Goal: Task Accomplishment & Management: Manage account settings

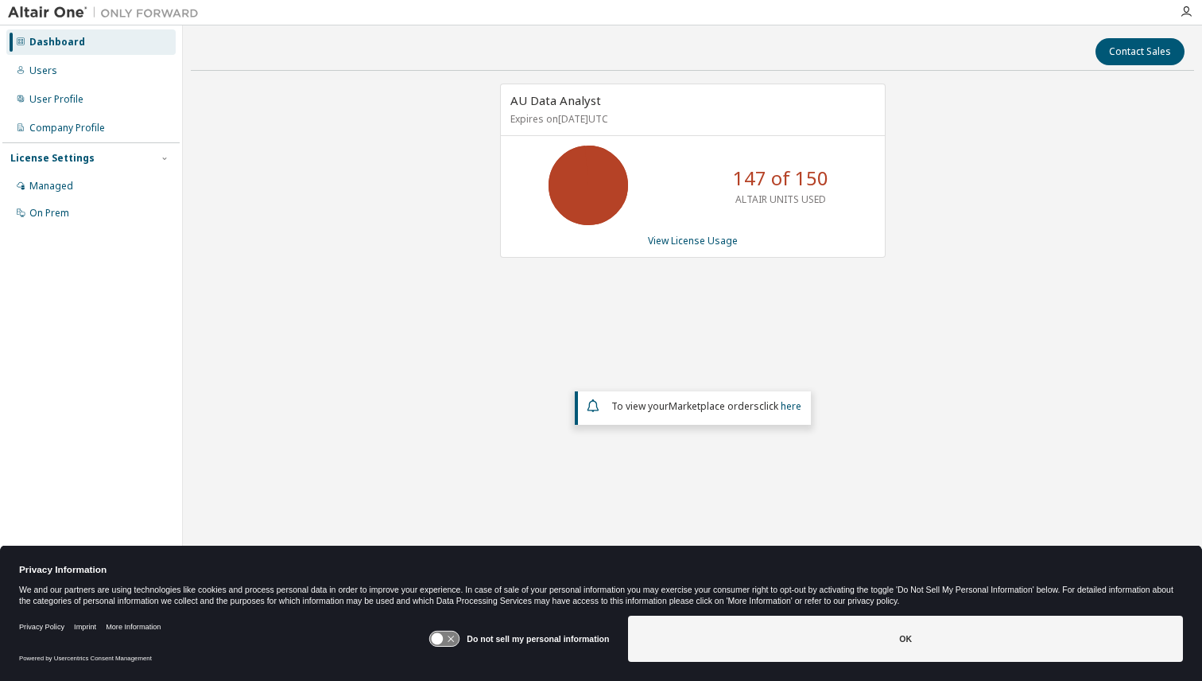
click at [750, 176] on p "147 of 150" at bounding box center [780, 178] width 95 height 27
click at [696, 243] on link "View License Usage" at bounding box center [693, 241] width 90 height 14
click at [702, 238] on link "View License Usage" at bounding box center [693, 241] width 90 height 14
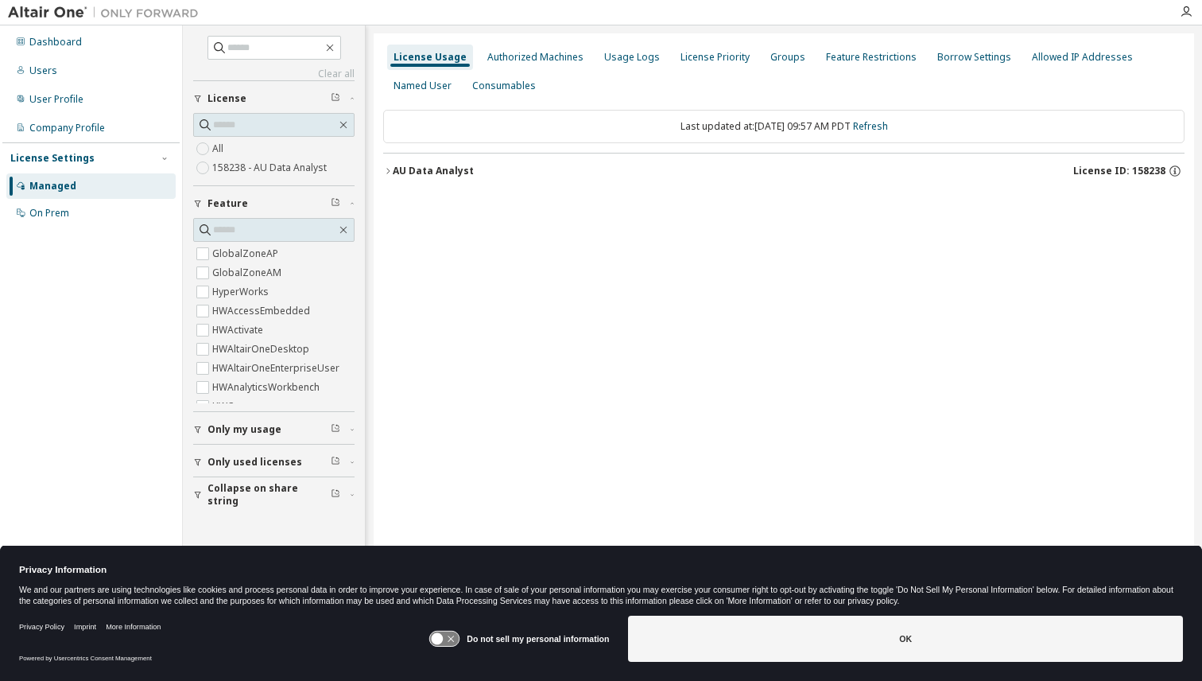
click at [402, 170] on div "AU Data Analyst" at bounding box center [433, 171] width 81 height 13
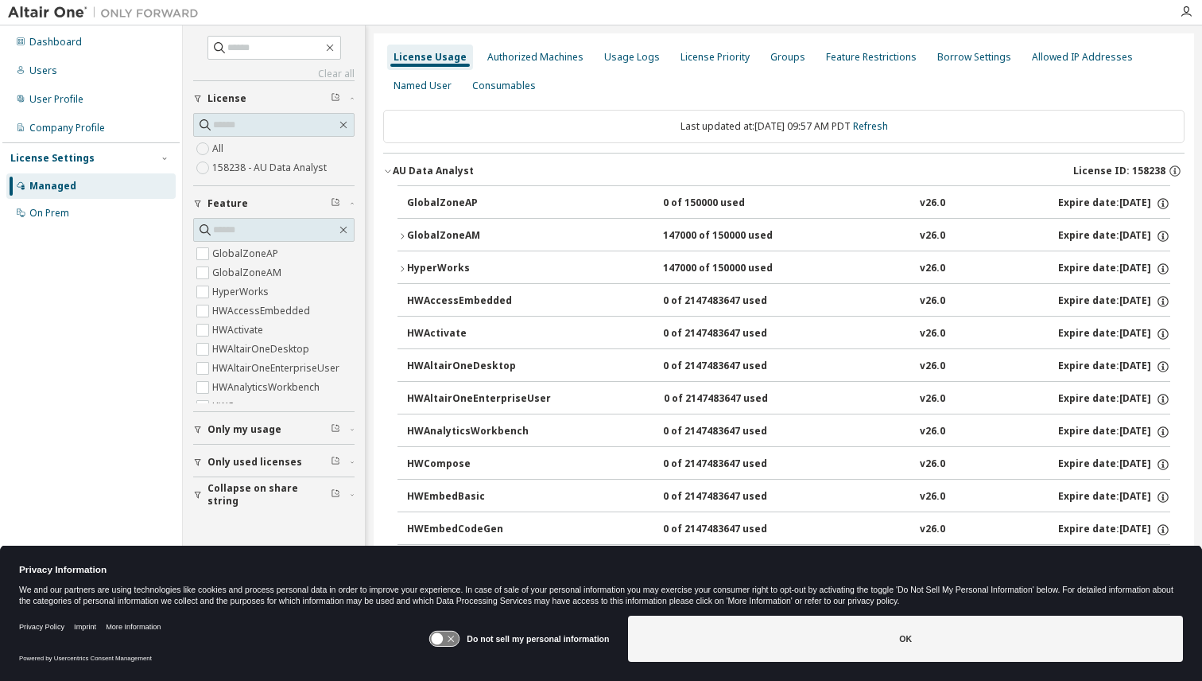
click at [398, 235] on icon "button" at bounding box center [403, 236] width 10 height 10
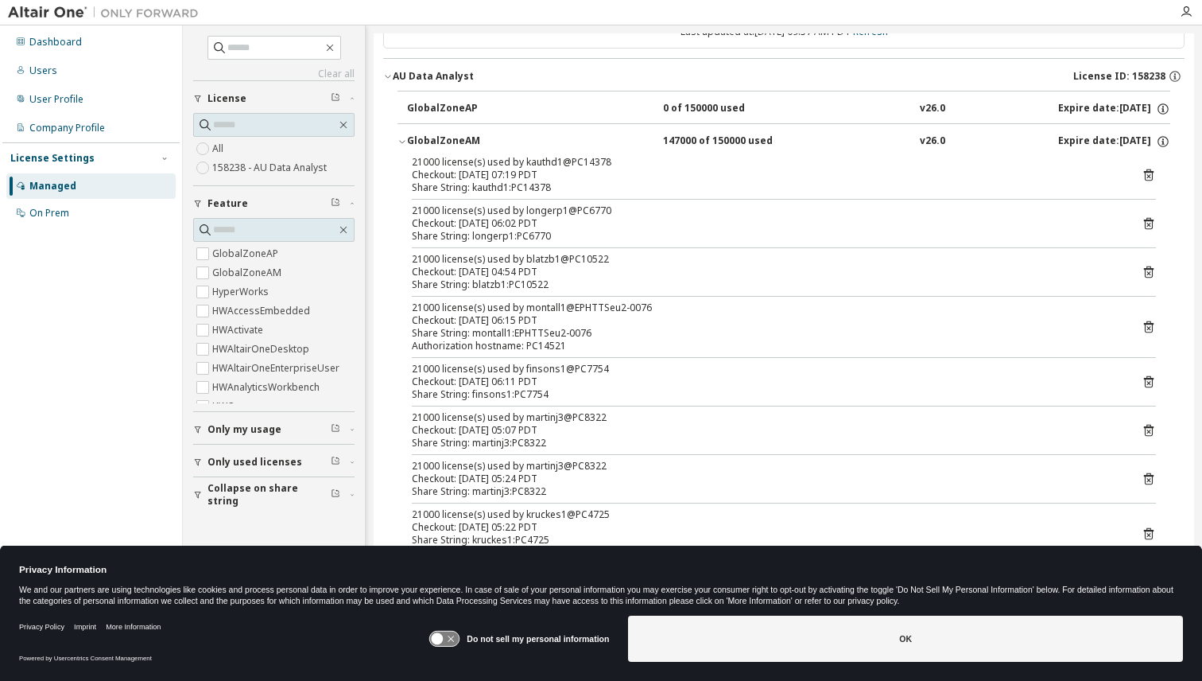
scroll to position [97, 0]
click at [90, 68] on div "Users" at bounding box center [90, 70] width 169 height 25
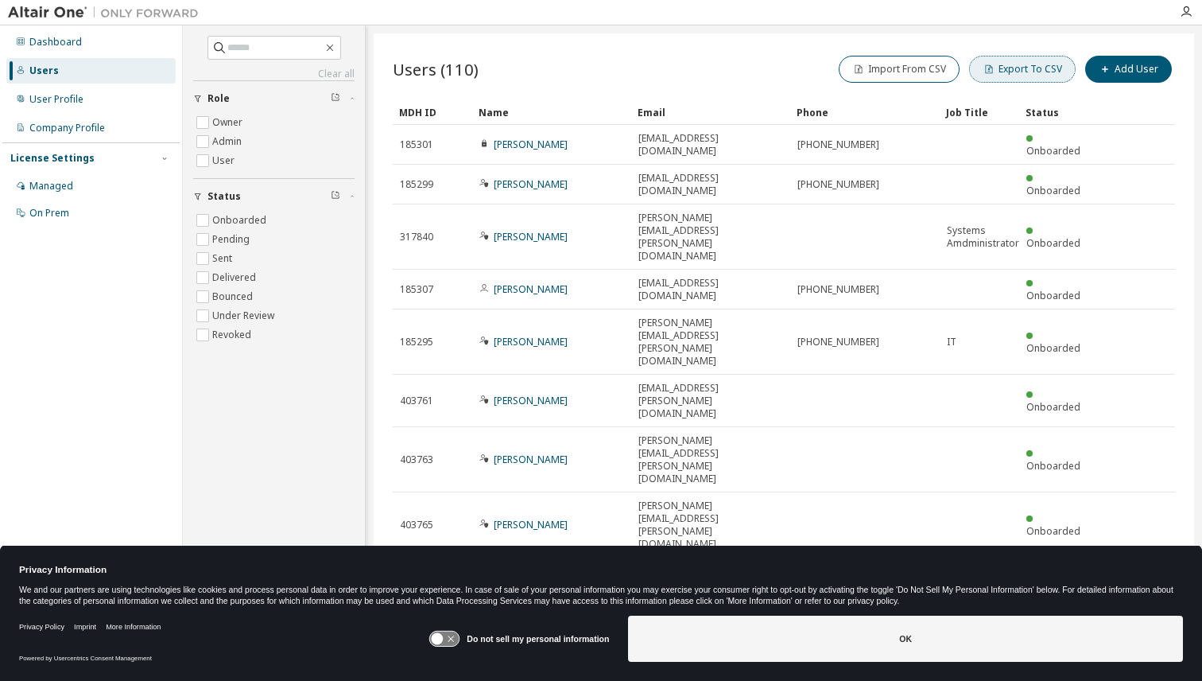
click at [1015, 76] on button "Export To CSV" at bounding box center [1022, 69] width 107 height 27
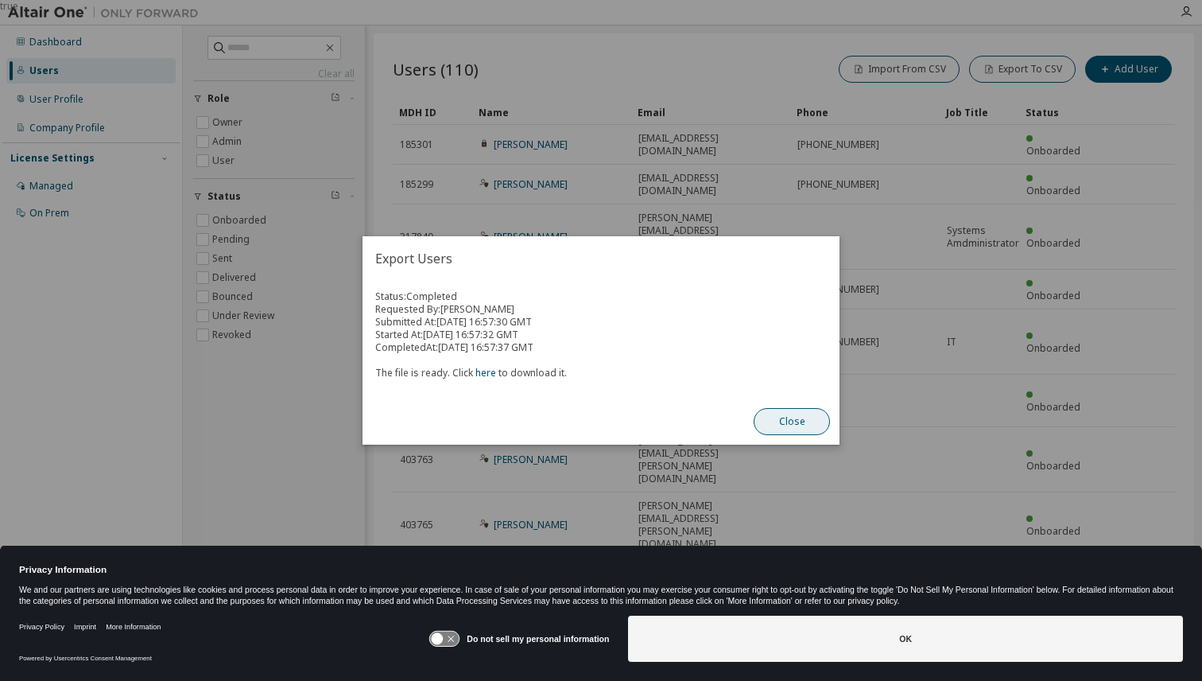
click at [793, 420] on button "Close" at bounding box center [792, 421] width 76 height 27
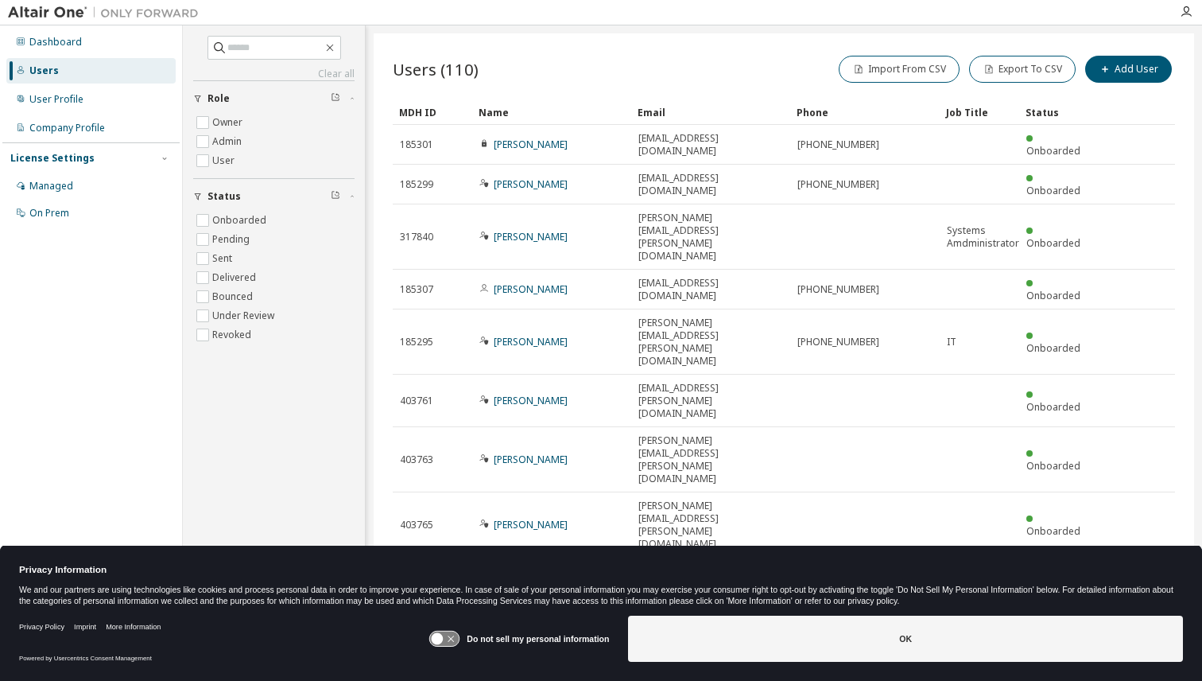
click at [616, 549] on div "Privacy Information We and our partners are using technologies like cookies and…" at bounding box center [601, 577] width 1202 height 64
click at [1015, 68] on button "Export To CSV" at bounding box center [1022, 69] width 107 height 27
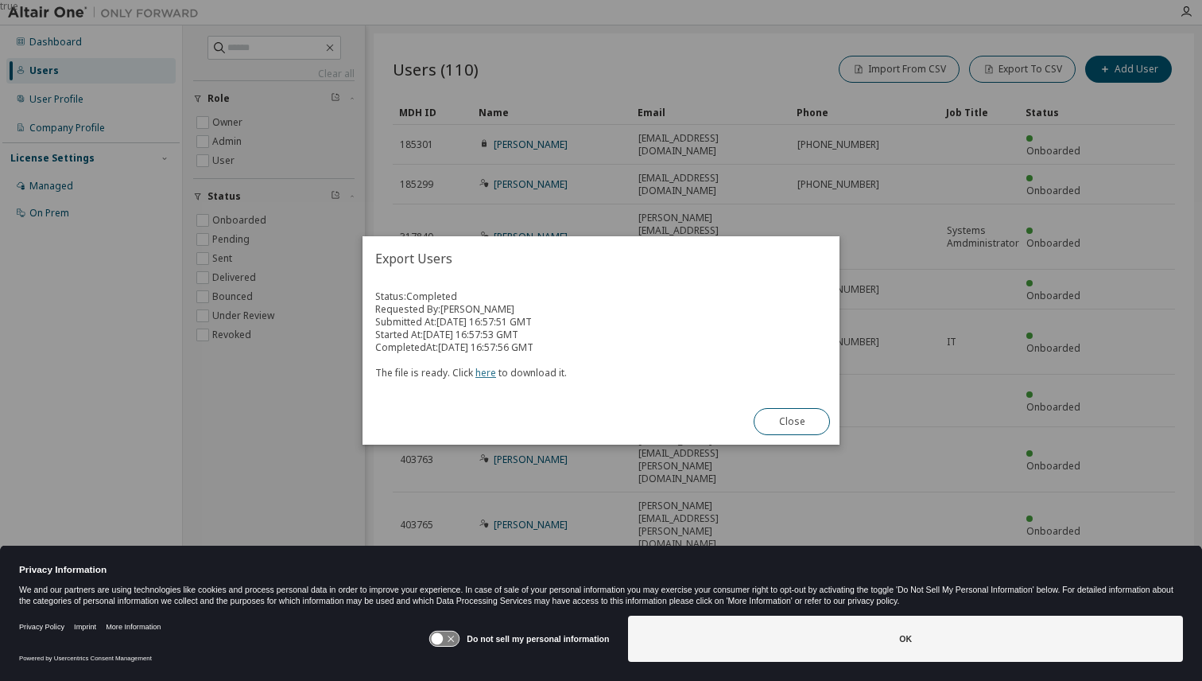
click at [483, 373] on link "here" at bounding box center [485, 373] width 21 height 14
click at [782, 416] on button "Close" at bounding box center [792, 421] width 76 height 27
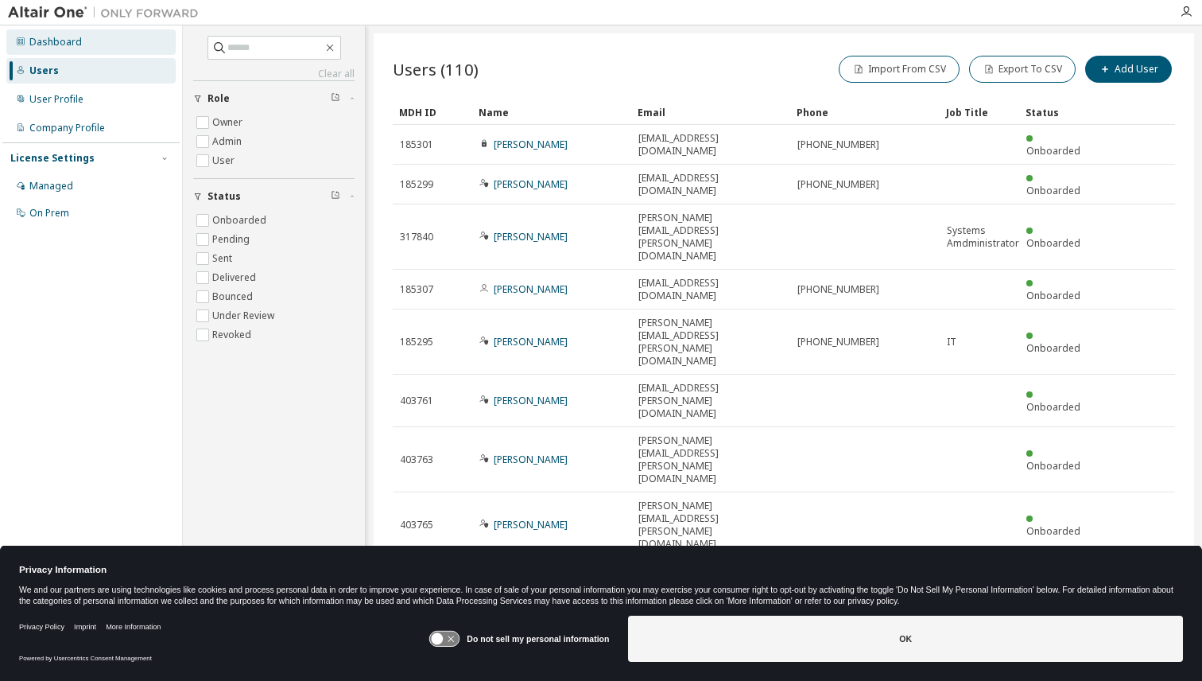
click at [33, 36] on div "Dashboard" at bounding box center [55, 42] width 52 height 13
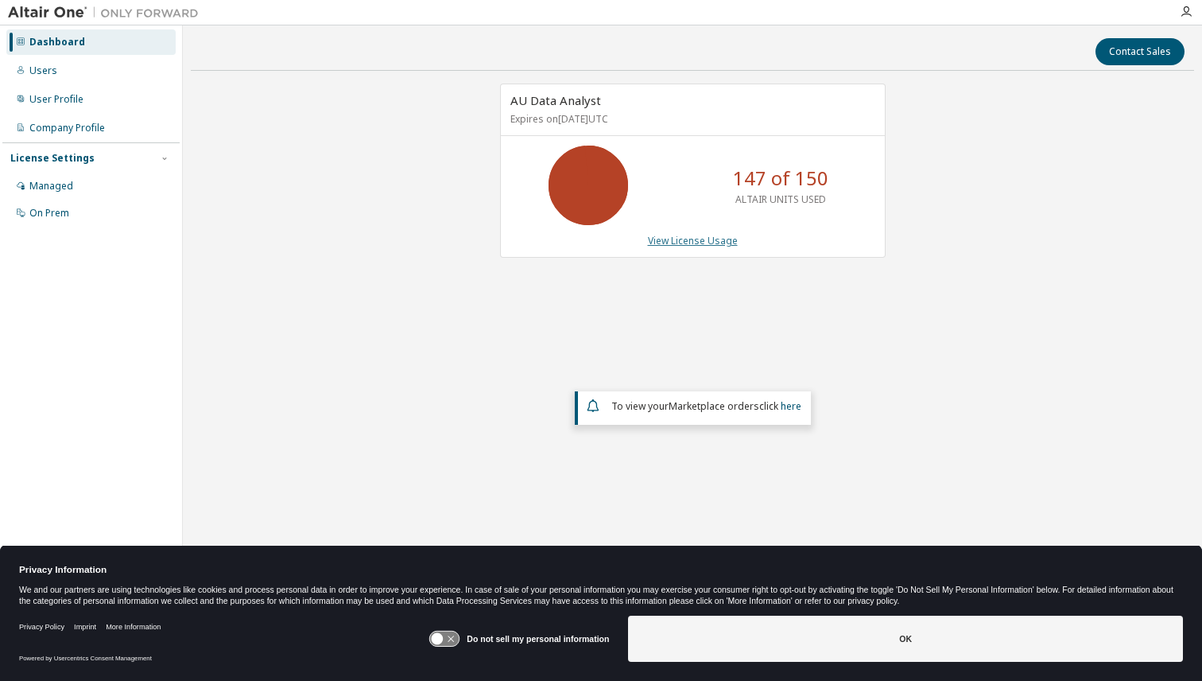
click at [696, 234] on link "View License Usage" at bounding box center [693, 241] width 90 height 14
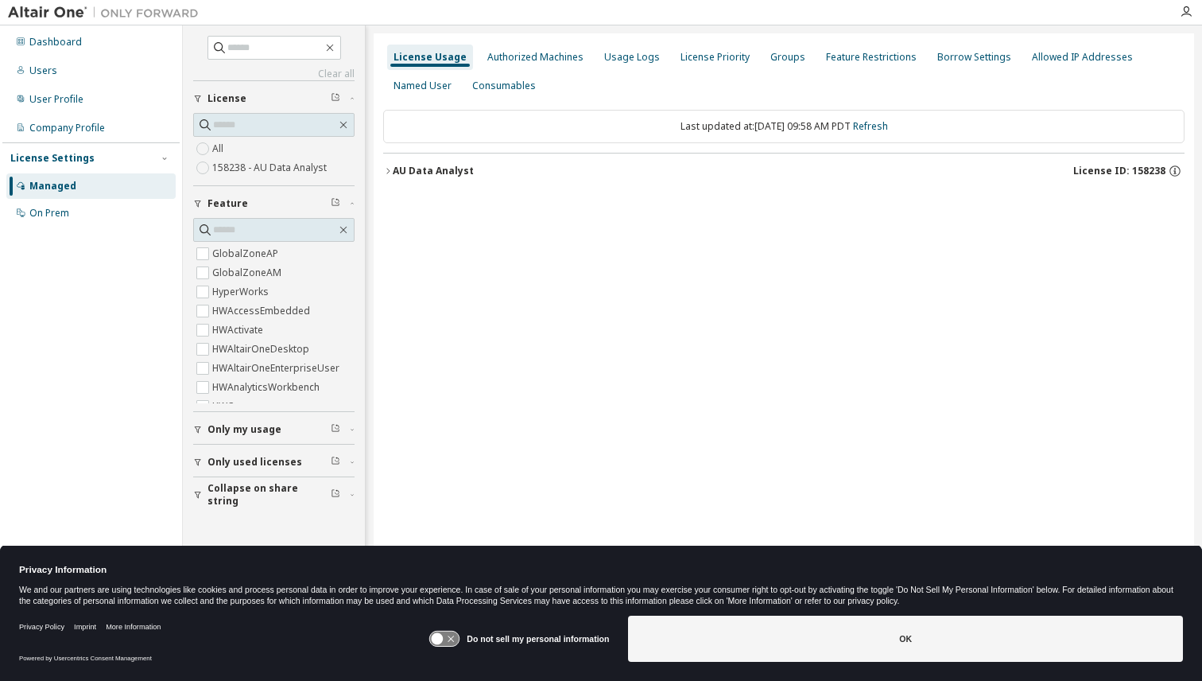
click at [386, 173] on icon "button" at bounding box center [388, 171] width 10 height 10
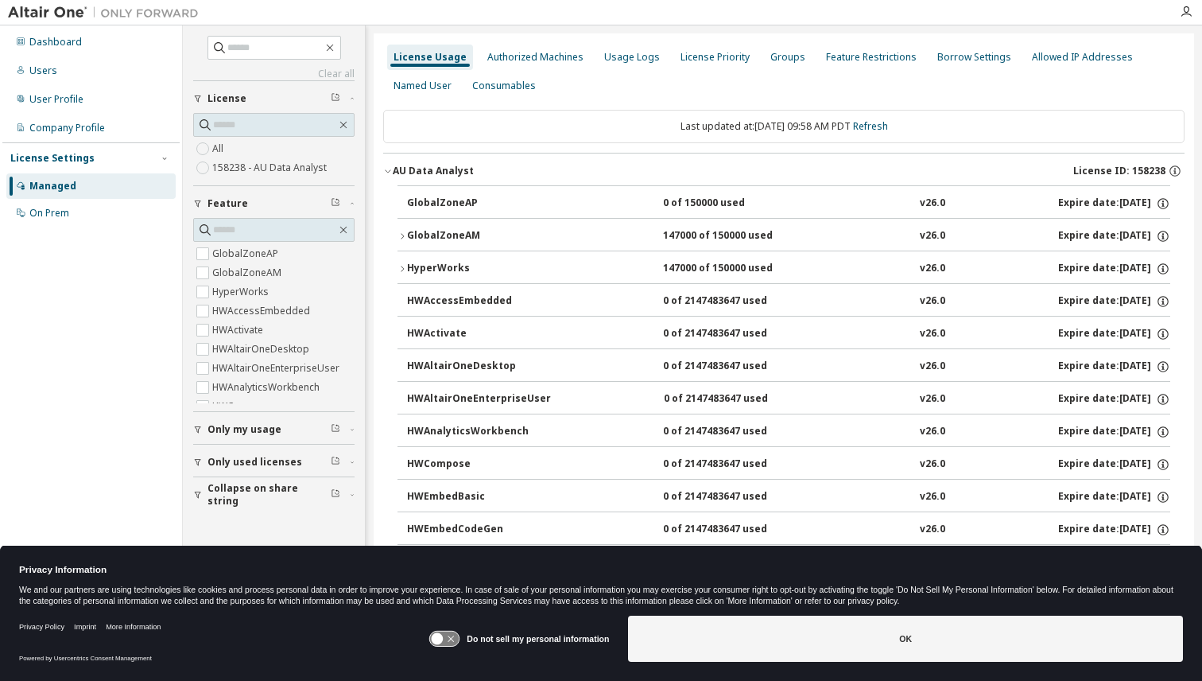
click at [398, 231] on icon "button" at bounding box center [403, 236] width 10 height 10
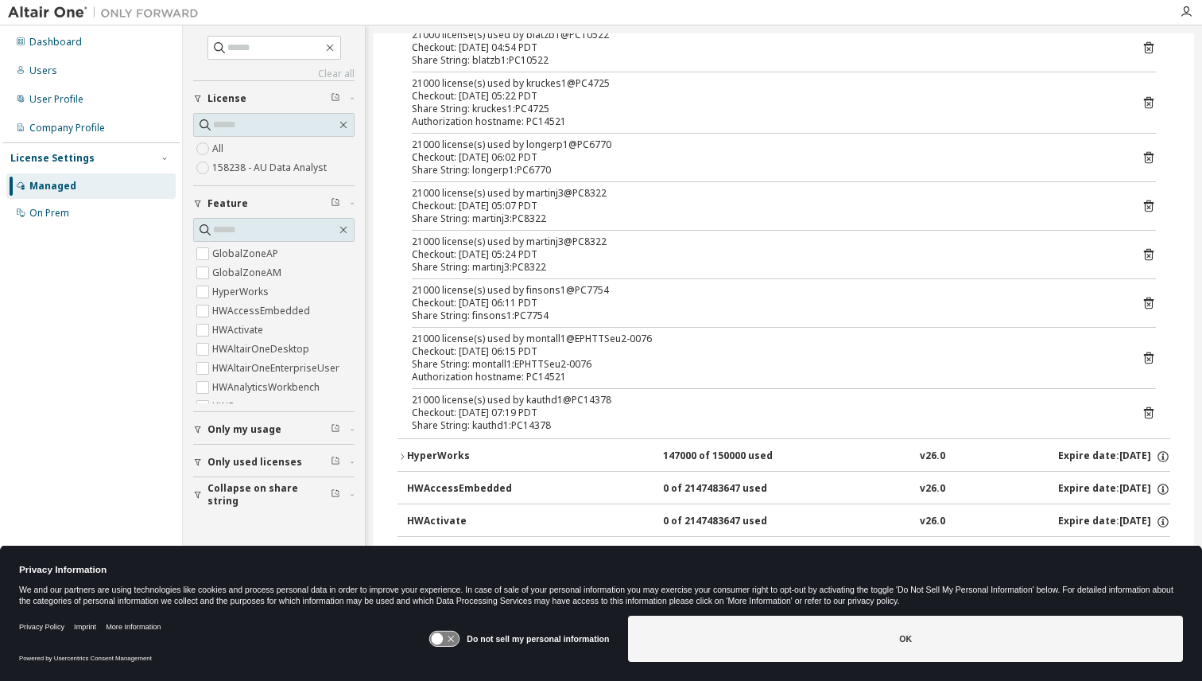
scroll to position [263, 0]
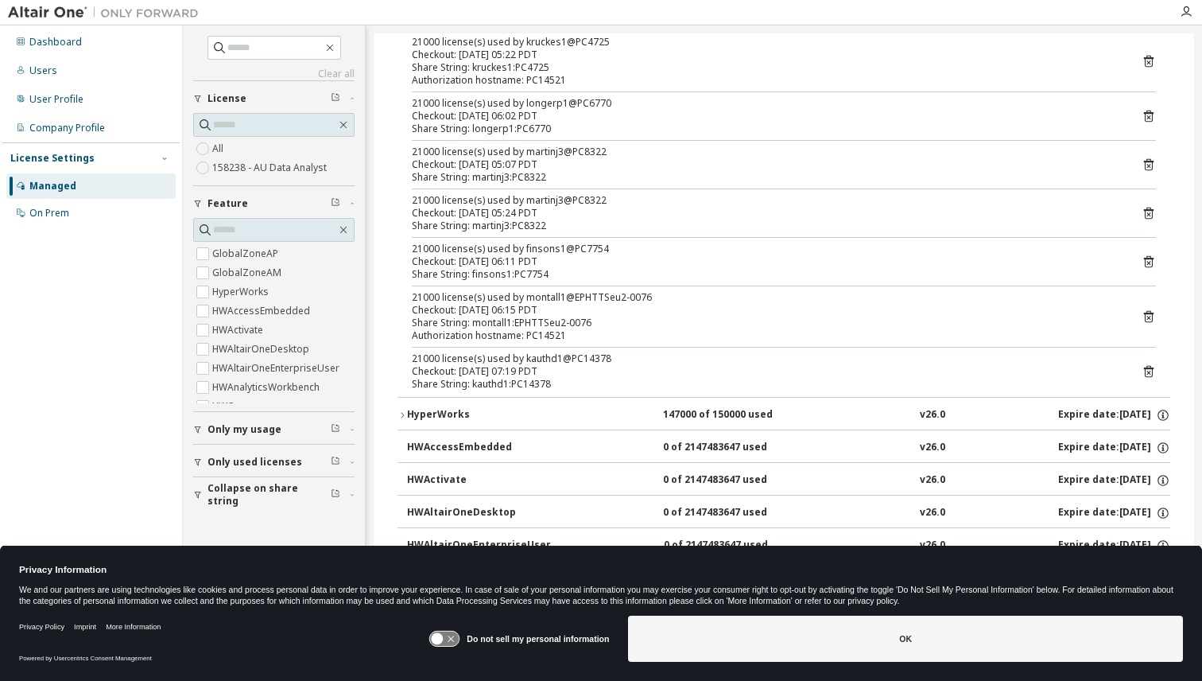
click at [403, 418] on icon "button" at bounding box center [403, 415] width 10 height 10
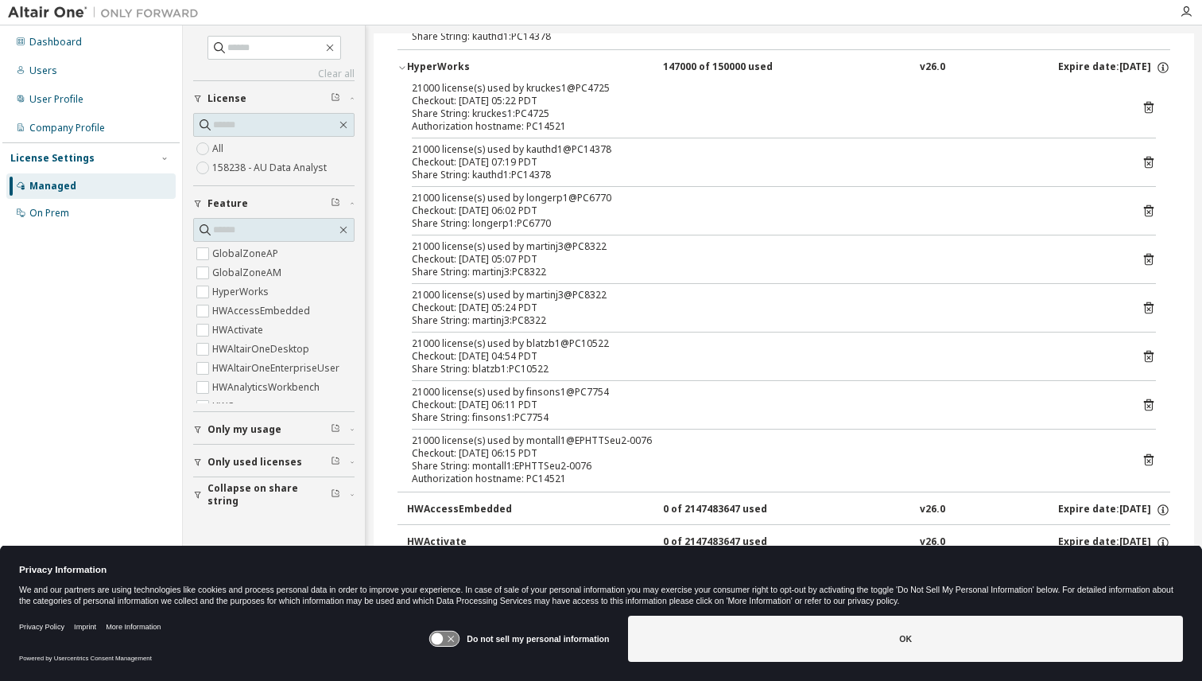
scroll to position [609, 0]
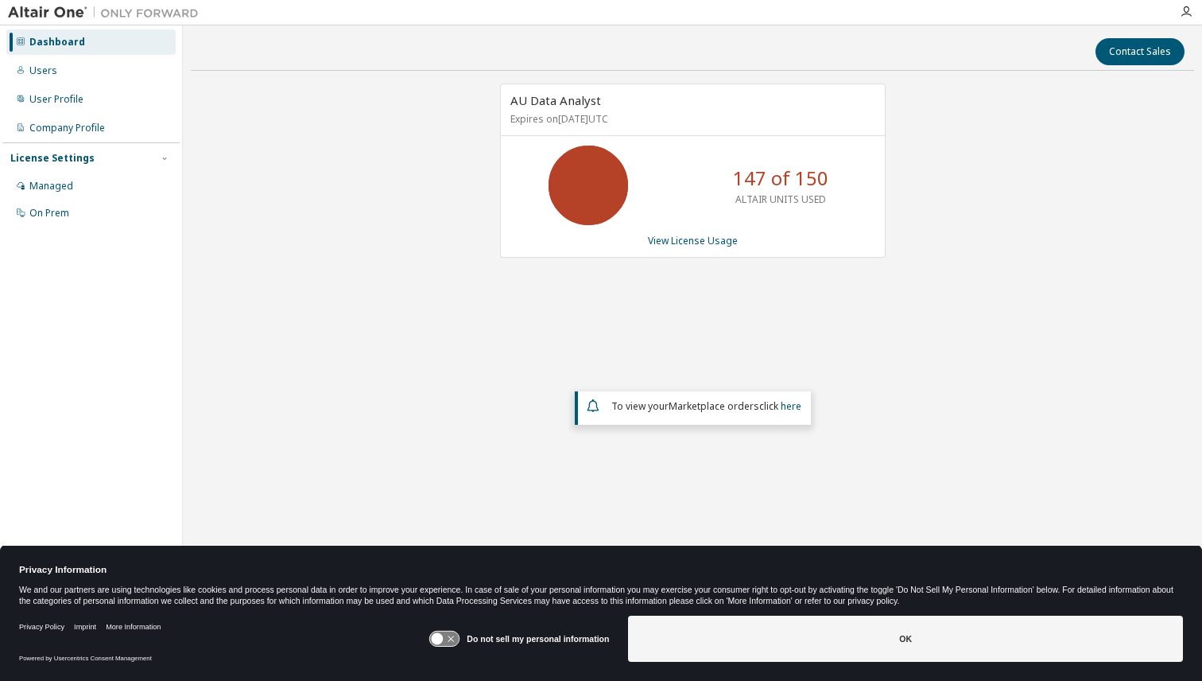
click at [792, 169] on p "147 of 150" at bounding box center [780, 178] width 95 height 27
click at [52, 70] on div "Users" at bounding box center [43, 70] width 28 height 13
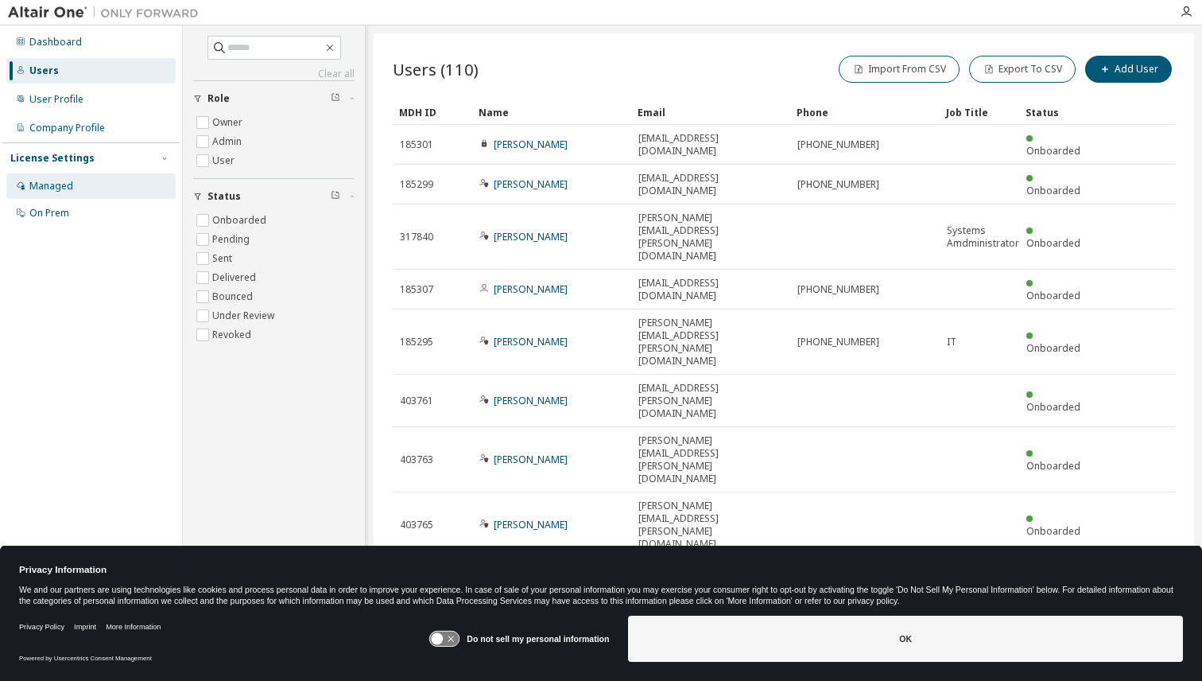
click at [84, 186] on div "Managed" at bounding box center [90, 185] width 169 height 25
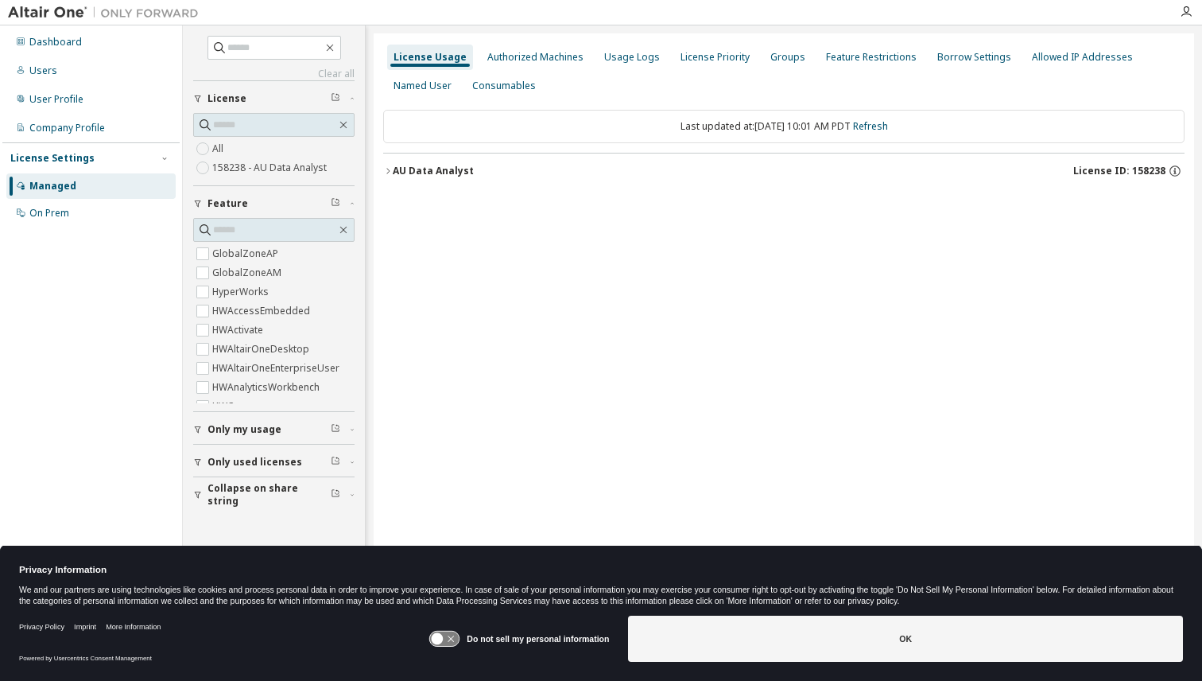
click at [390, 173] on icon "button" at bounding box center [388, 171] width 10 height 10
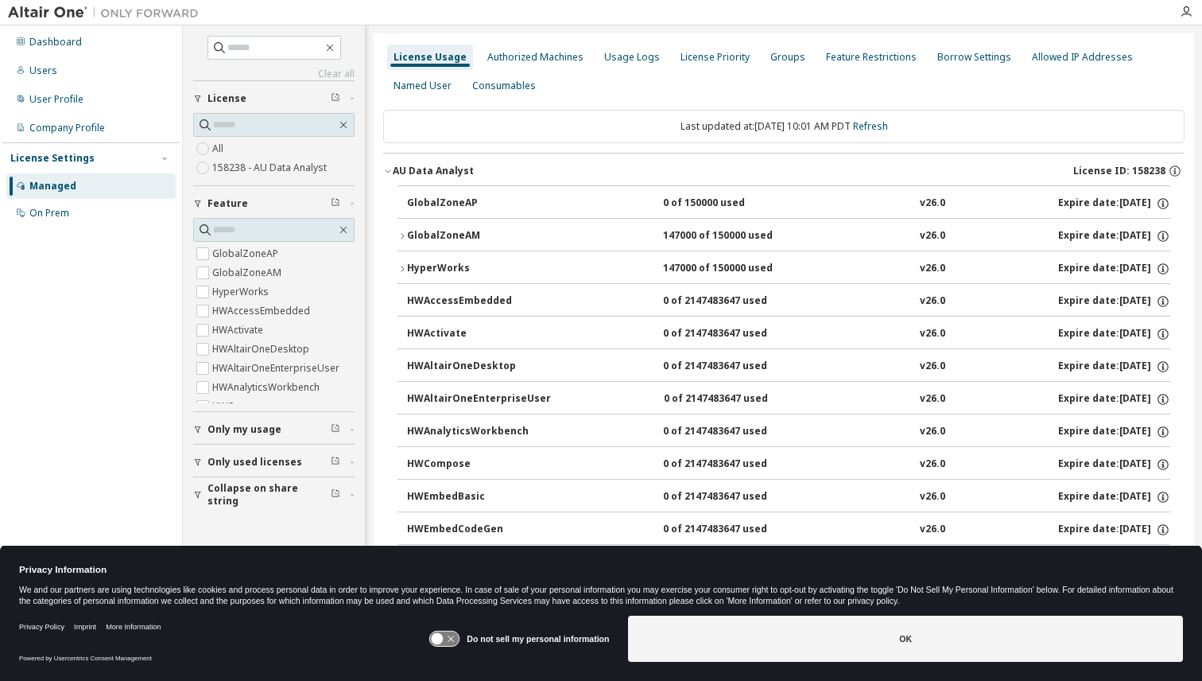
click at [407, 234] on div "GlobalZoneAM" at bounding box center [478, 236] width 143 height 14
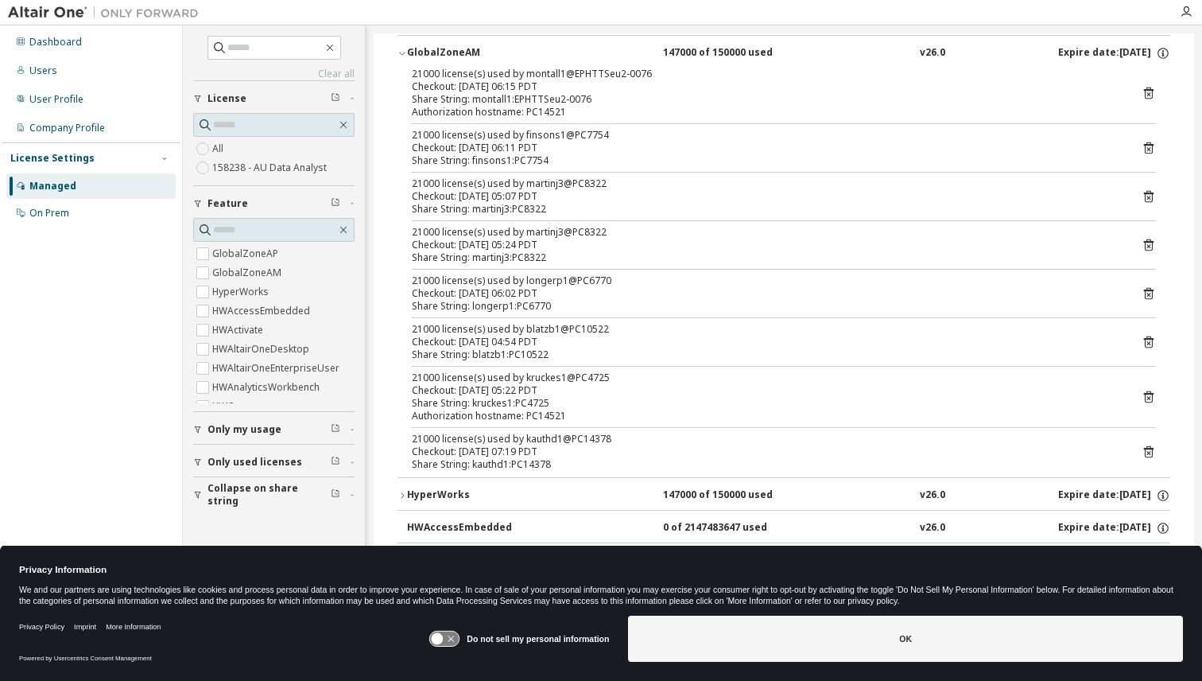
scroll to position [180, 0]
click at [856, 669] on div "Do not sell my personal information OK" at bounding box center [806, 640] width 755 height 62
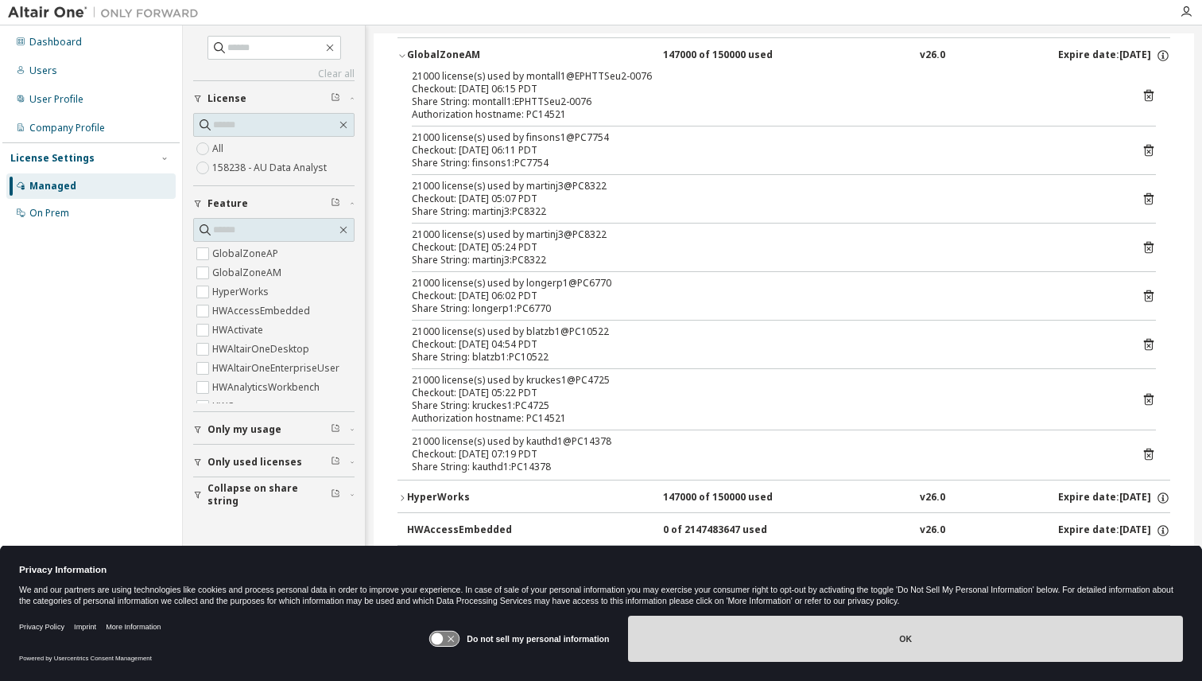
click at [852, 650] on button "OK" at bounding box center [905, 638] width 555 height 46
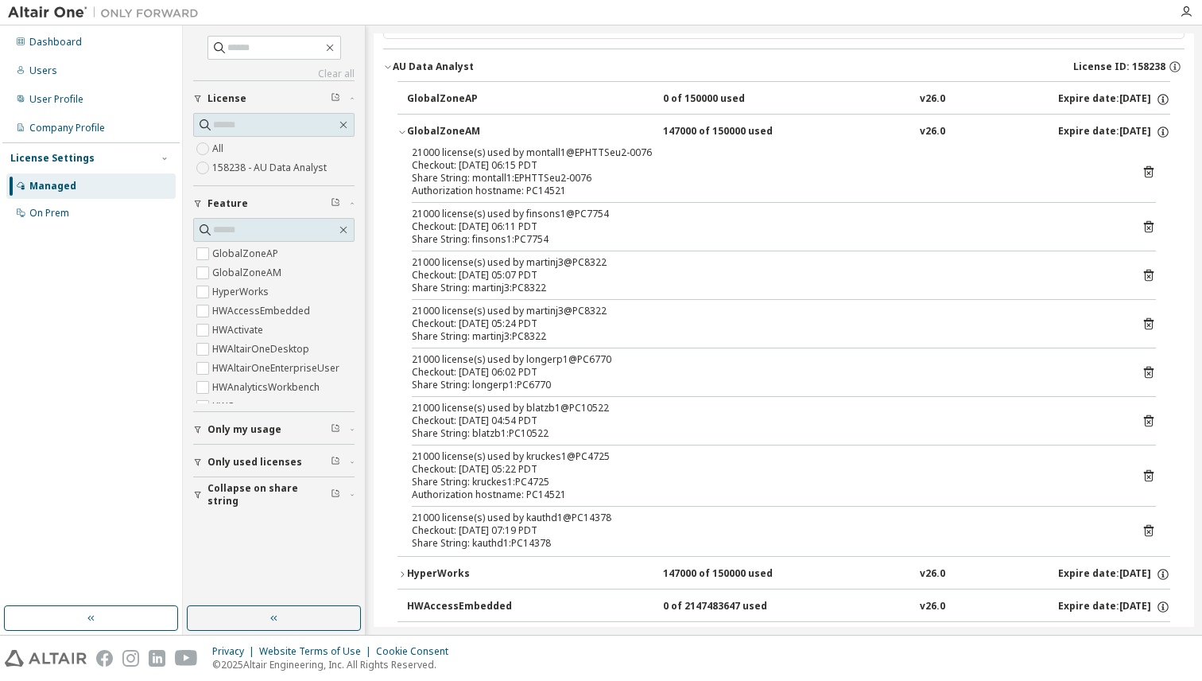
scroll to position [115, 0]
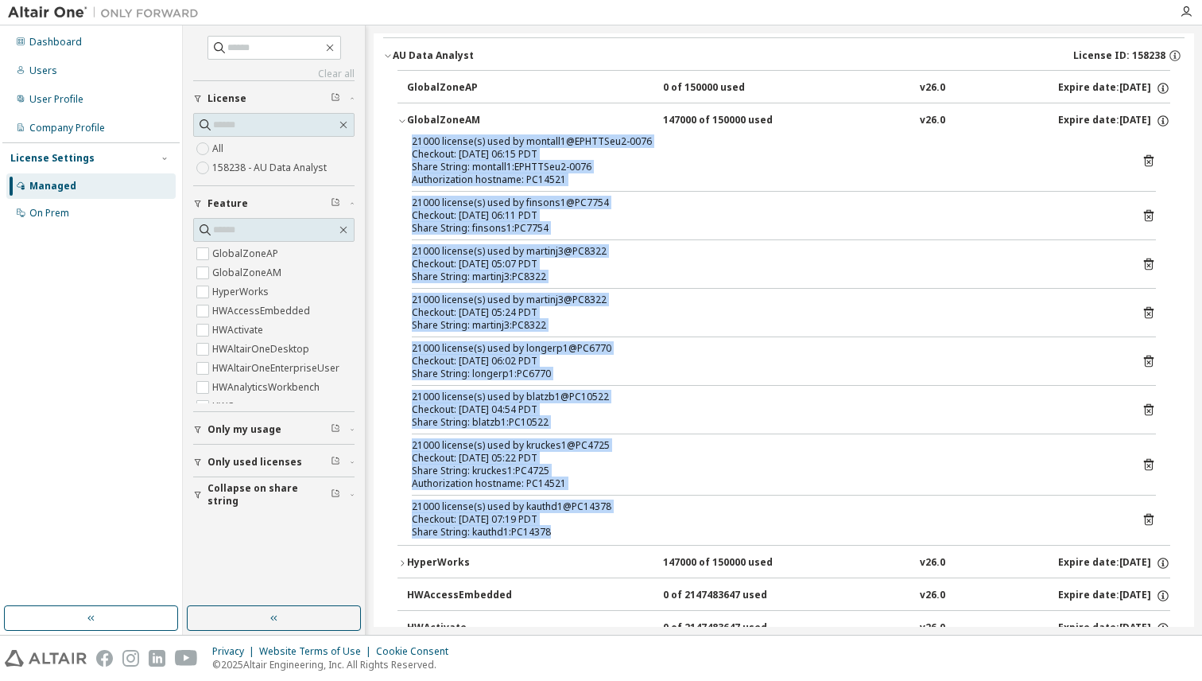
drag, startPoint x: 832, startPoint y: 527, endPoint x: 402, endPoint y: 142, distance: 577.7
click at [402, 142] on div "21000 license(s) used by montall1@EPHTTSeu2-0076 Checkout: 2025-09-30 06:15 PDT…" at bounding box center [784, 339] width 773 height 409
copy div "21000 license(s) used by montall1@EPHTTSeu2-0076 Checkout: 2025-09-30 06:15 PDT…"
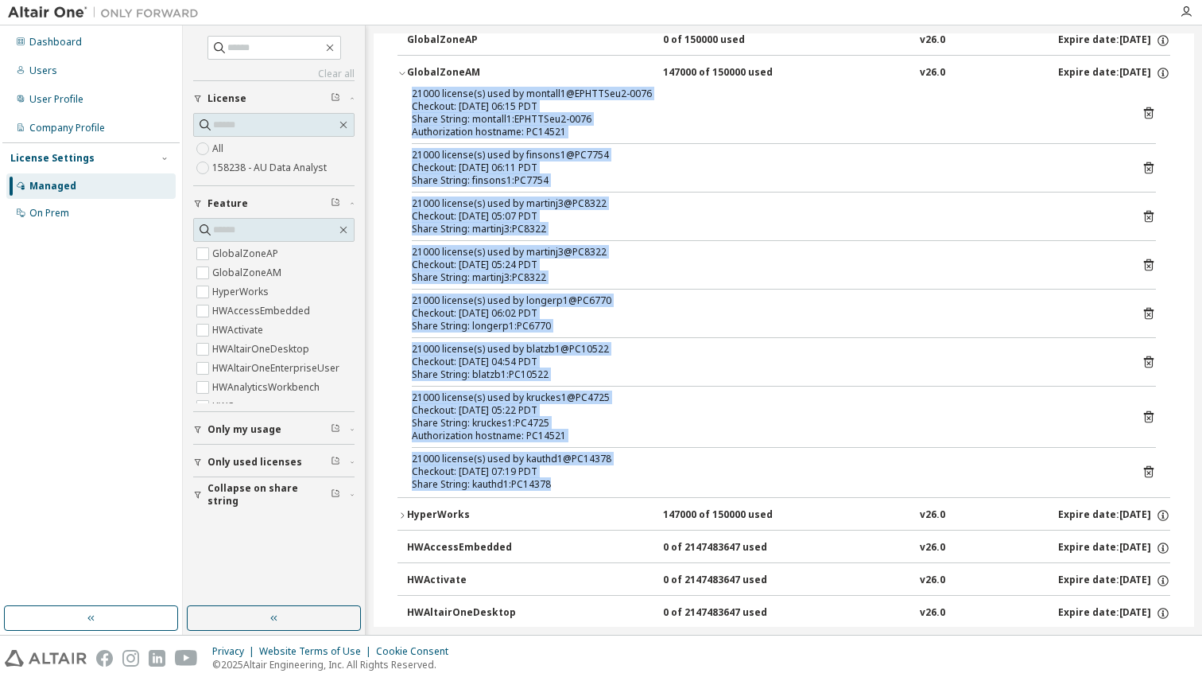
scroll to position [164, 0]
click at [656, 140] on div "21000 license(s) used by montall1@EPHTTSeu2-0076 Checkout: 2025-09-30 06:15 PDT…" at bounding box center [784, 291] width 773 height 409
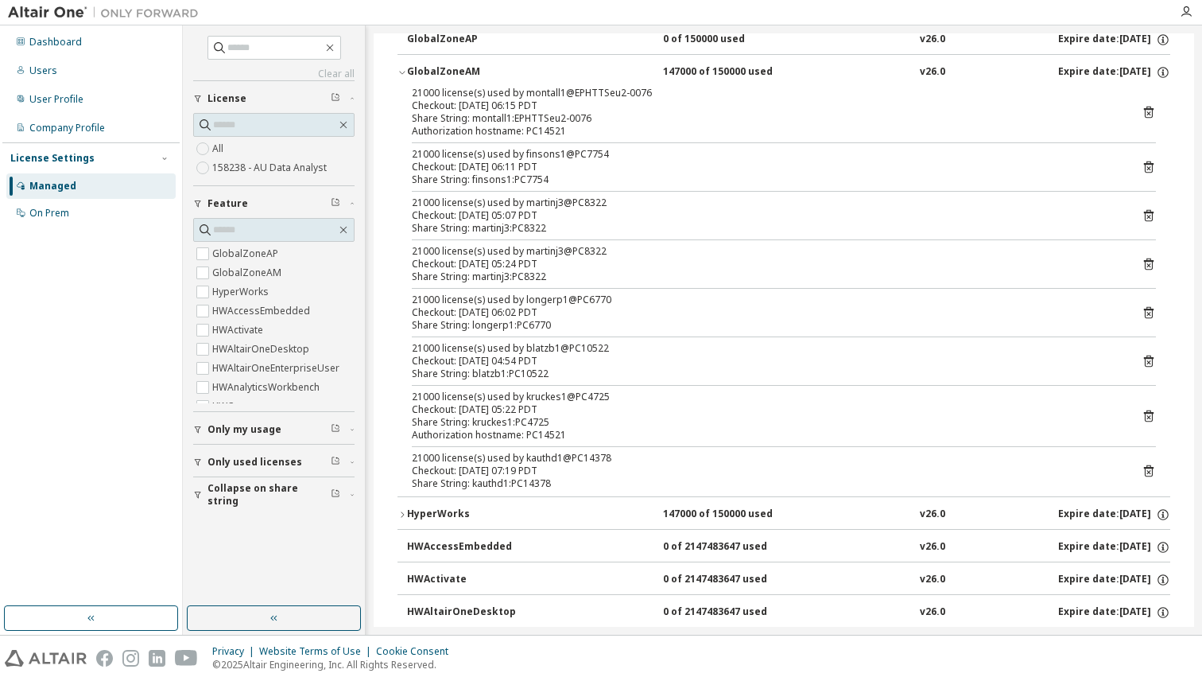
scroll to position [95, 0]
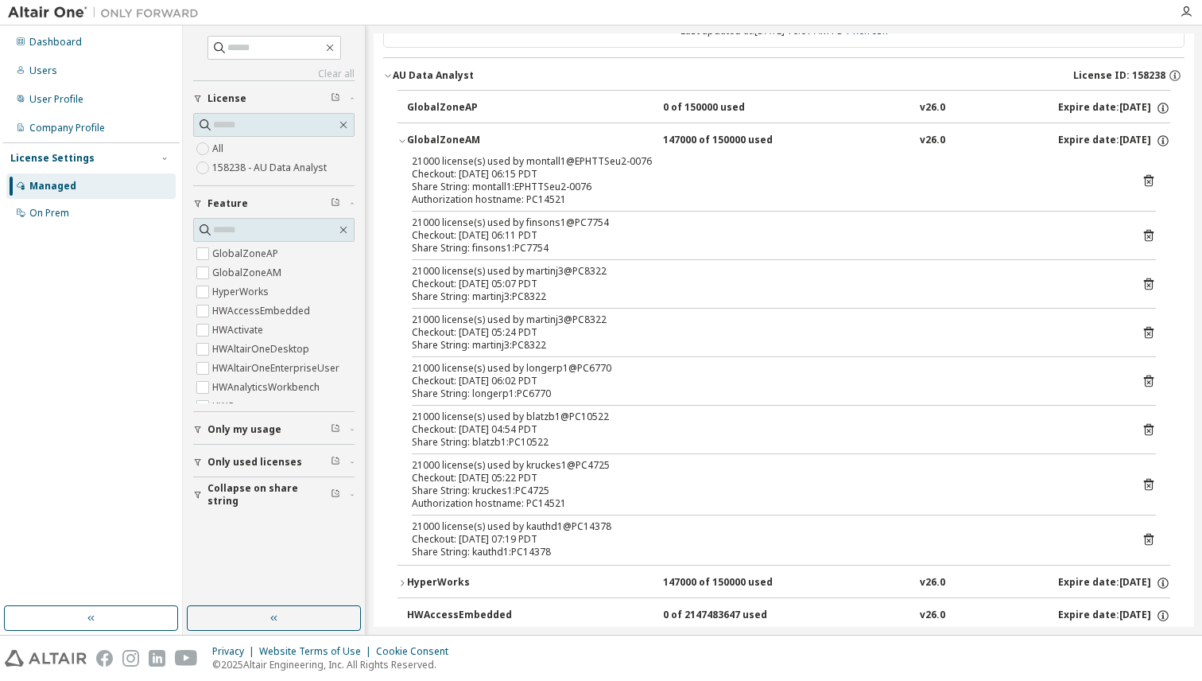
click at [405, 136] on icon "button" at bounding box center [403, 141] width 10 height 10
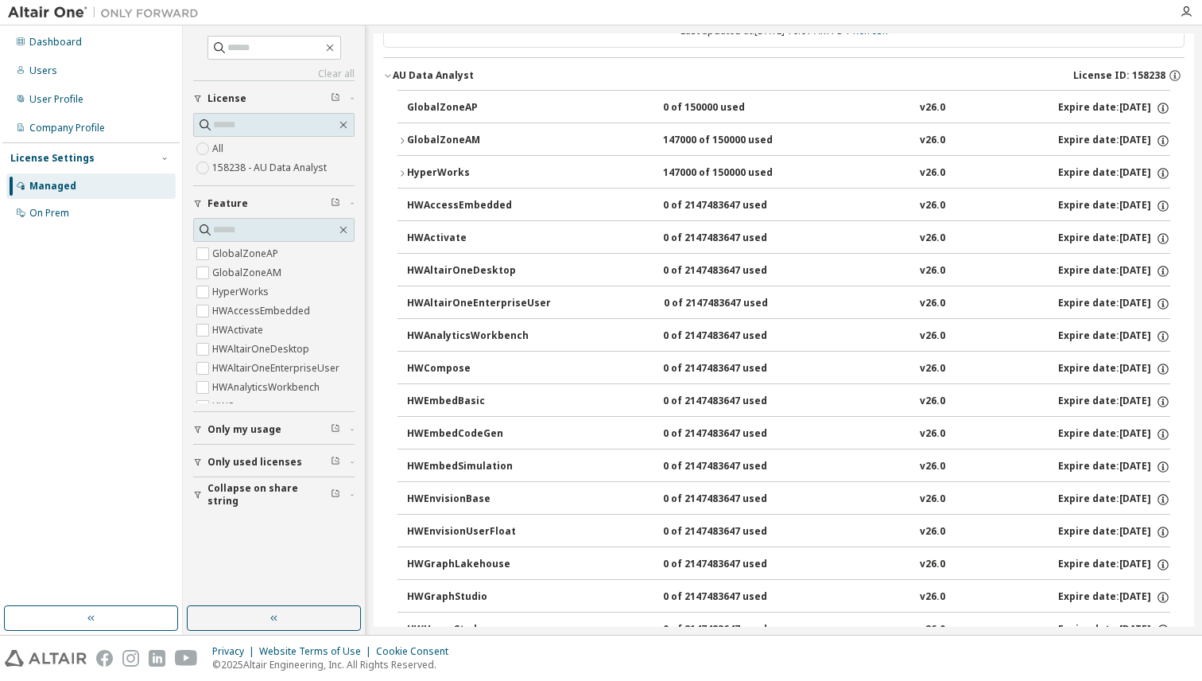
click at [405, 177] on icon "button" at bounding box center [403, 174] width 10 height 10
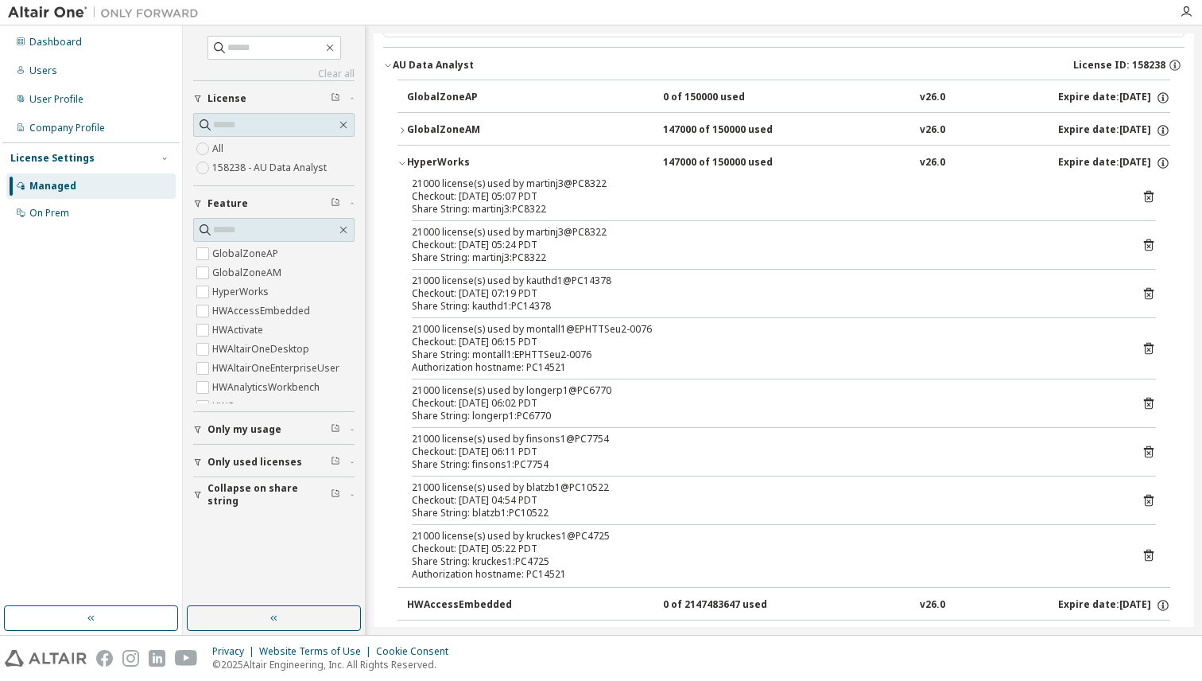
scroll to position [108, 0]
click at [405, 165] on icon "button" at bounding box center [403, 161] width 10 height 10
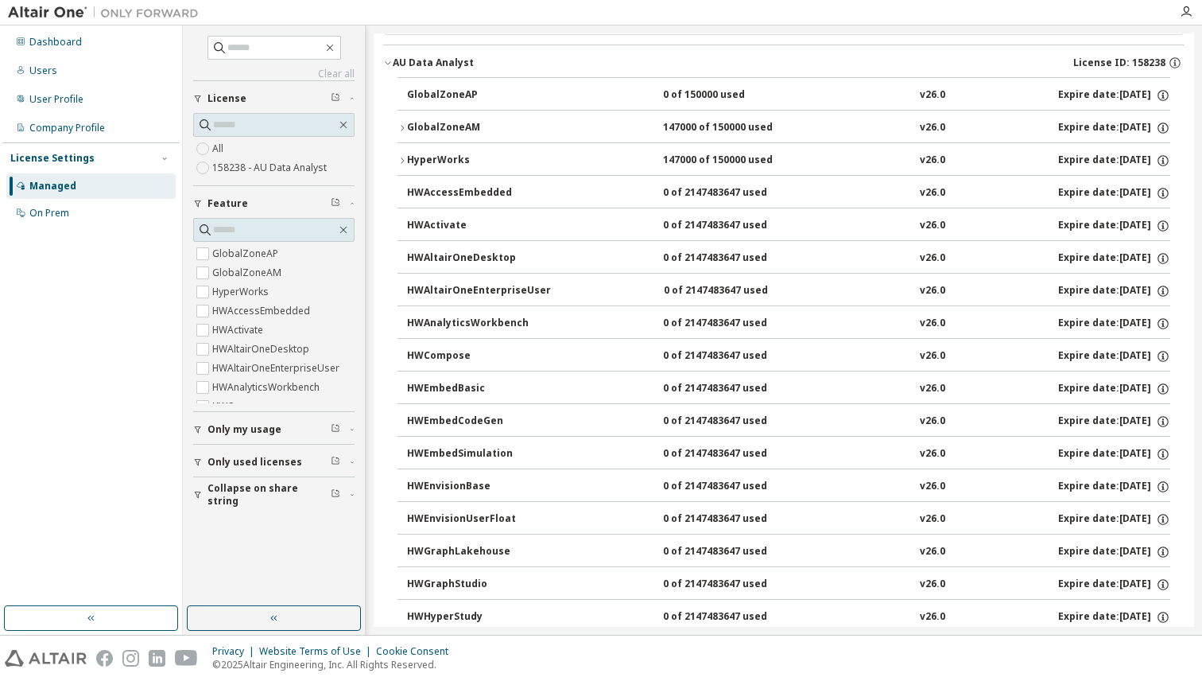
scroll to position [0, 0]
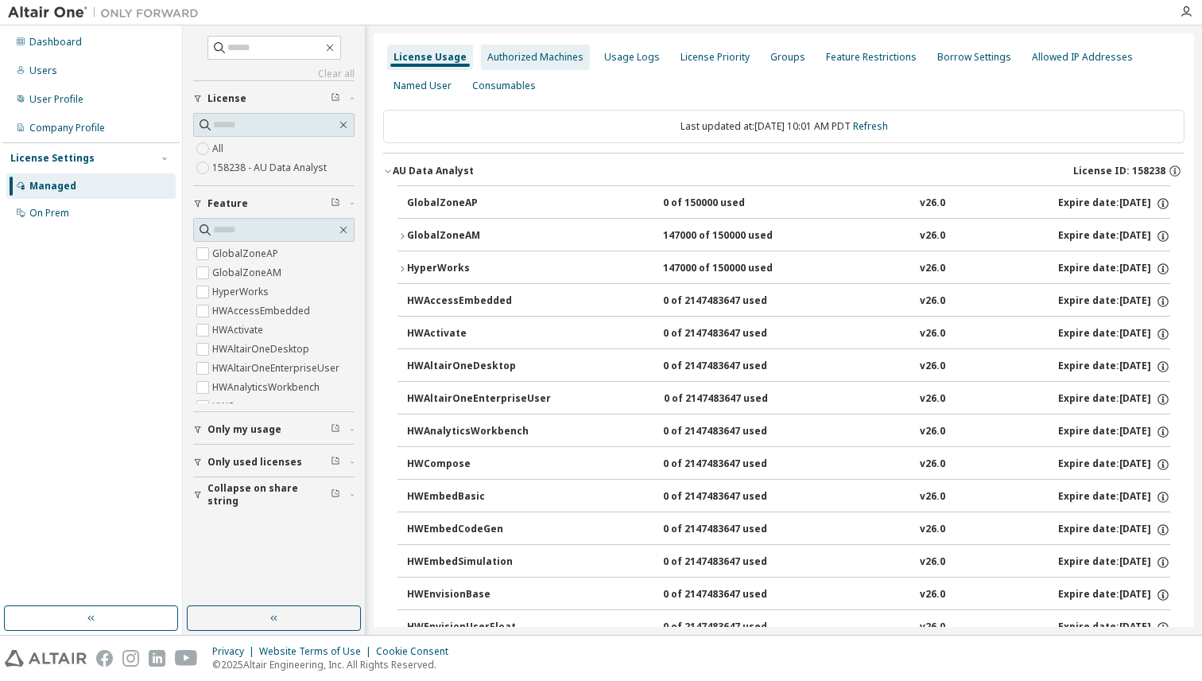
click at [533, 52] on div "Authorized Machines" at bounding box center [535, 57] width 96 height 13
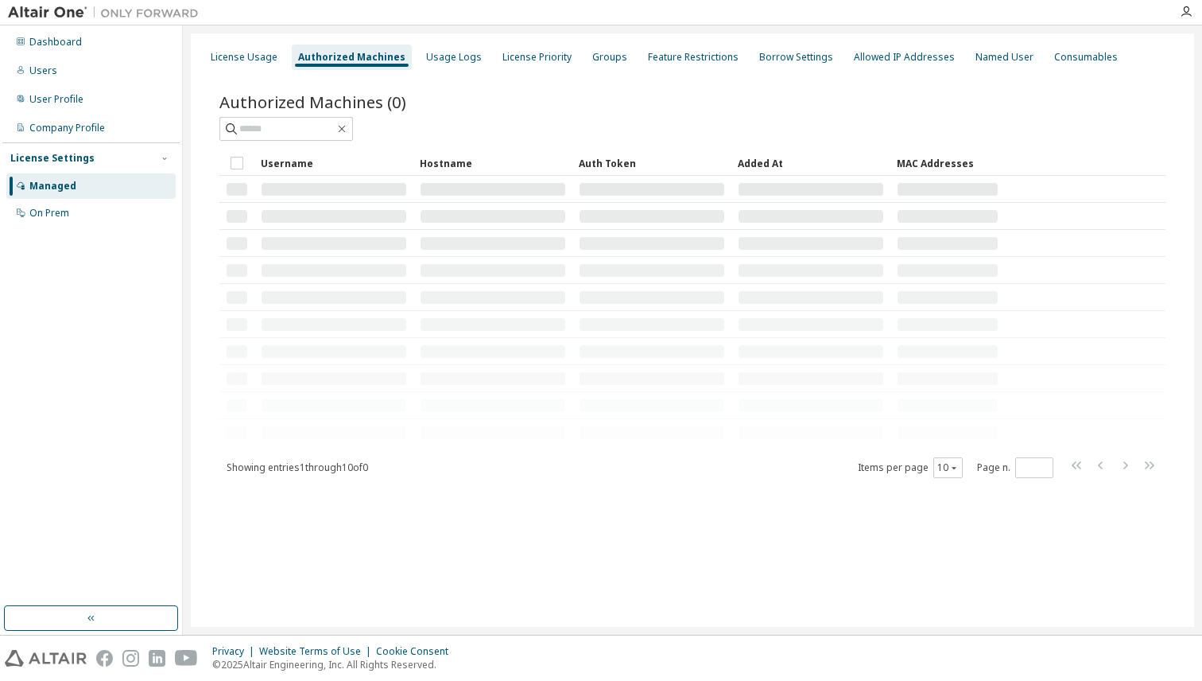
click at [433, 72] on div "Authorized Machines (0) Clear Load Save Save As Field Operator Value Select fil…" at bounding box center [692, 296] width 984 height 448
click at [438, 59] on div "Usage Logs" at bounding box center [454, 57] width 56 height 13
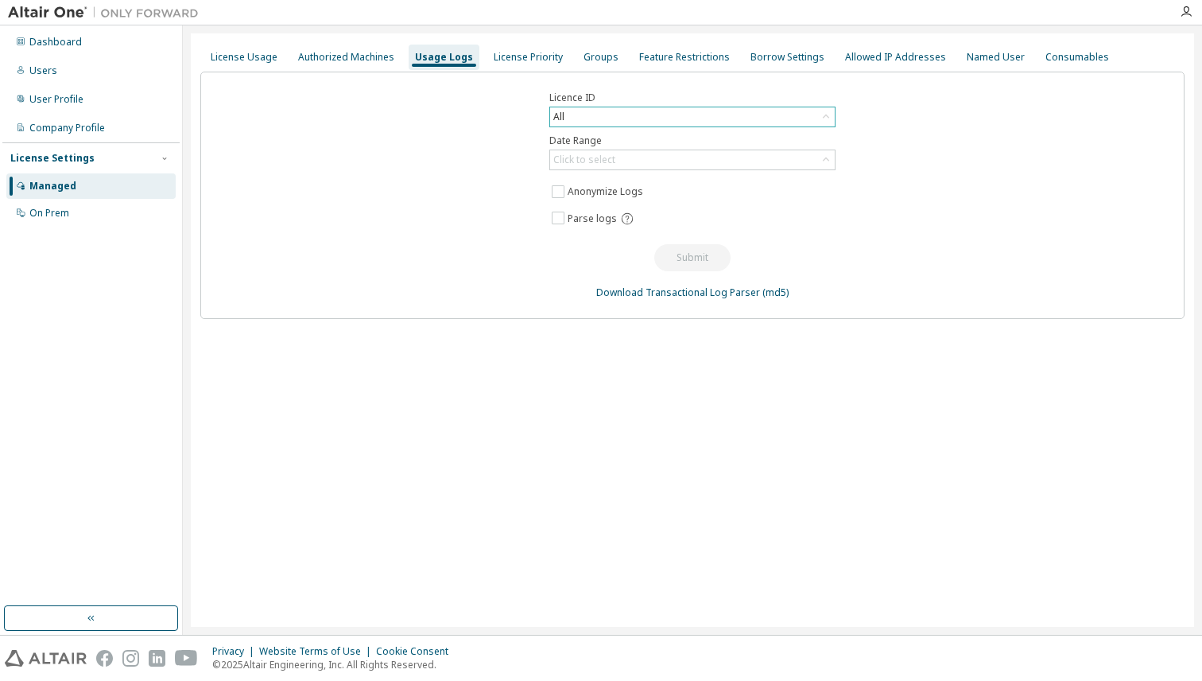
click at [633, 122] on div "All" at bounding box center [692, 116] width 285 height 19
click at [987, 190] on div "Licence ID All All 80122 - AU Data Analyst (Expired) 158238 - AU Data Analyst 7…" at bounding box center [692, 195] width 984 height 247
click at [987, 190] on div "Licence ID All Date Range Click to select Anonymize Logs Parse logs Submit Down…" at bounding box center [692, 195] width 984 height 247
click at [632, 152] on div "Click to select" at bounding box center [692, 159] width 285 height 19
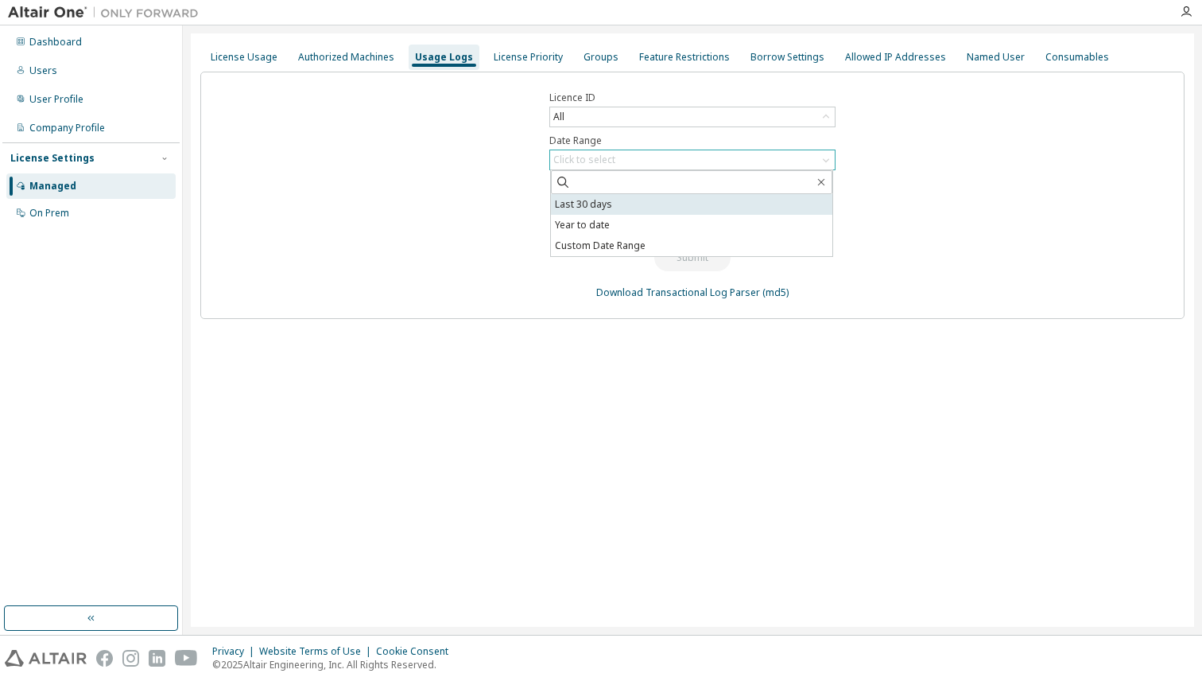
click at [659, 205] on li "Last 30 days" at bounding box center [691, 204] width 281 height 21
click at [682, 257] on button "Submit" at bounding box center [692, 257] width 76 height 27
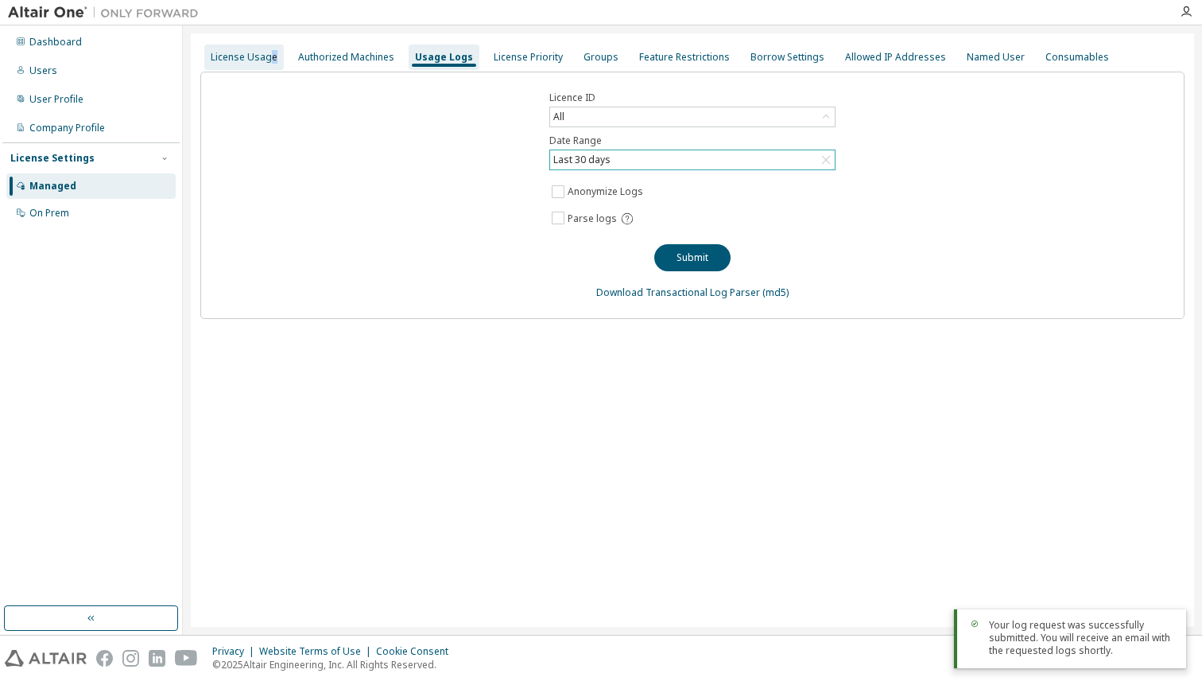
click at [266, 63] on div "License Usage" at bounding box center [244, 57] width 80 height 25
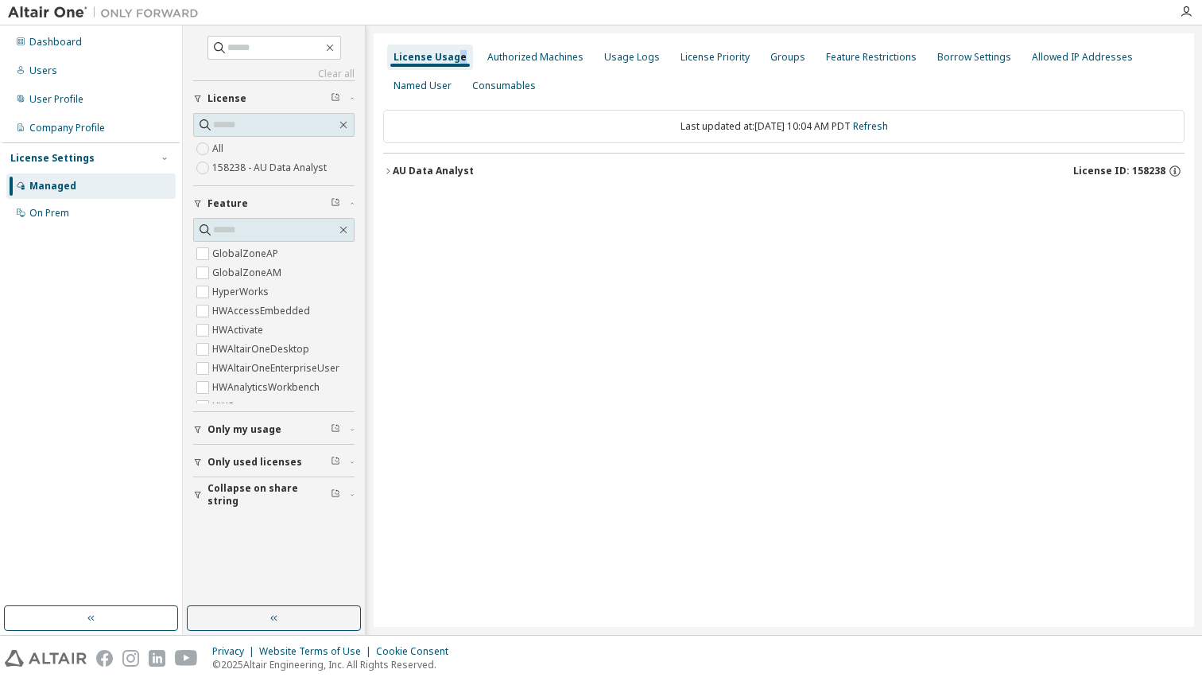
click at [383, 162] on button "AU Data Analyst License ID: 158238" at bounding box center [783, 170] width 801 height 35
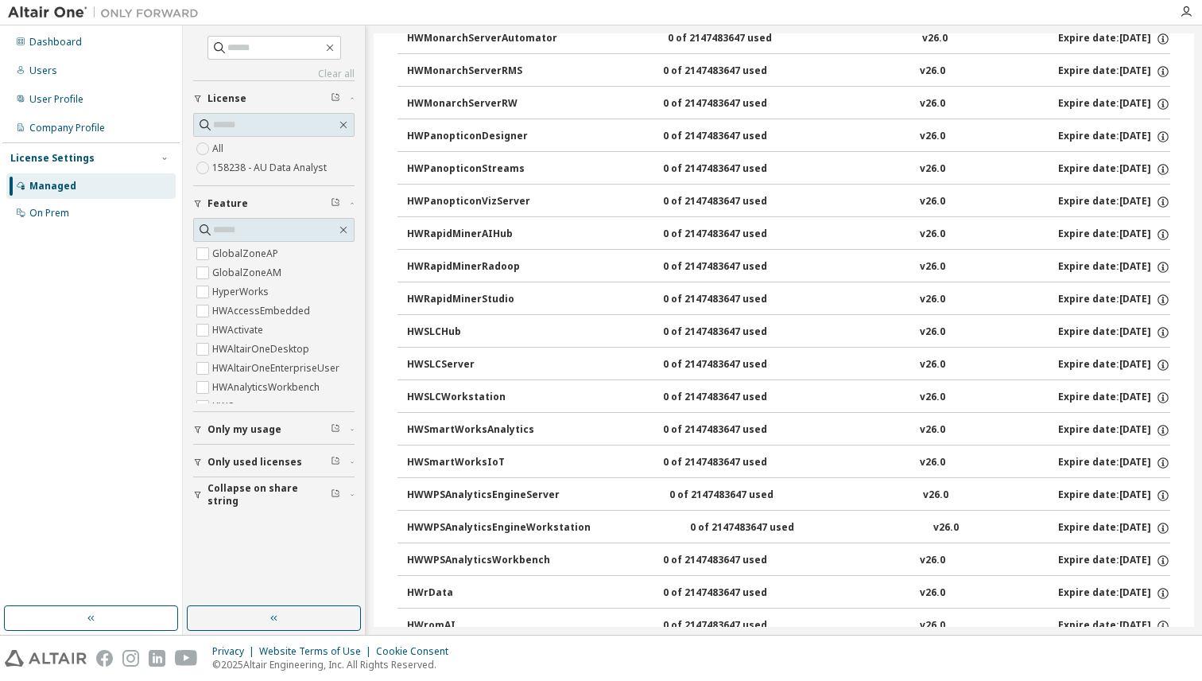
scroll to position [788, 0]
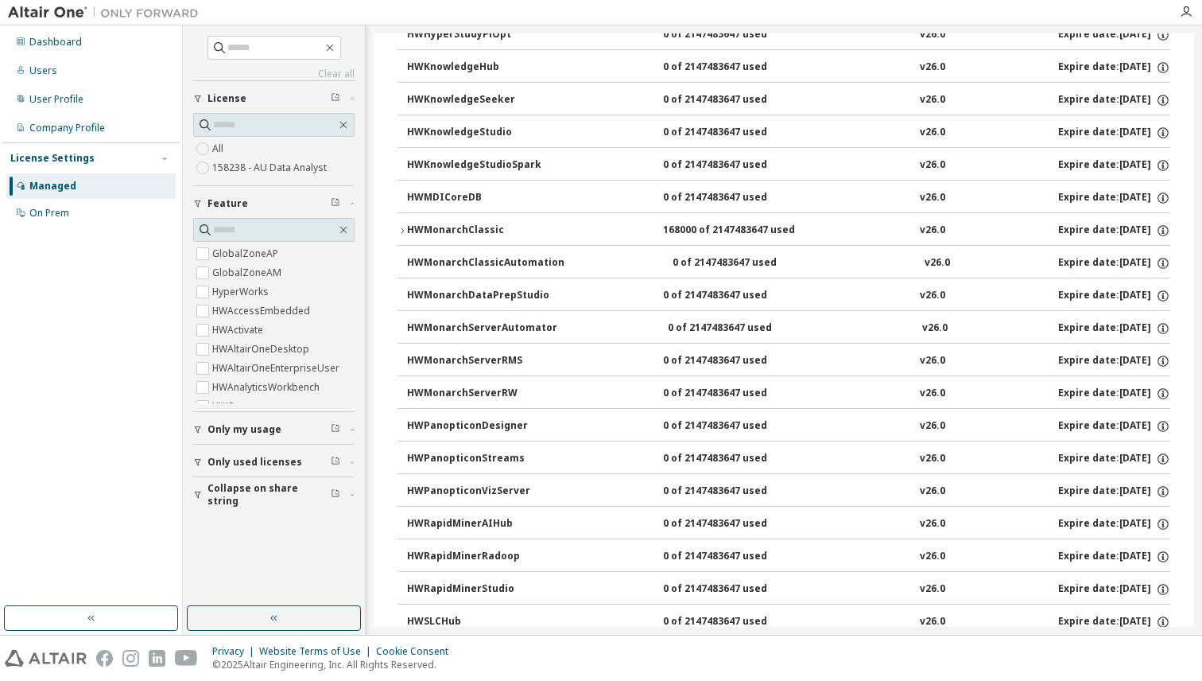
click at [401, 227] on icon "button" at bounding box center [403, 231] width 10 height 10
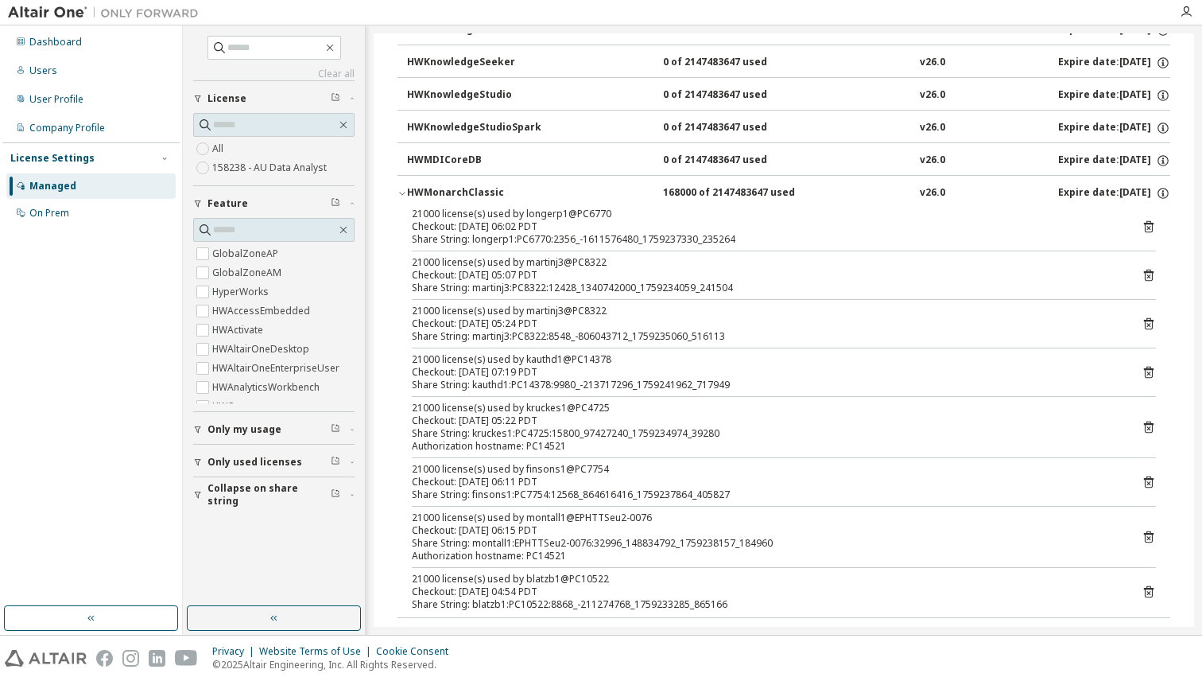
scroll to position [827, 0]
drag, startPoint x: 498, startPoint y: 188, endPoint x: 410, endPoint y: 189, distance: 87.5
click at [410, 189] on div "HWMonarchClassic" at bounding box center [478, 191] width 143 height 14
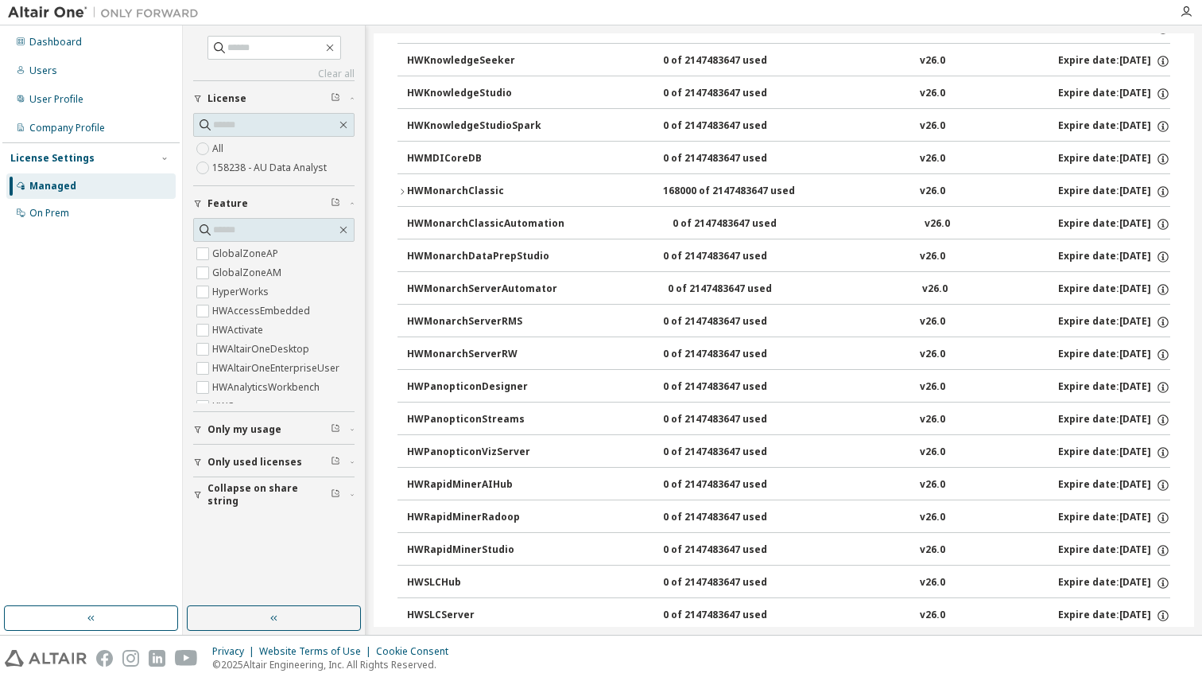
click at [412, 188] on div "HWMonarchClassic" at bounding box center [478, 191] width 143 height 14
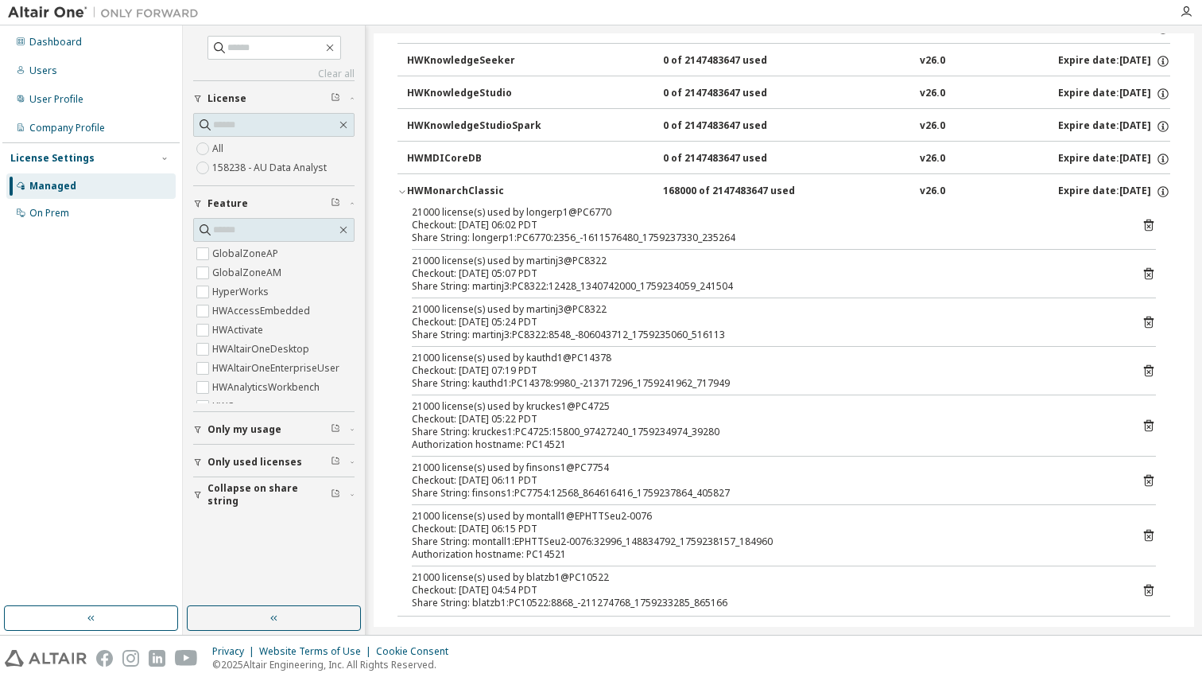
drag, startPoint x: 402, startPoint y: 189, endPoint x: 549, endPoint y: 183, distance: 147.2
click at [549, 183] on button "HWMonarchClassic 168000 of 2147483647 used v26.0 Expire date: 2027-03-06" at bounding box center [784, 191] width 773 height 35
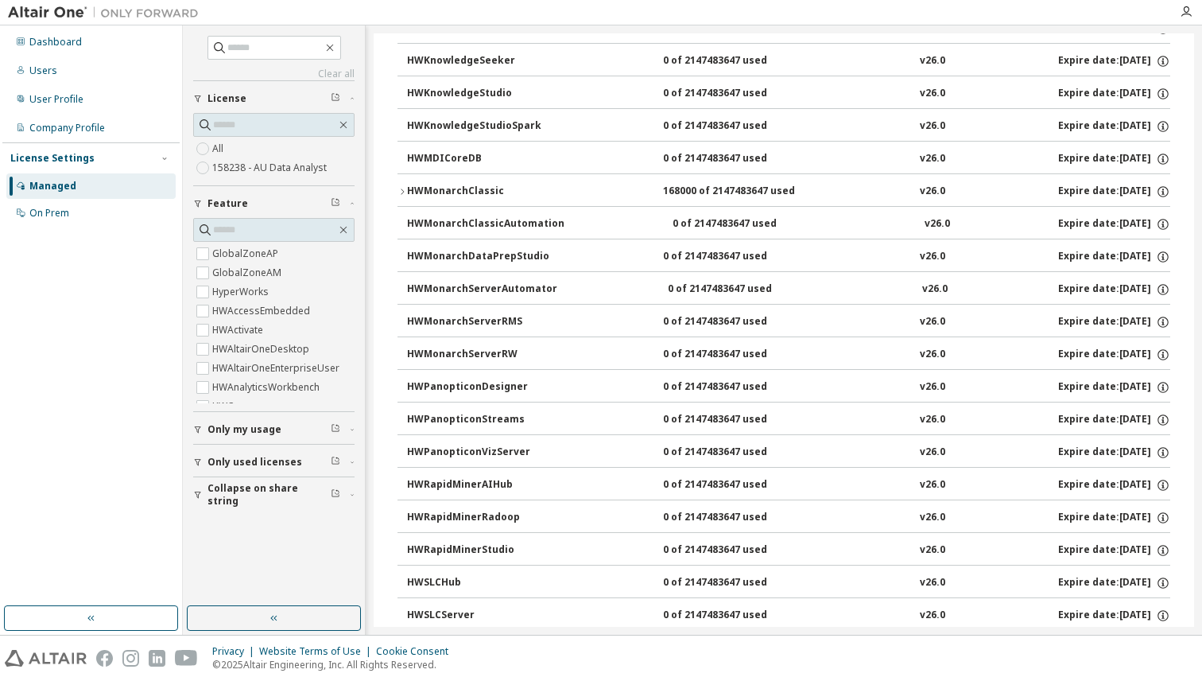
click at [498, 177] on button "HWMonarchClassic 168000 of 2147483647 used v26.0 Expire date: 2027-03-06" at bounding box center [784, 191] width 773 height 35
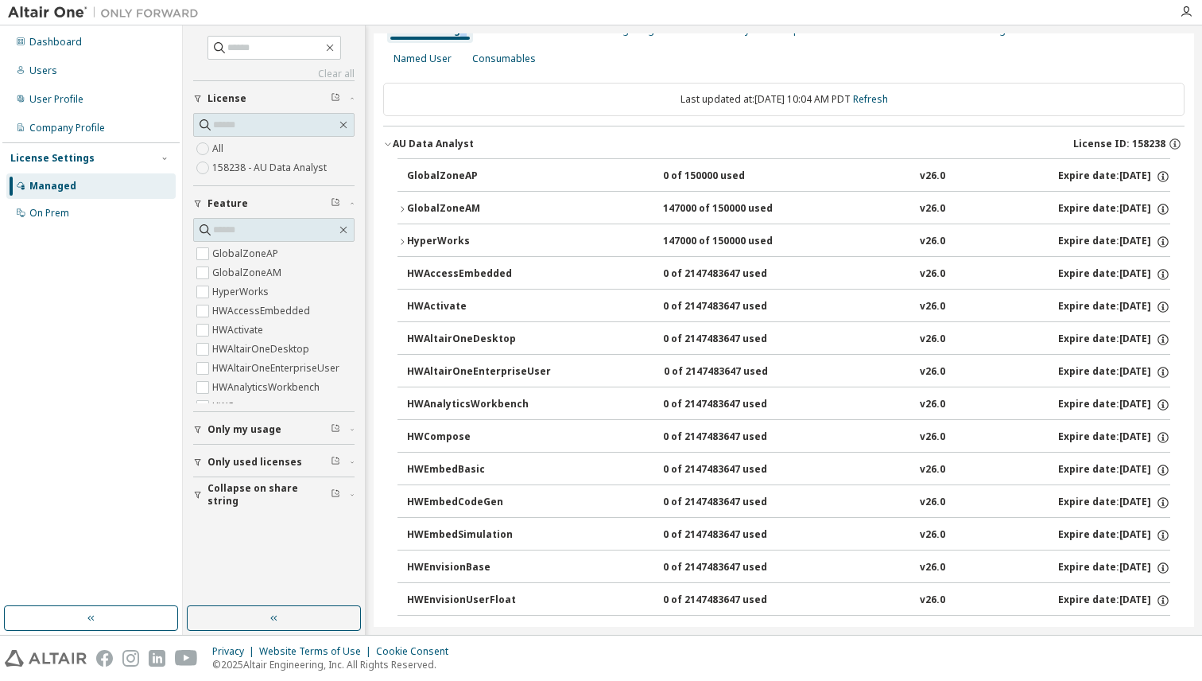
scroll to position [0, 0]
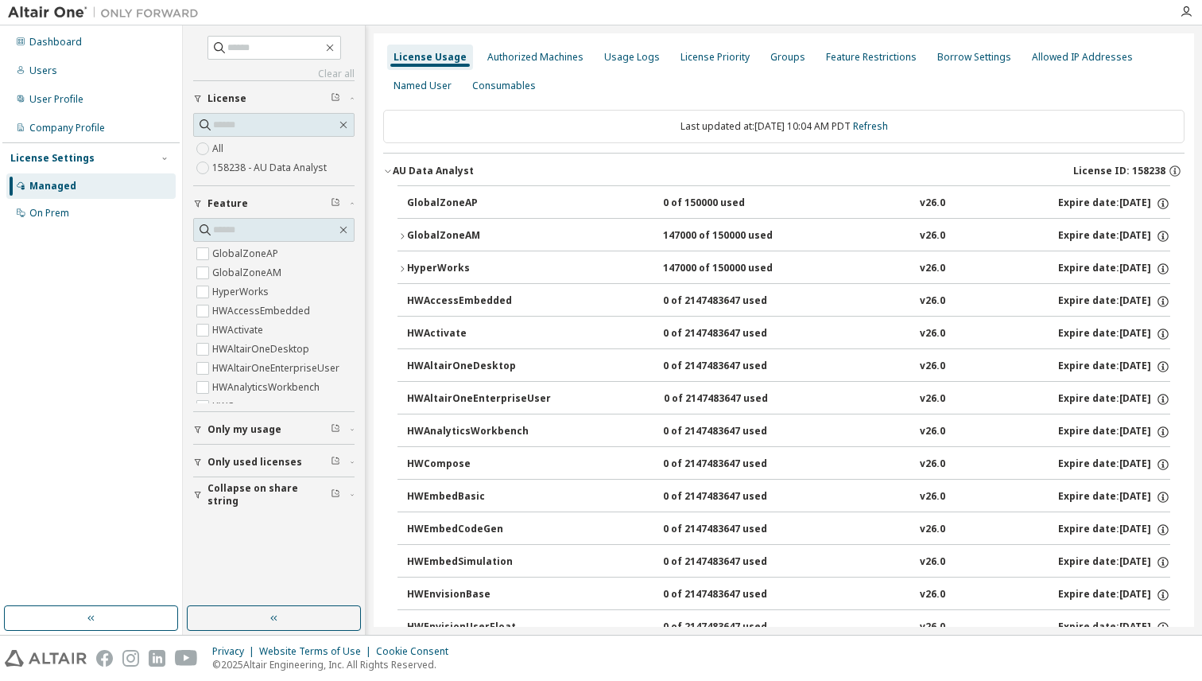
click at [398, 231] on button "GlobalZoneAM 147000 of 150000 used v26.0 Expire date: 2027-03-06" at bounding box center [784, 236] width 773 height 35
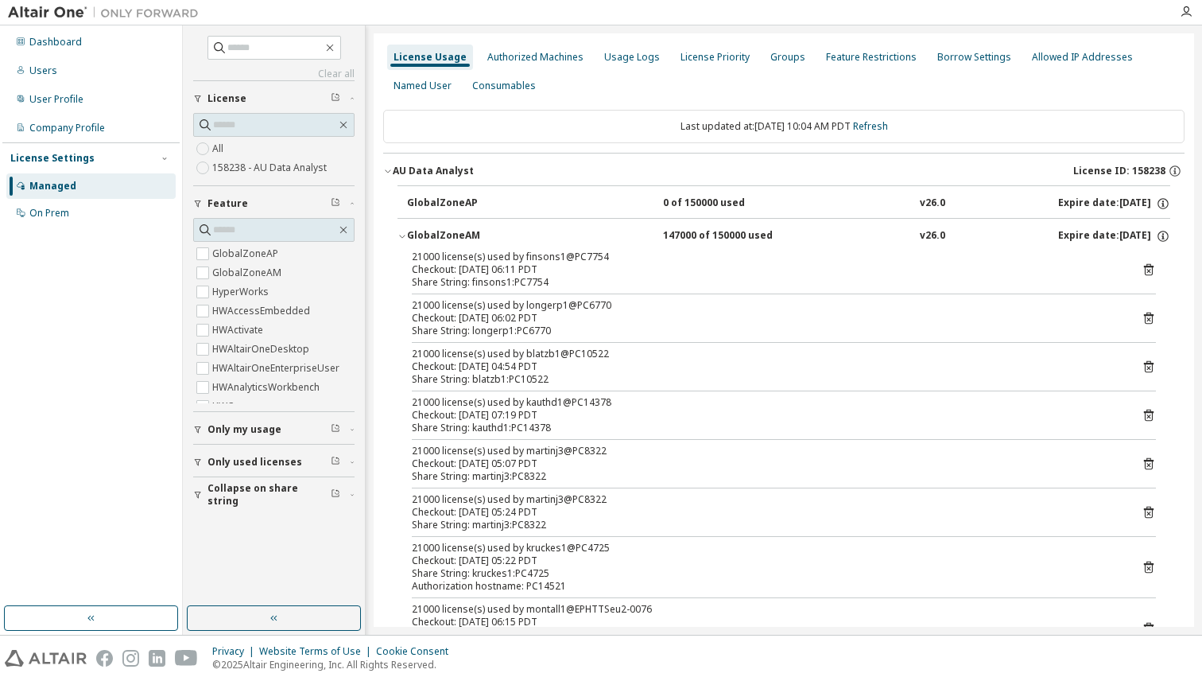
click at [402, 238] on icon "button" at bounding box center [403, 236] width 10 height 10
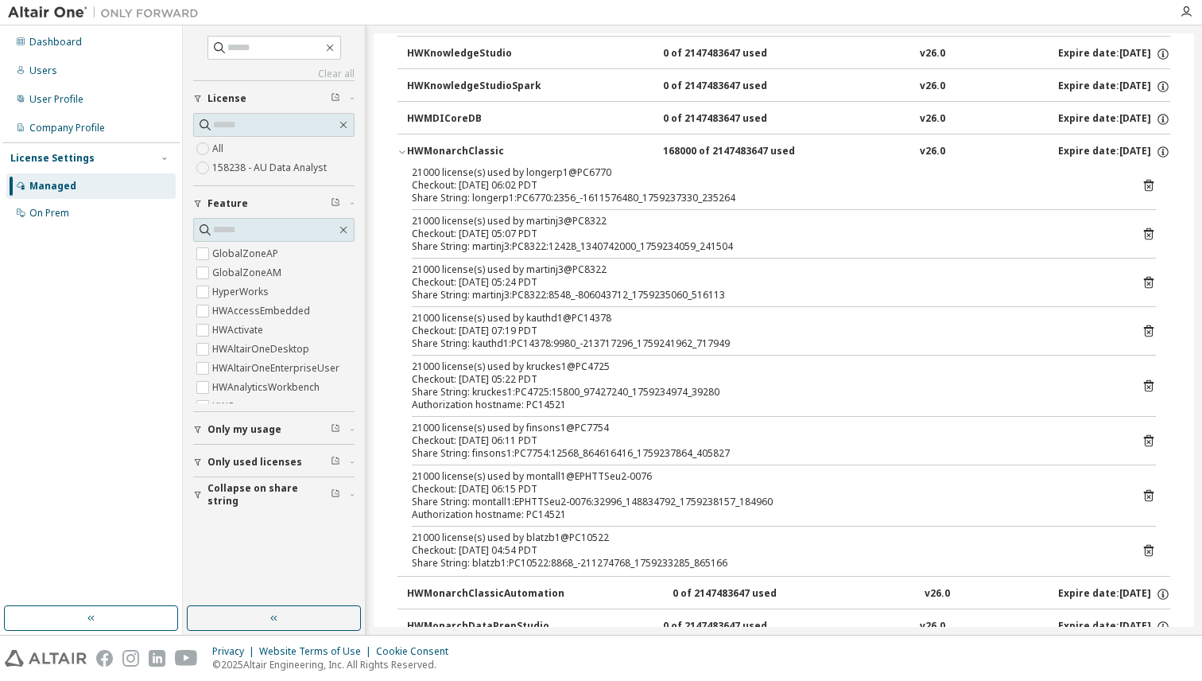
scroll to position [872, 0]
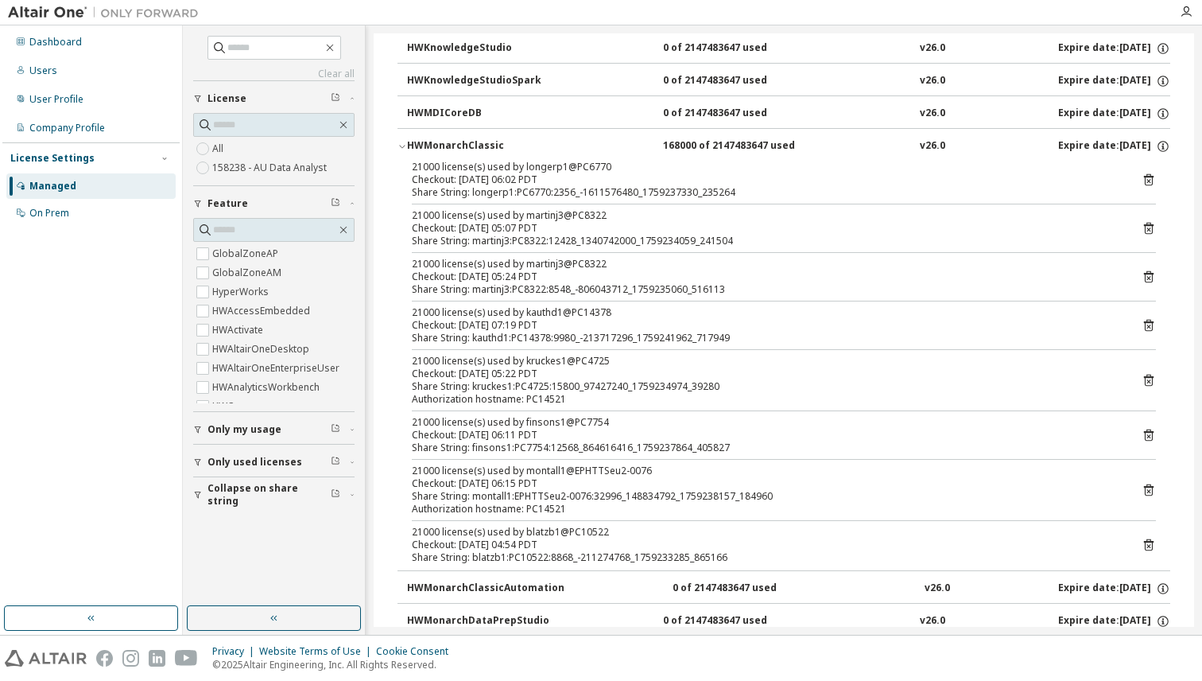
drag, startPoint x: 792, startPoint y: 143, endPoint x: 627, endPoint y: 142, distance: 165.4
click at [627, 142] on div "HWMonarchClassic 168000 of 2147483647 used v26.0 Expire date: 2027-03-06" at bounding box center [788, 146] width 763 height 14
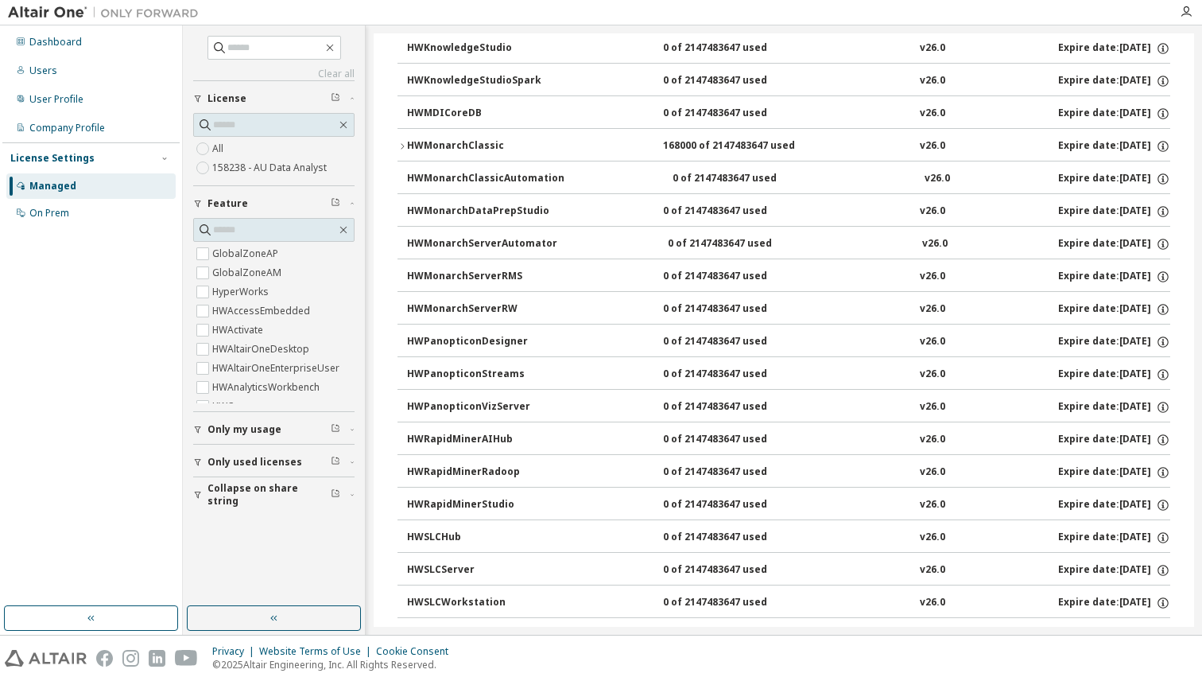
drag, startPoint x: 650, startPoint y: 143, endPoint x: 789, endPoint y: 143, distance: 138.3
click at [789, 143] on div "HWMonarchClassic 168000 of 2147483647 used v26.0 Expire date: 2027-03-06" at bounding box center [788, 146] width 763 height 14
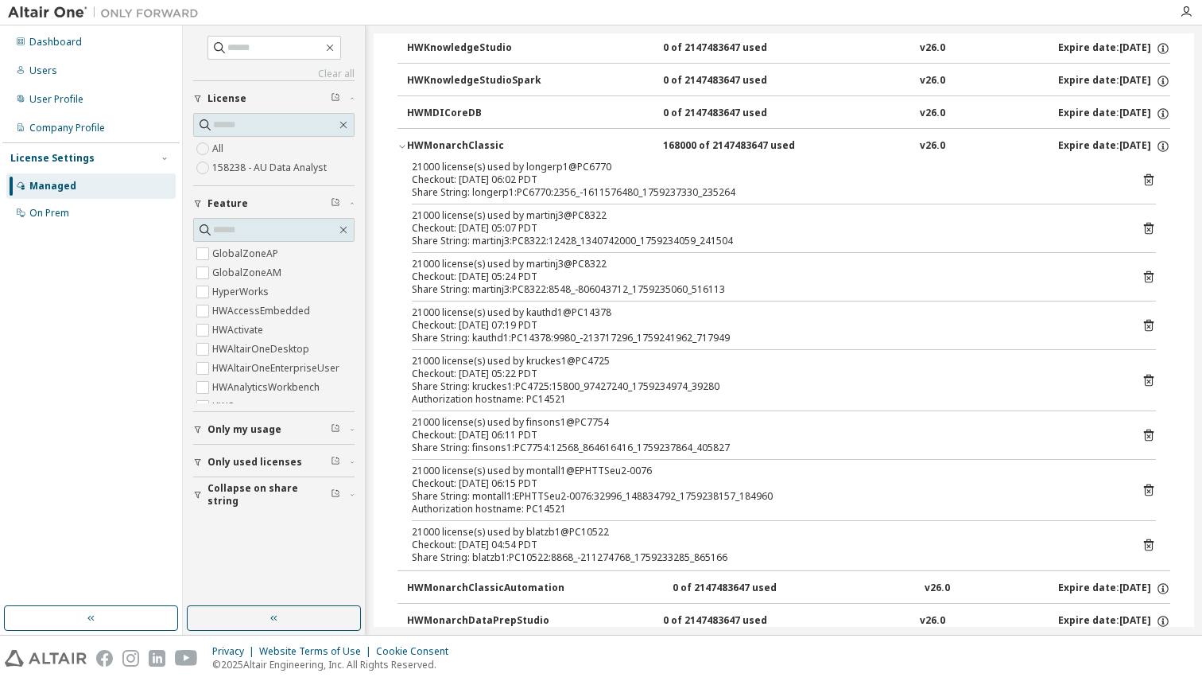
drag, startPoint x: 764, startPoint y: 145, endPoint x: 668, endPoint y: 147, distance: 96.2
click at [668, 147] on div "168000 of 2147483647 used" at bounding box center [734, 146] width 143 height 14
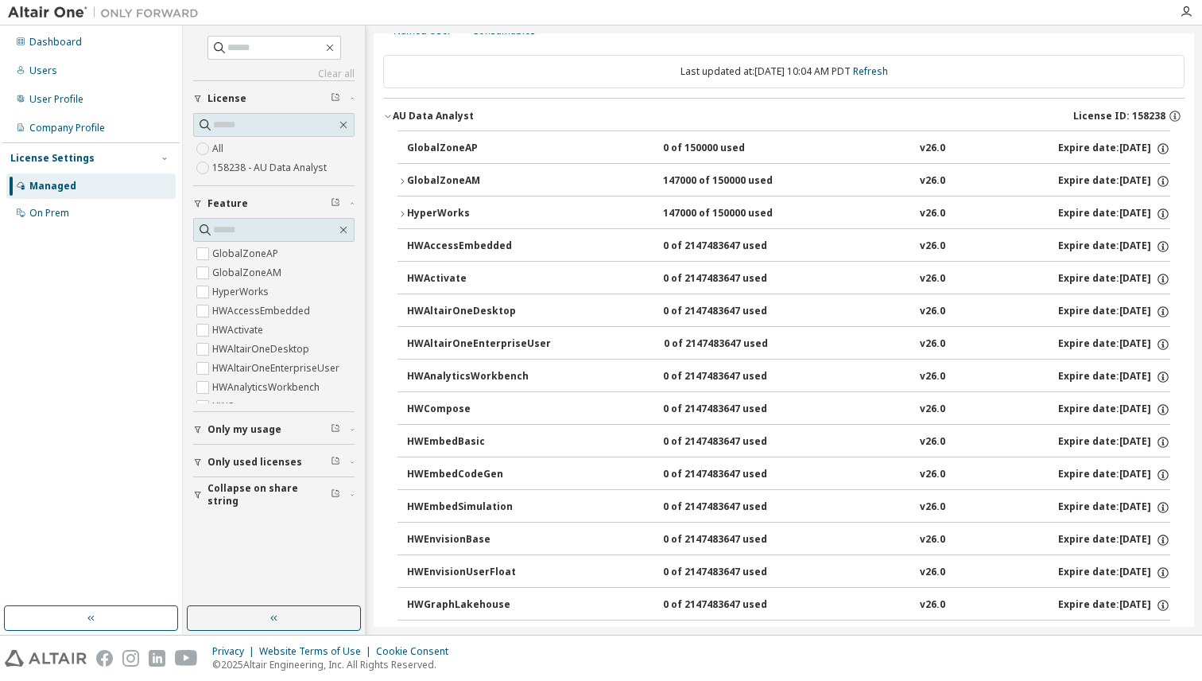
scroll to position [0, 0]
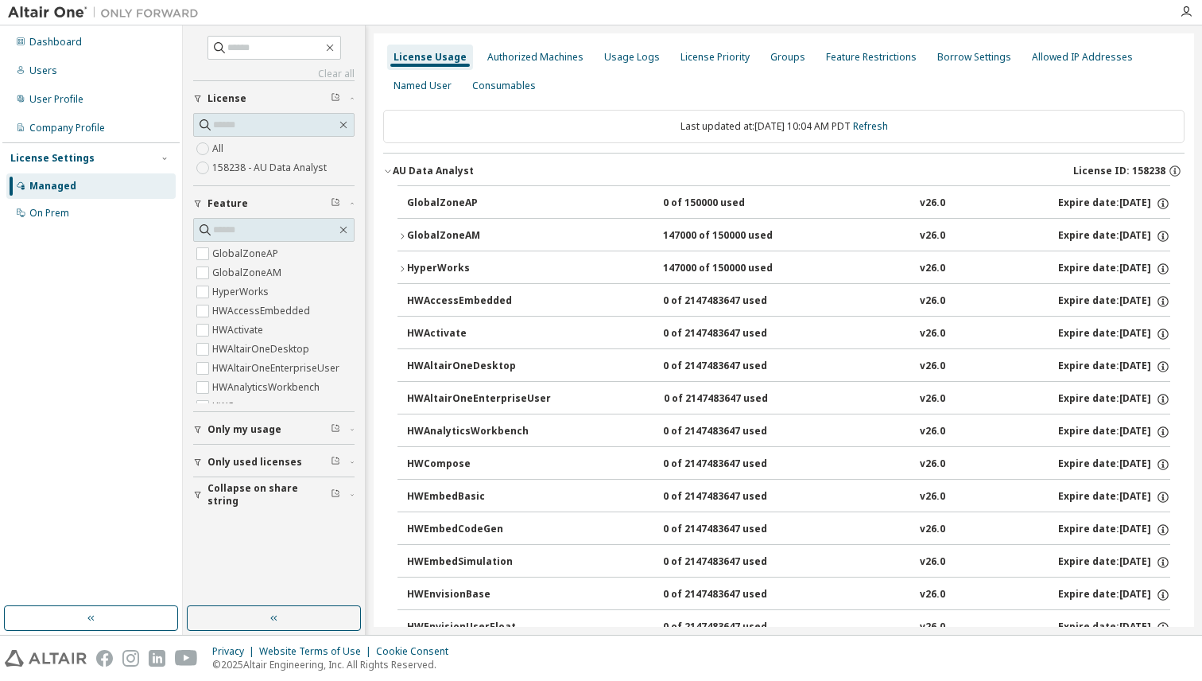
click at [399, 267] on icon "button" at bounding box center [403, 269] width 10 height 10
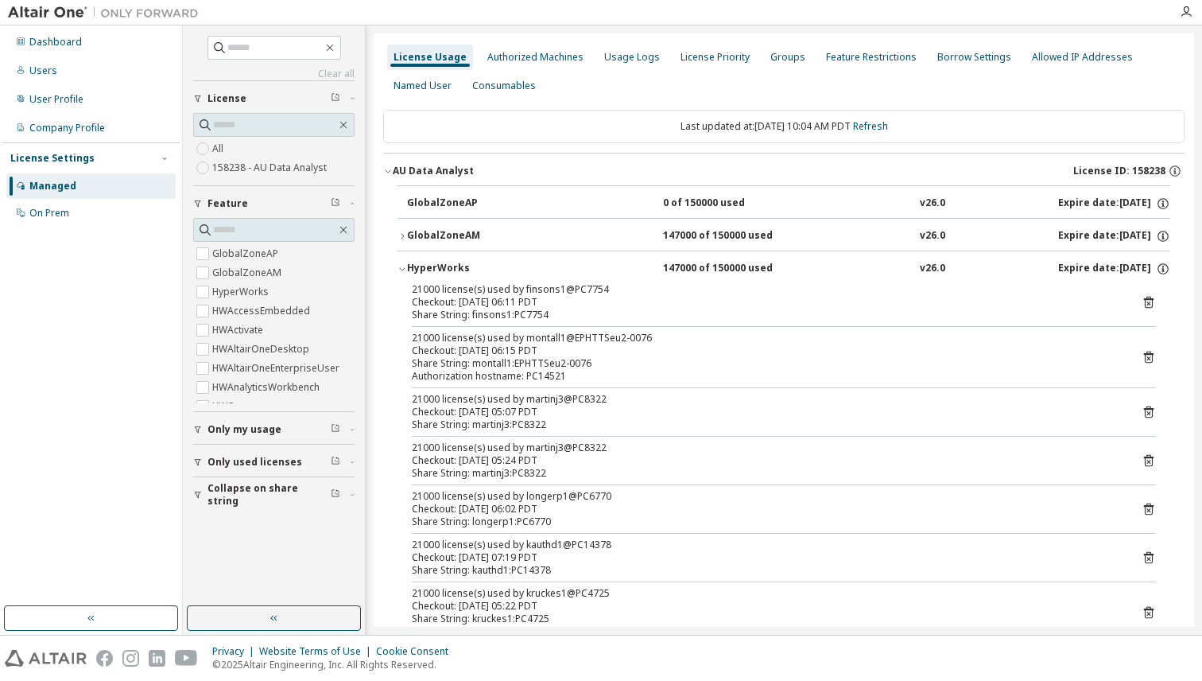
click at [32, 193] on div "Managed" at bounding box center [90, 185] width 169 height 25
click at [38, 39] on div "Dashboard" at bounding box center [55, 42] width 52 height 13
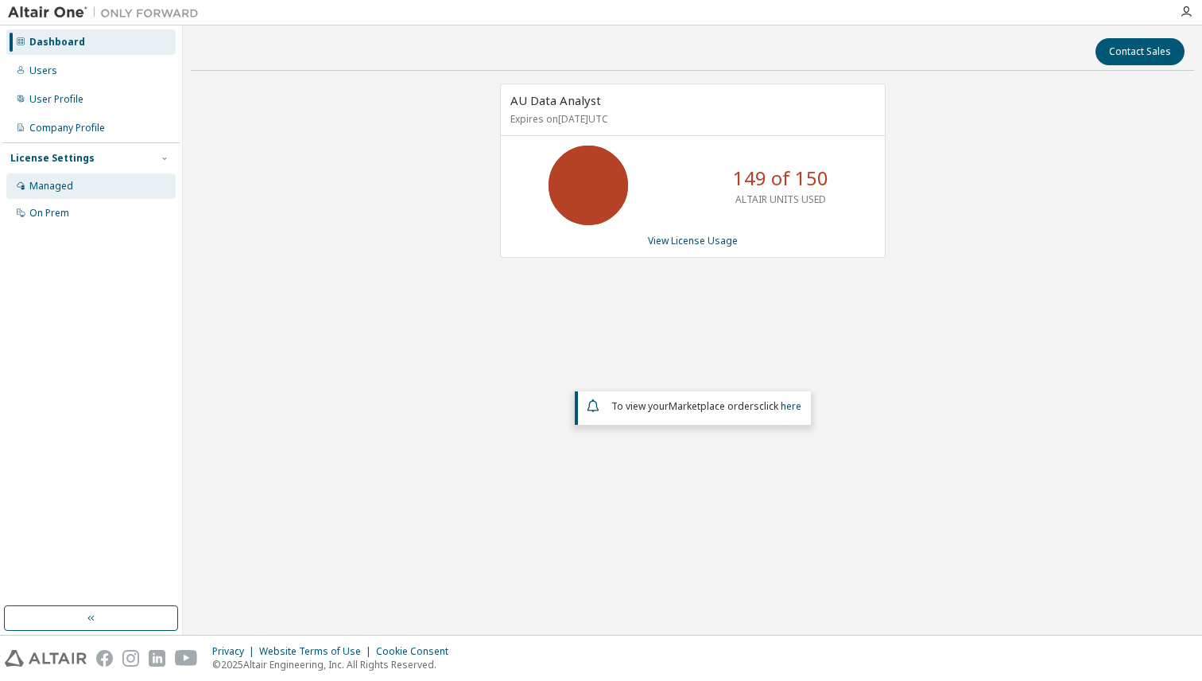
click at [70, 185] on div "Managed" at bounding box center [51, 186] width 44 height 13
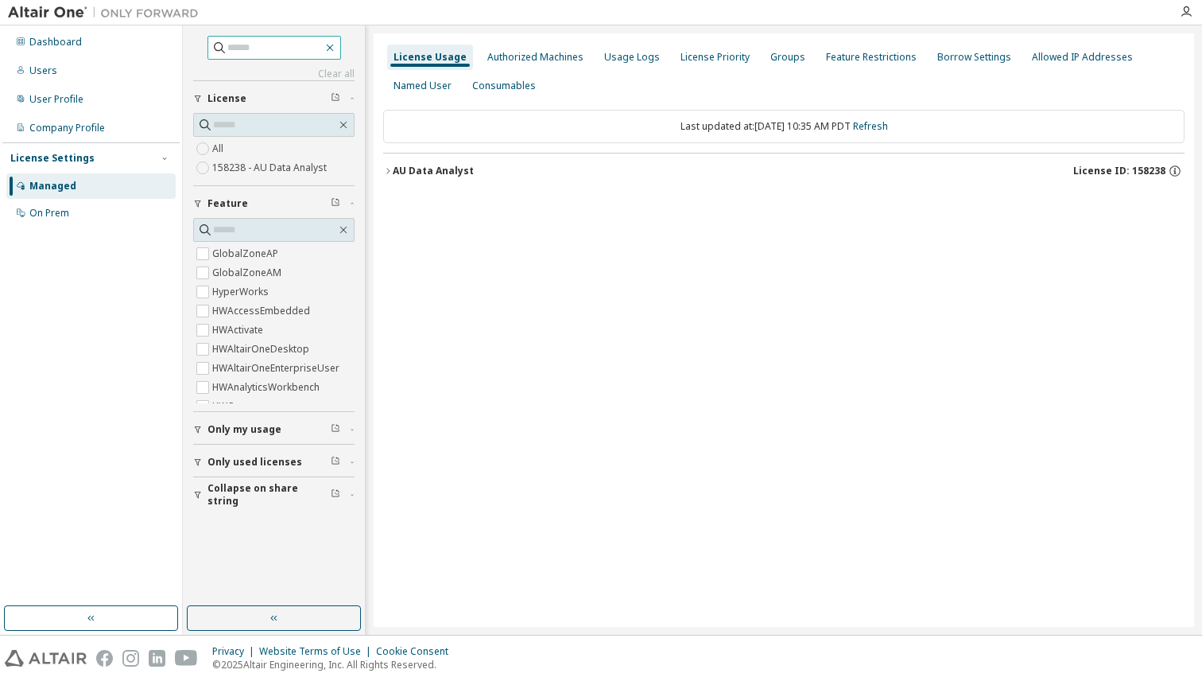
click at [336, 46] on icon "button" at bounding box center [330, 47] width 13 height 13
click at [52, 46] on div "Dashboard" at bounding box center [55, 42] width 52 height 13
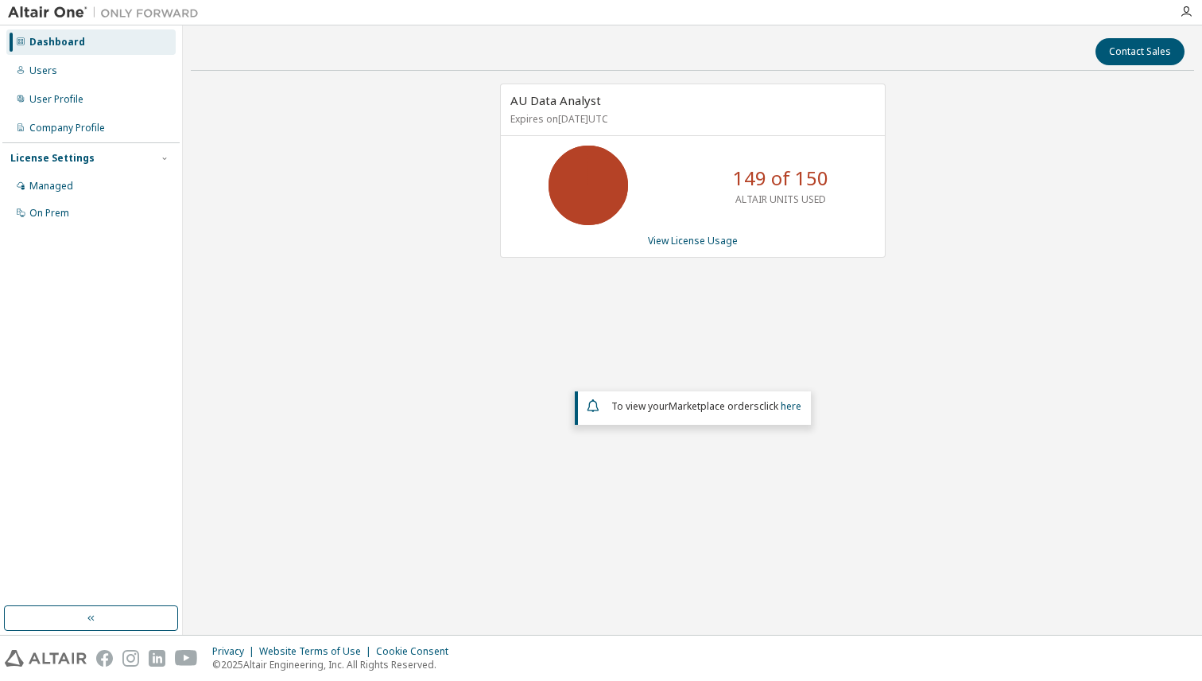
click at [731, 483] on div "AU Data Analyst Expires on March 6, 2027 UTC 149 of 150 ALTAIR UNITS USED View …" at bounding box center [692, 304] width 1003 height 442
click at [66, 22] on div at bounding box center [103, 12] width 207 height 25
click at [66, 18] on img at bounding box center [107, 13] width 199 height 16
click at [31, 9] on img at bounding box center [107, 13] width 199 height 16
click at [75, 134] on div "Company Profile" at bounding box center [90, 127] width 169 height 25
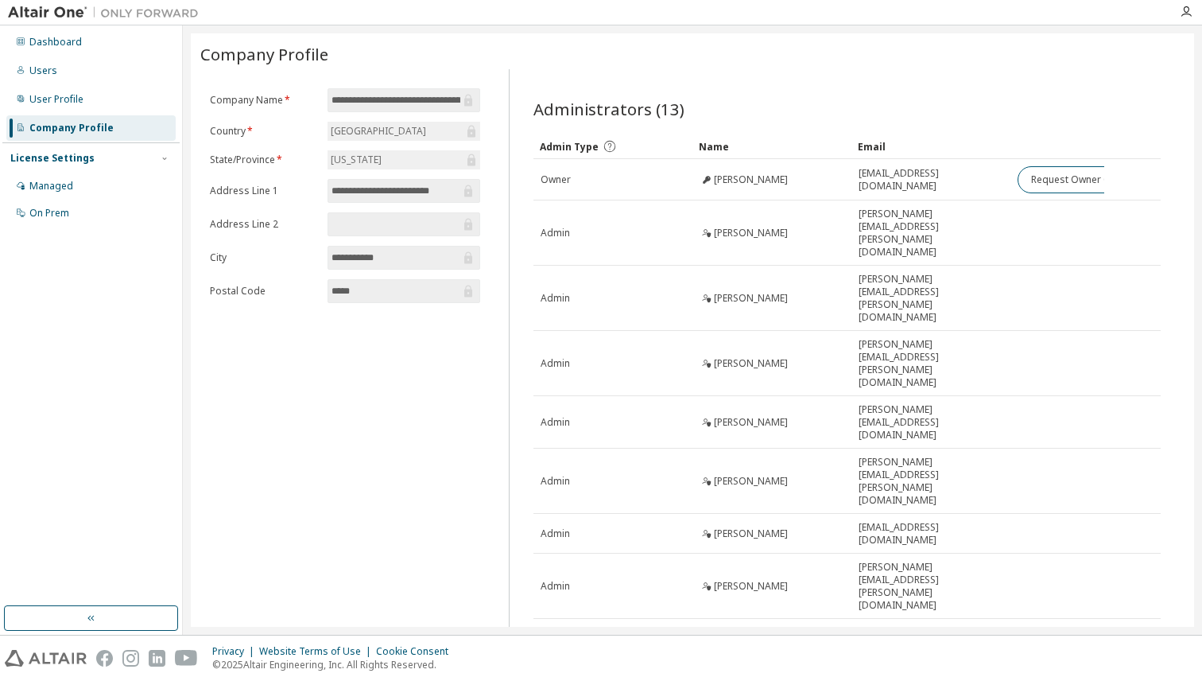
click at [55, 113] on div "Dashboard Users User Profile Company Profile License Settings Managed On Prem" at bounding box center [90, 128] width 177 height 200
click at [55, 104] on div "User Profile" at bounding box center [56, 99] width 54 height 13
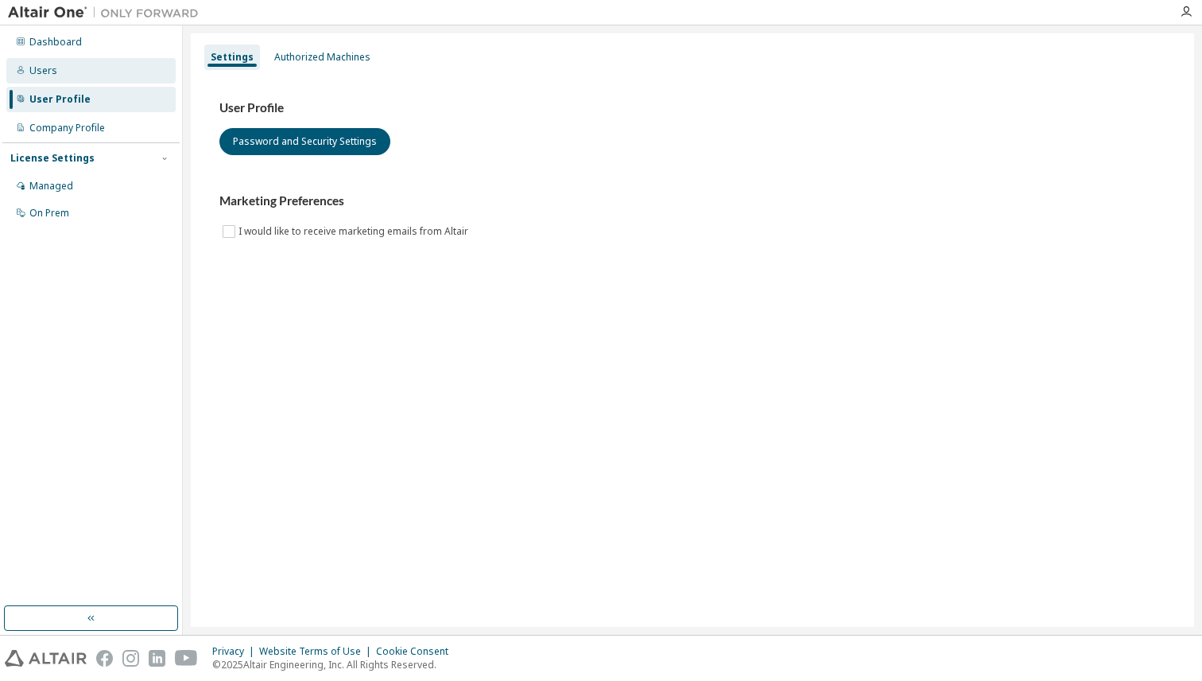
click at [80, 80] on div "Users" at bounding box center [90, 70] width 169 height 25
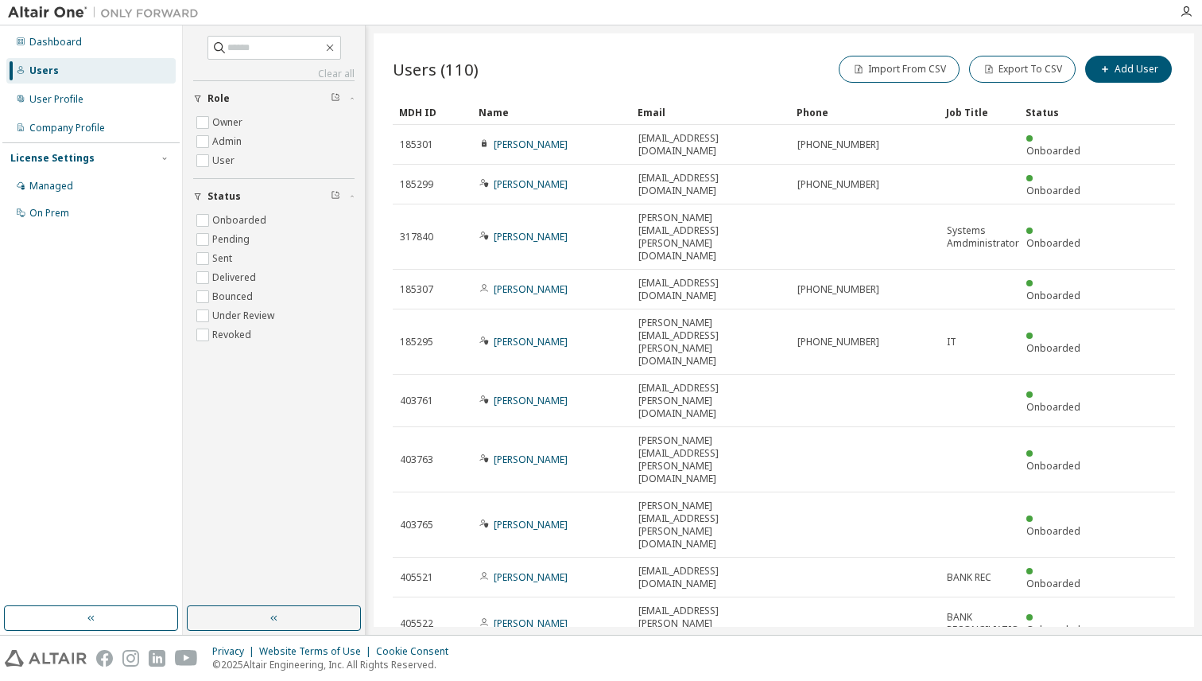
click at [85, 57] on div "Dashboard Users User Profile Company Profile License Settings Managed On Prem" at bounding box center [90, 128] width 177 height 200
click at [78, 39] on div "Dashboard" at bounding box center [55, 42] width 52 height 13
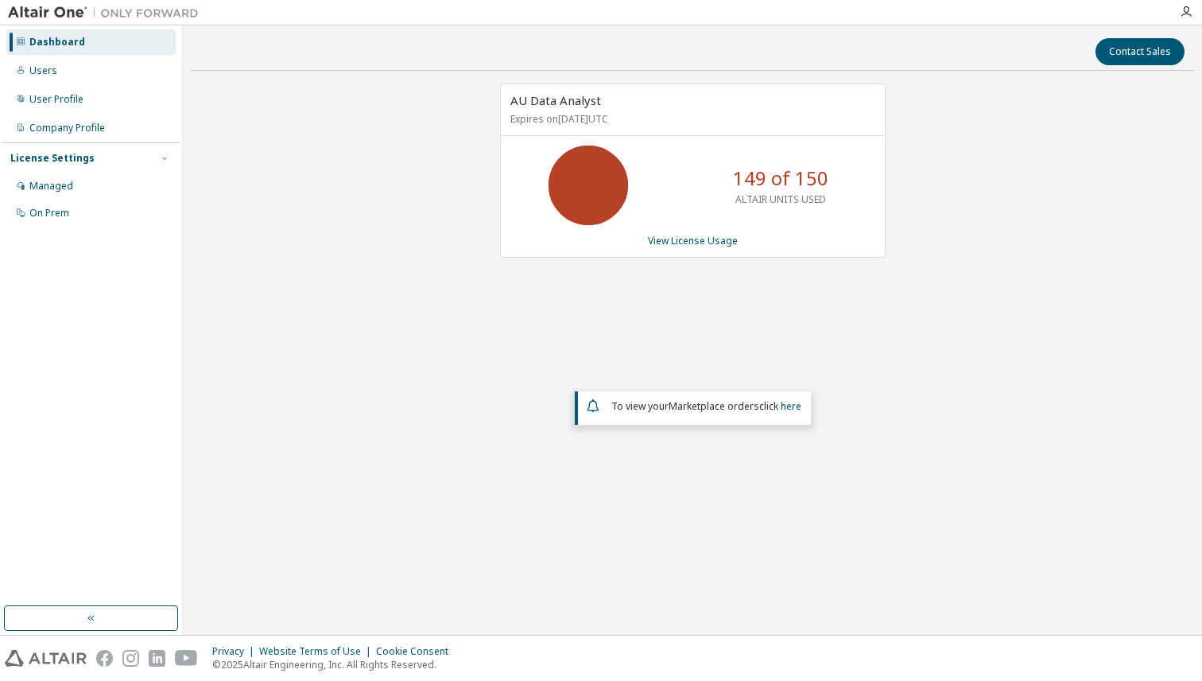
click at [803, 184] on p "149 of 150" at bounding box center [780, 178] width 95 height 27
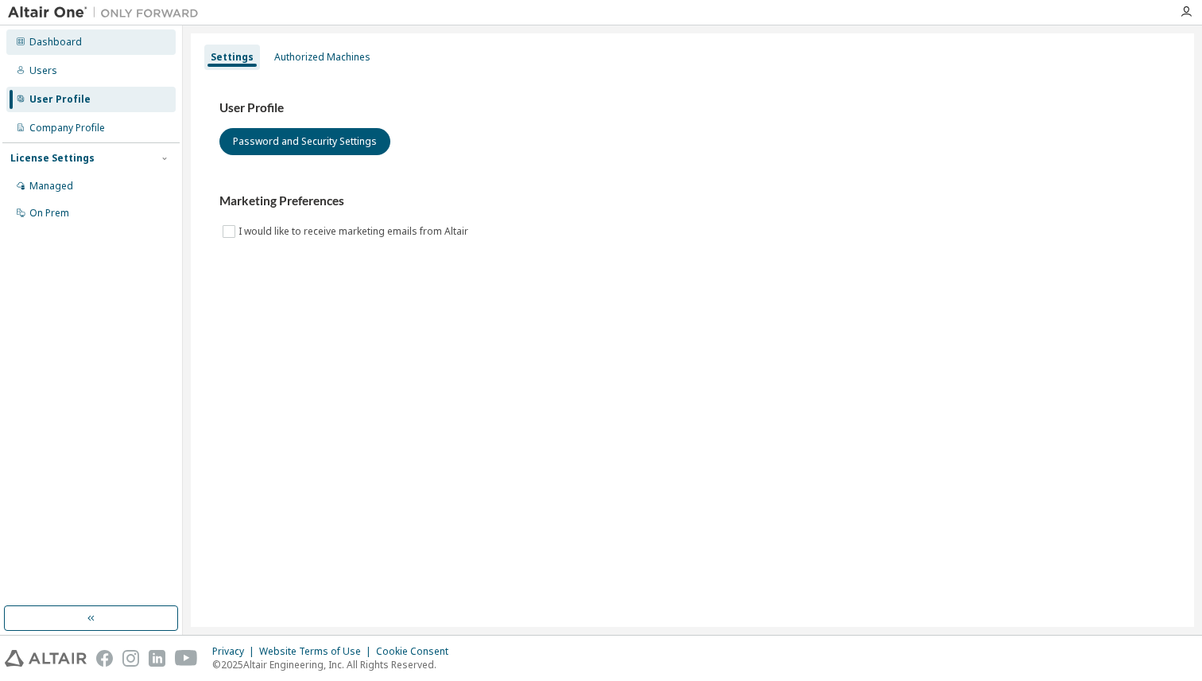
click at [40, 39] on div "Dashboard" at bounding box center [55, 42] width 52 height 13
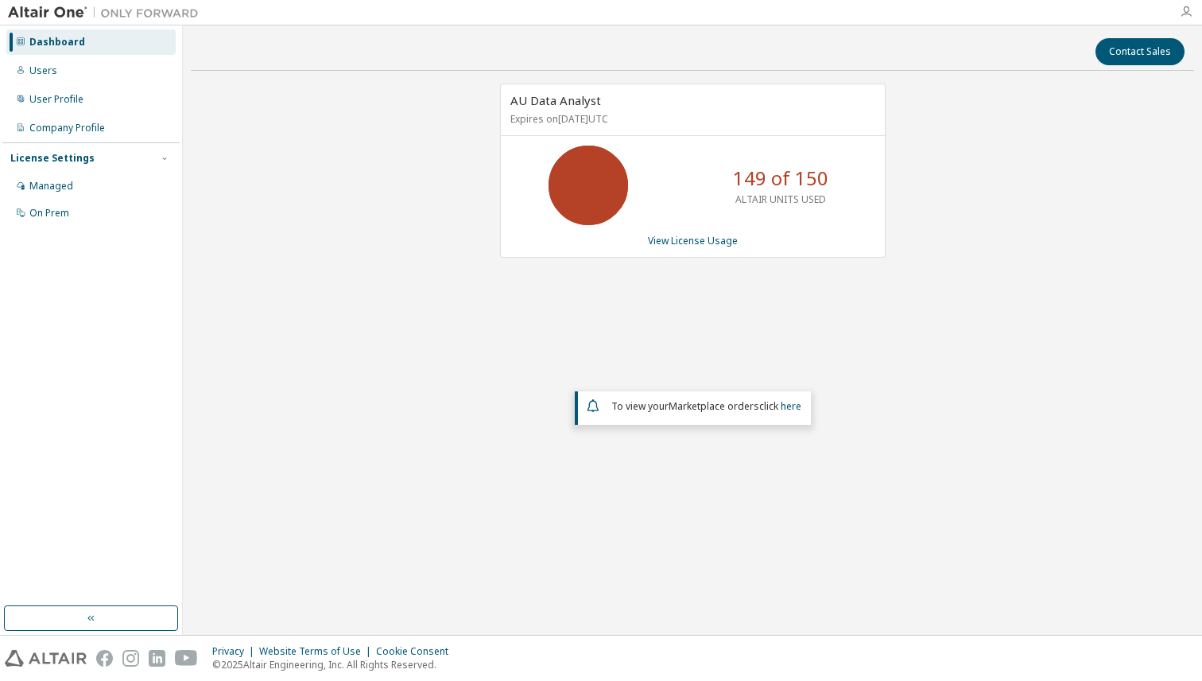
click at [1181, 14] on icon "button" at bounding box center [1186, 12] width 13 height 13
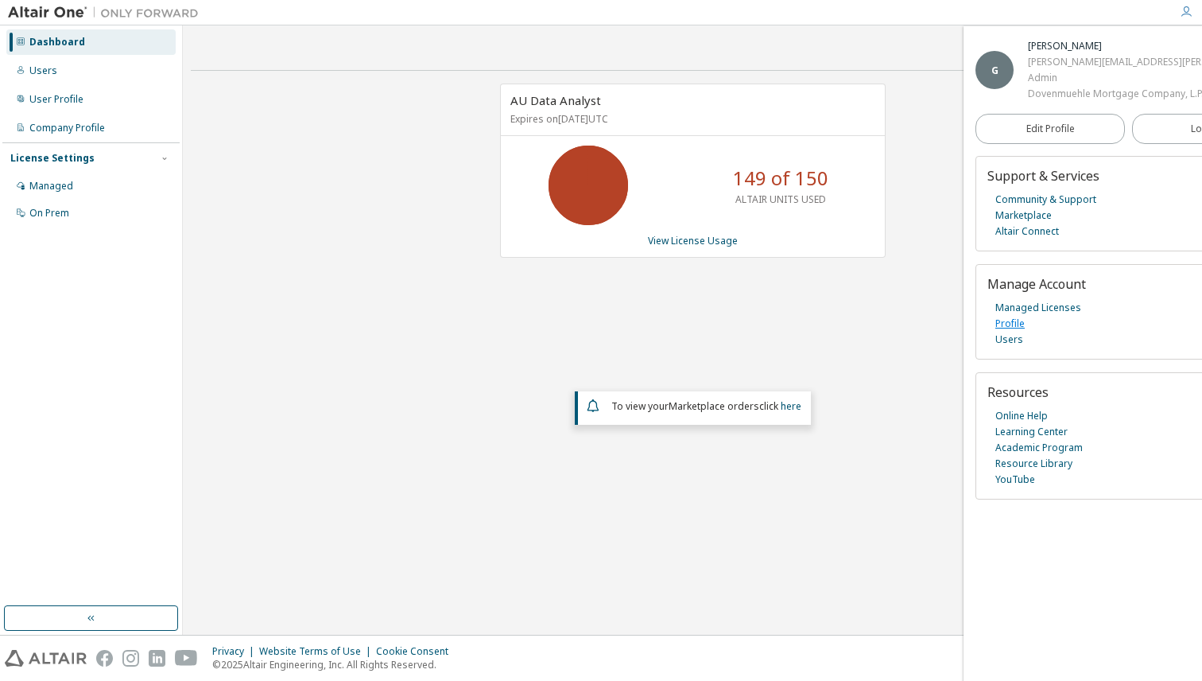
click at [1009, 332] on link "Profile" at bounding box center [1009, 324] width 29 height 16
click at [716, 242] on link "View License Usage" at bounding box center [693, 241] width 90 height 14
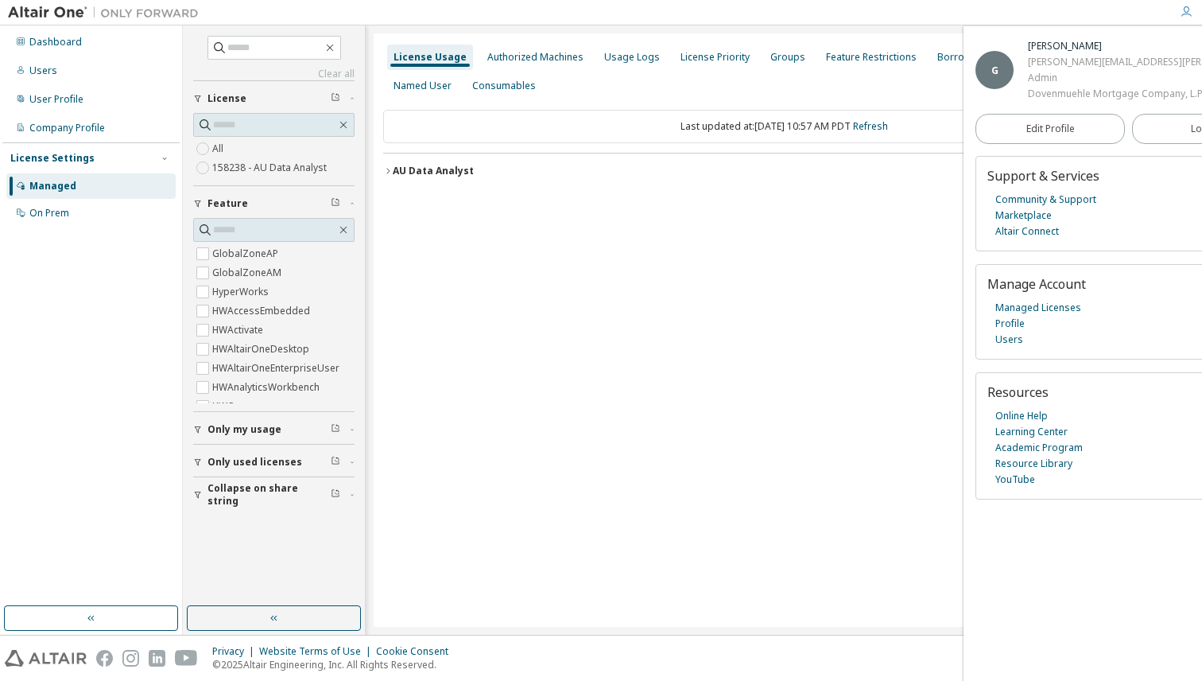
click at [383, 174] on icon "button" at bounding box center [388, 171] width 10 height 10
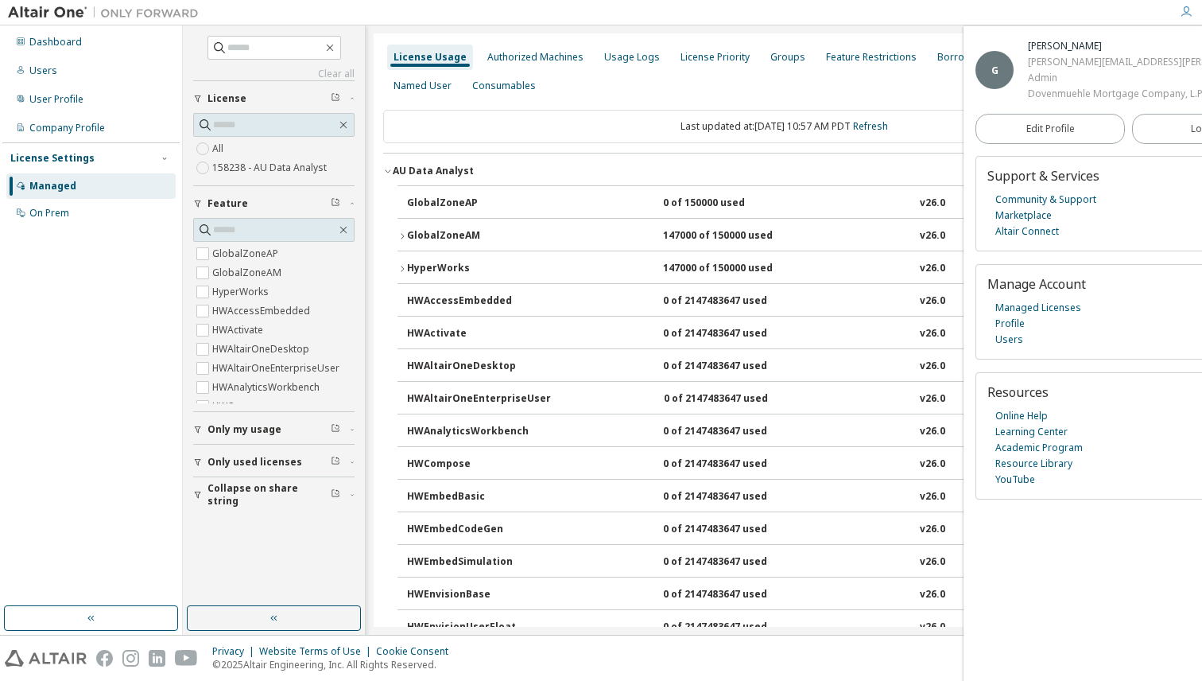
click at [402, 231] on icon "button" at bounding box center [403, 236] width 10 height 10
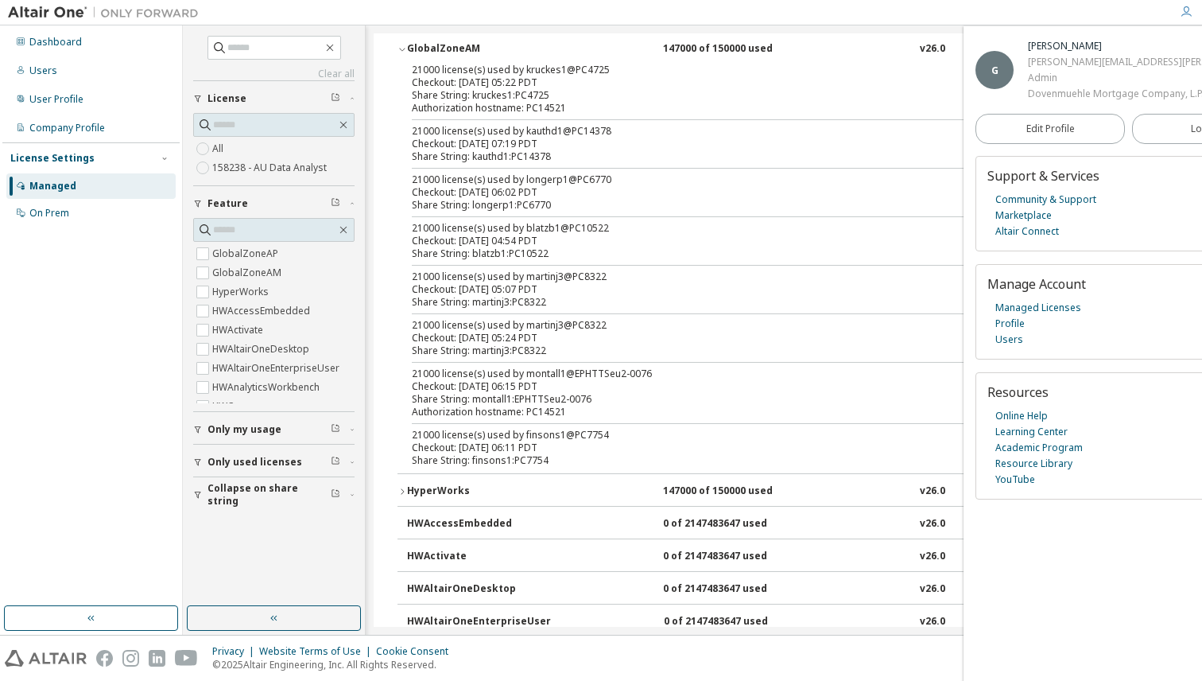
scroll to position [184, 0]
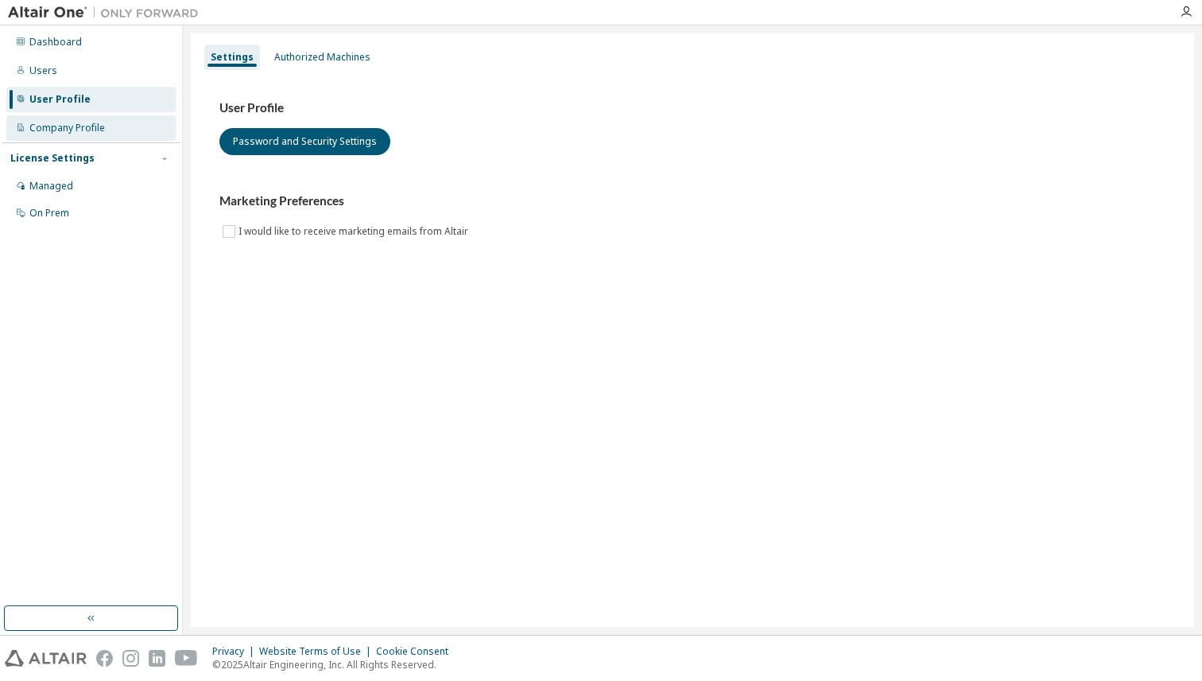
click at [82, 138] on div "Company Profile" at bounding box center [90, 127] width 169 height 25
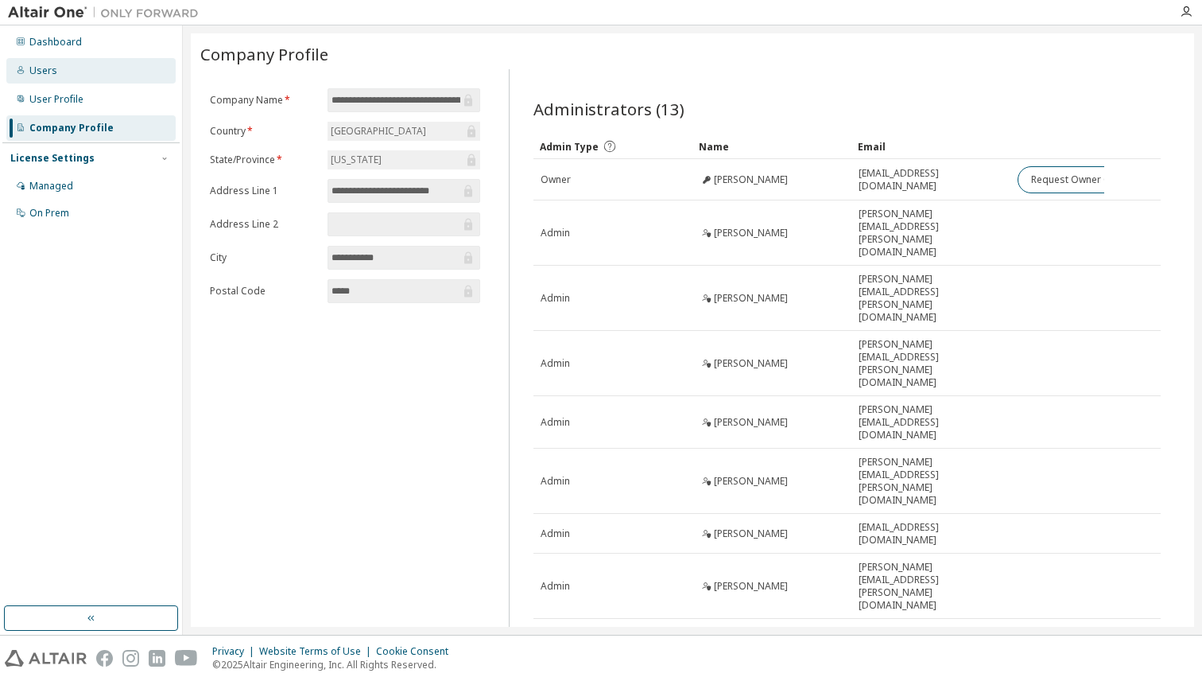
click at [60, 72] on div "Users" at bounding box center [90, 70] width 169 height 25
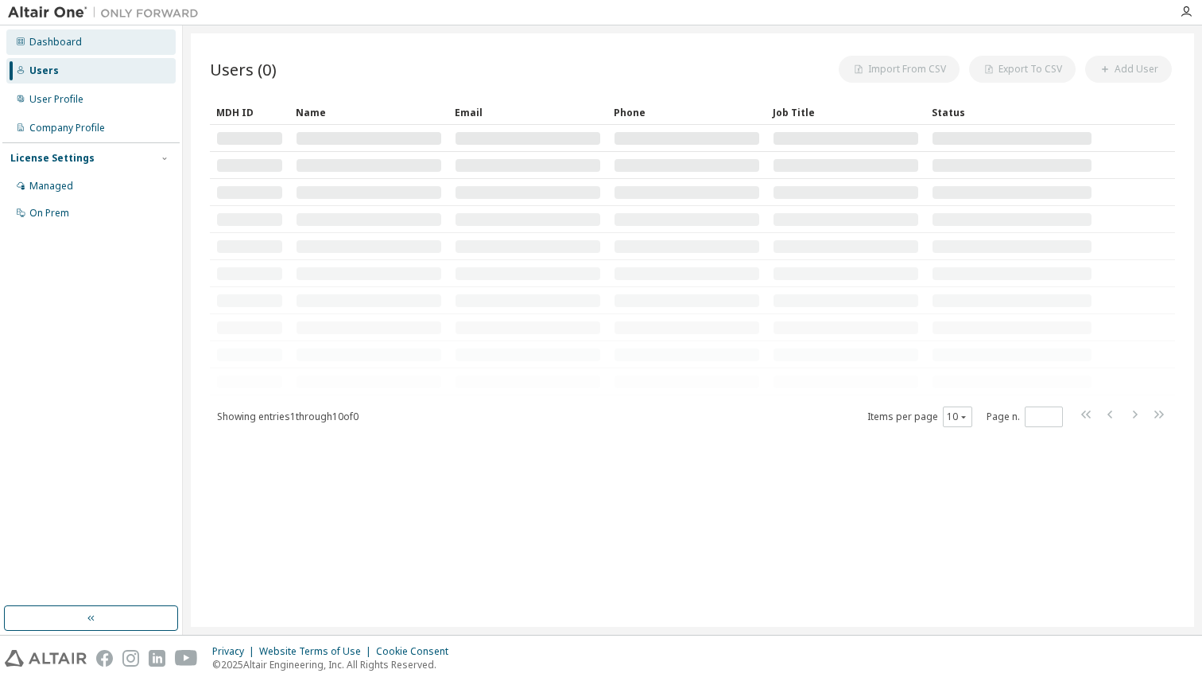
click at [60, 46] on div "Dashboard" at bounding box center [55, 42] width 52 height 13
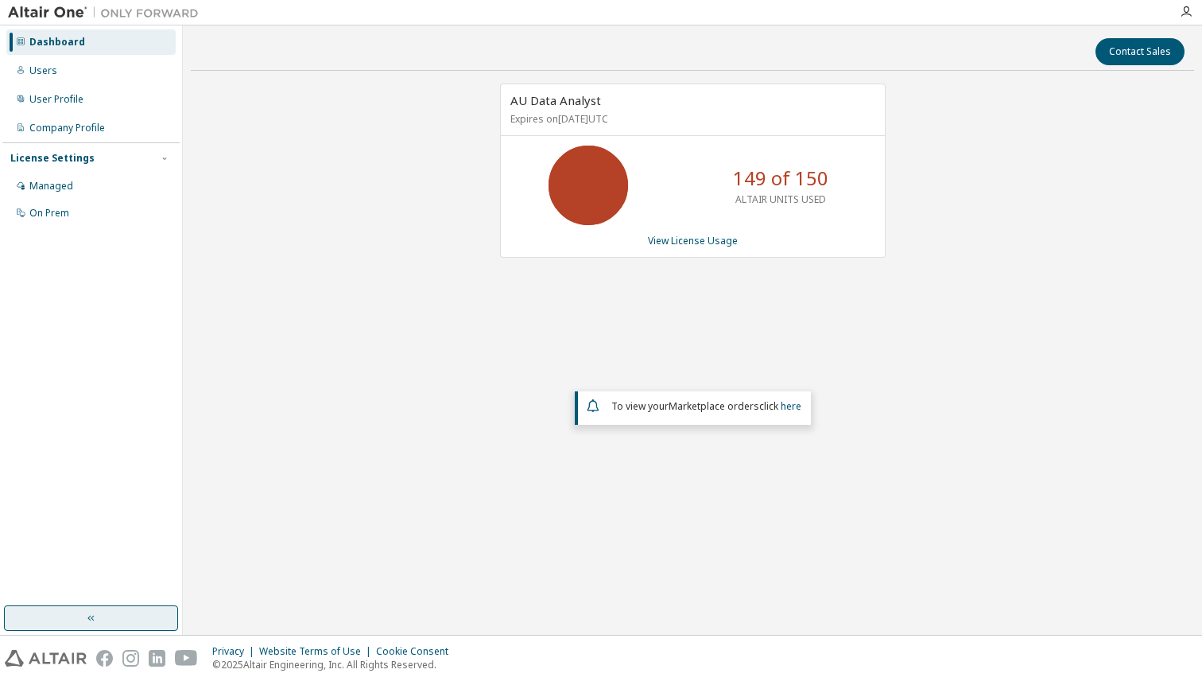
click at [72, 613] on button "button" at bounding box center [91, 617] width 174 height 25
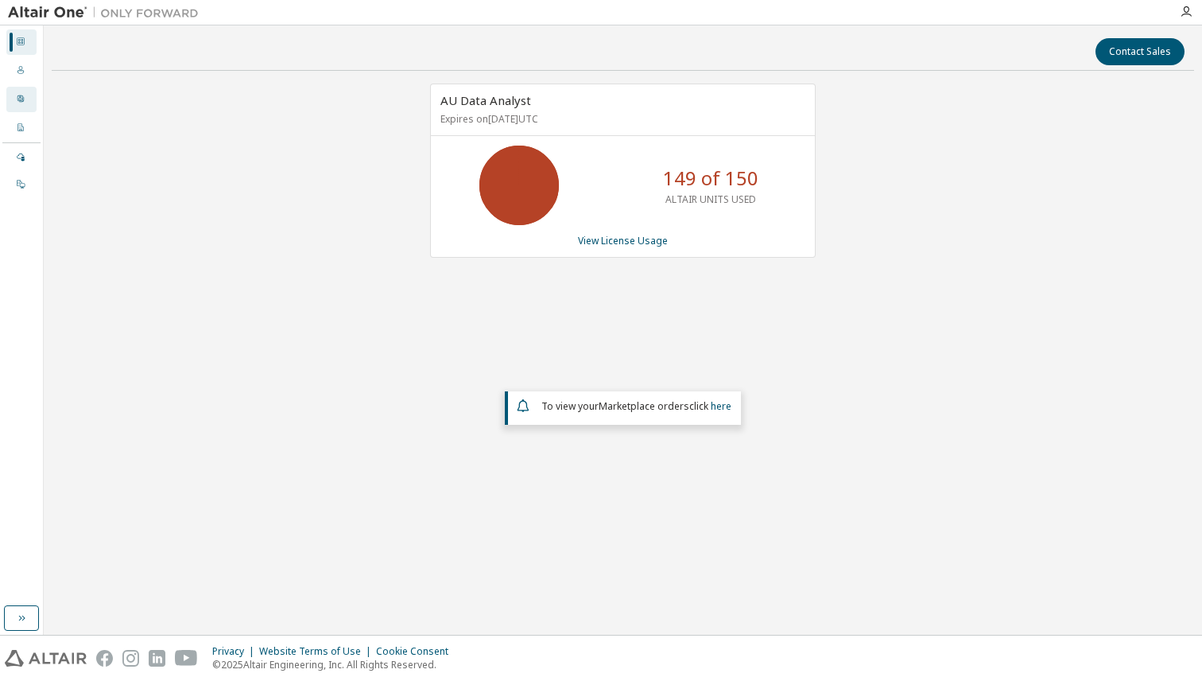
click at [25, 99] on div "User Profile" at bounding box center [21, 99] width 30 height 25
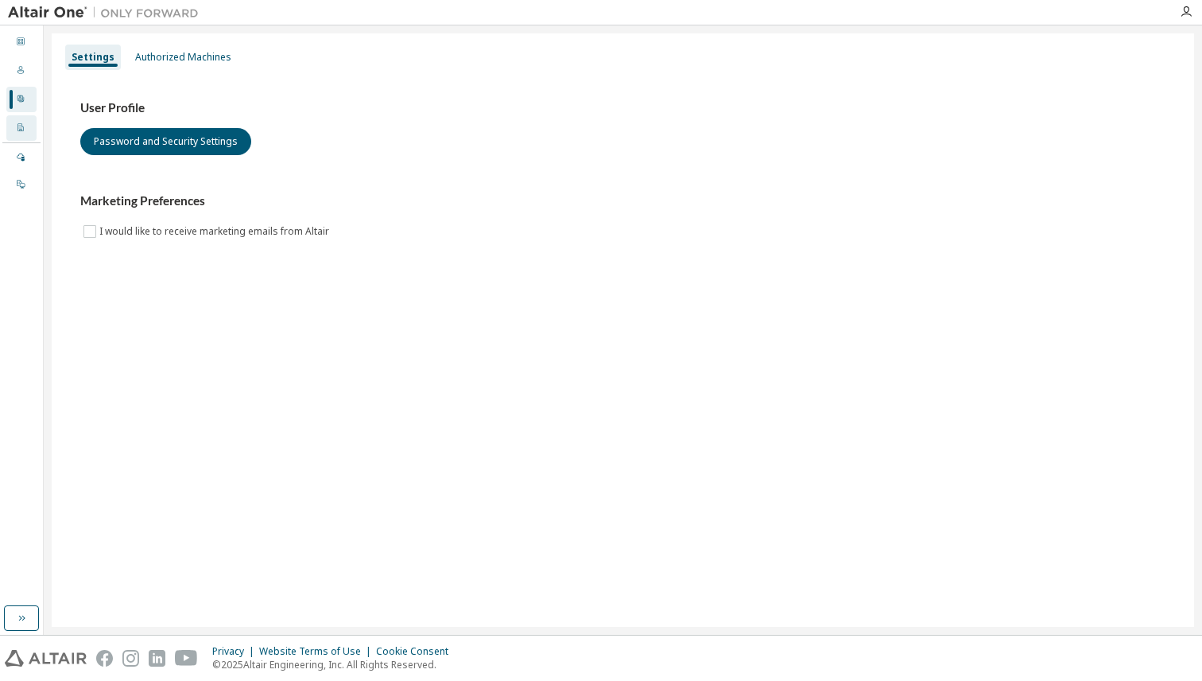
click at [32, 130] on div "Company Profile" at bounding box center [21, 127] width 30 height 25
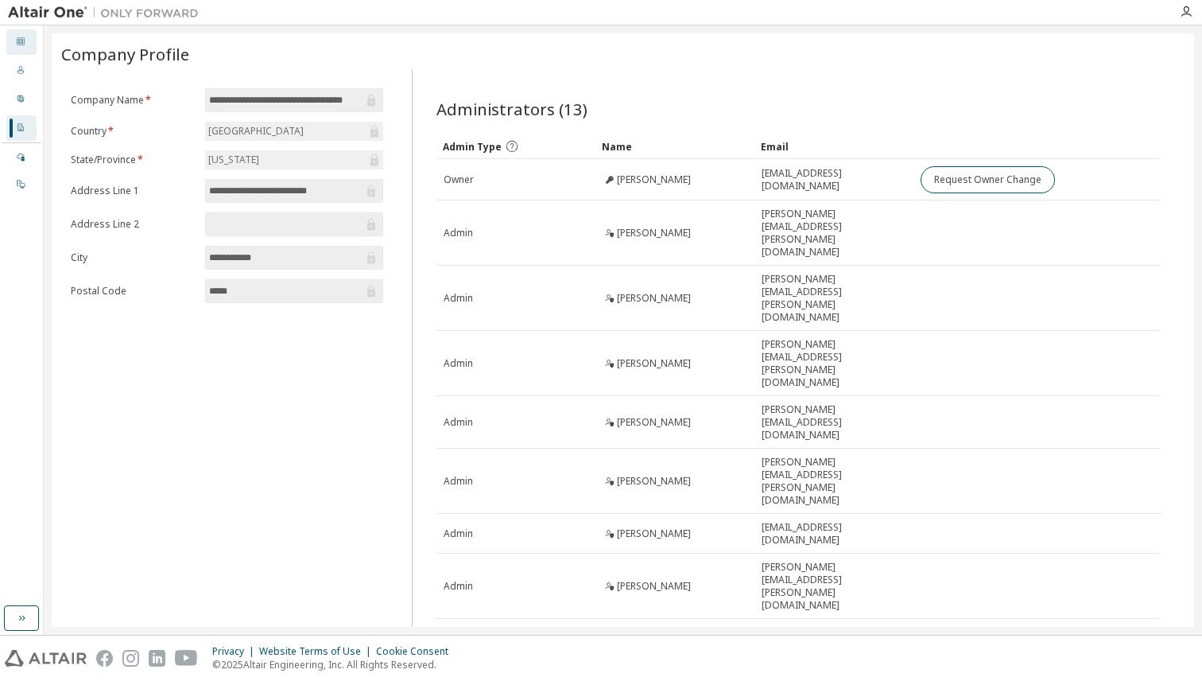
click at [22, 49] on div "Dashboard" at bounding box center [21, 41] width 30 height 25
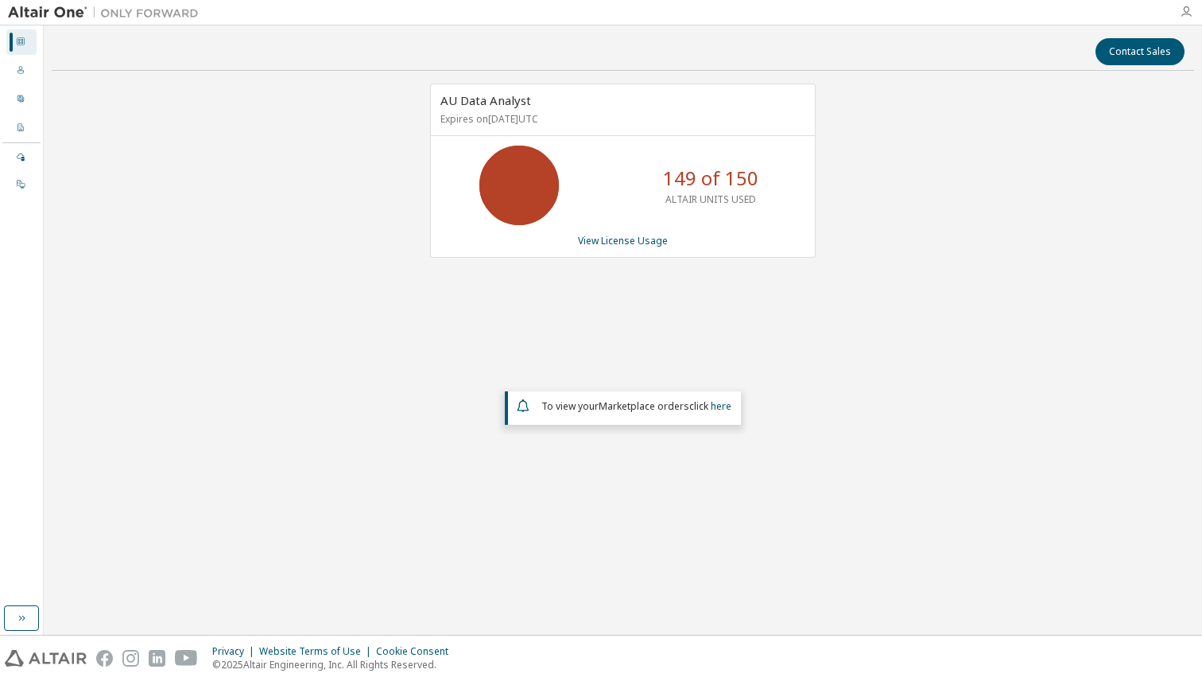
click at [1187, 10] on icon "button" at bounding box center [1186, 12] width 13 height 13
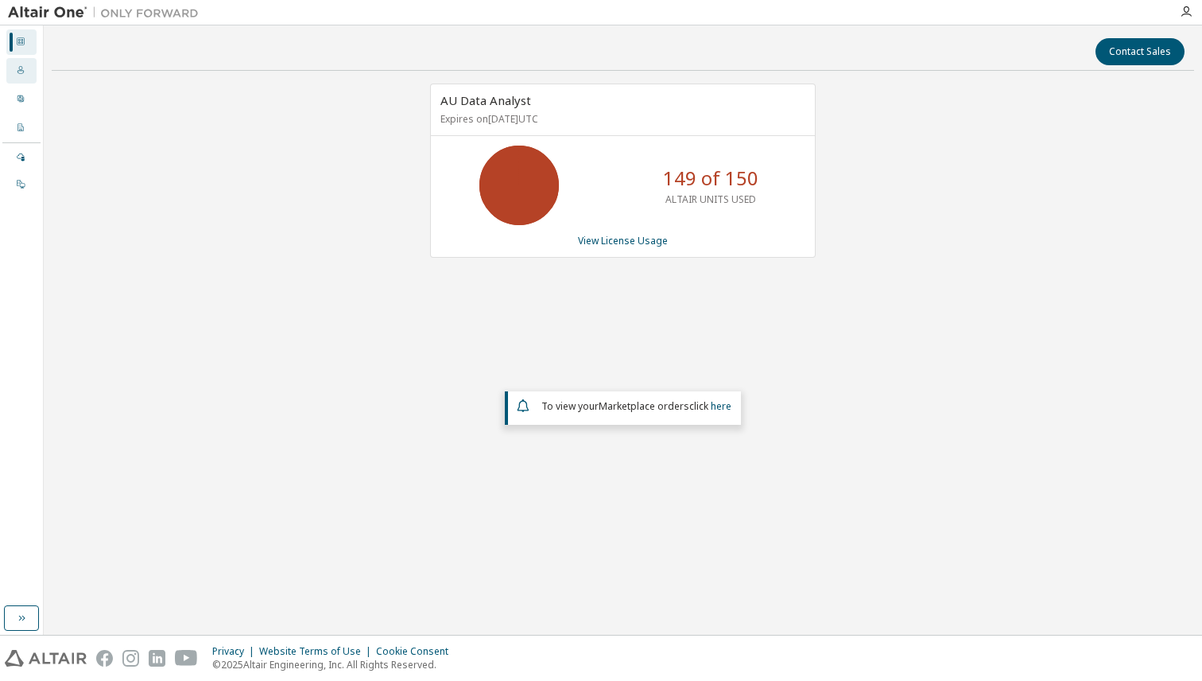
click at [17, 66] on icon at bounding box center [21, 70] width 10 height 10
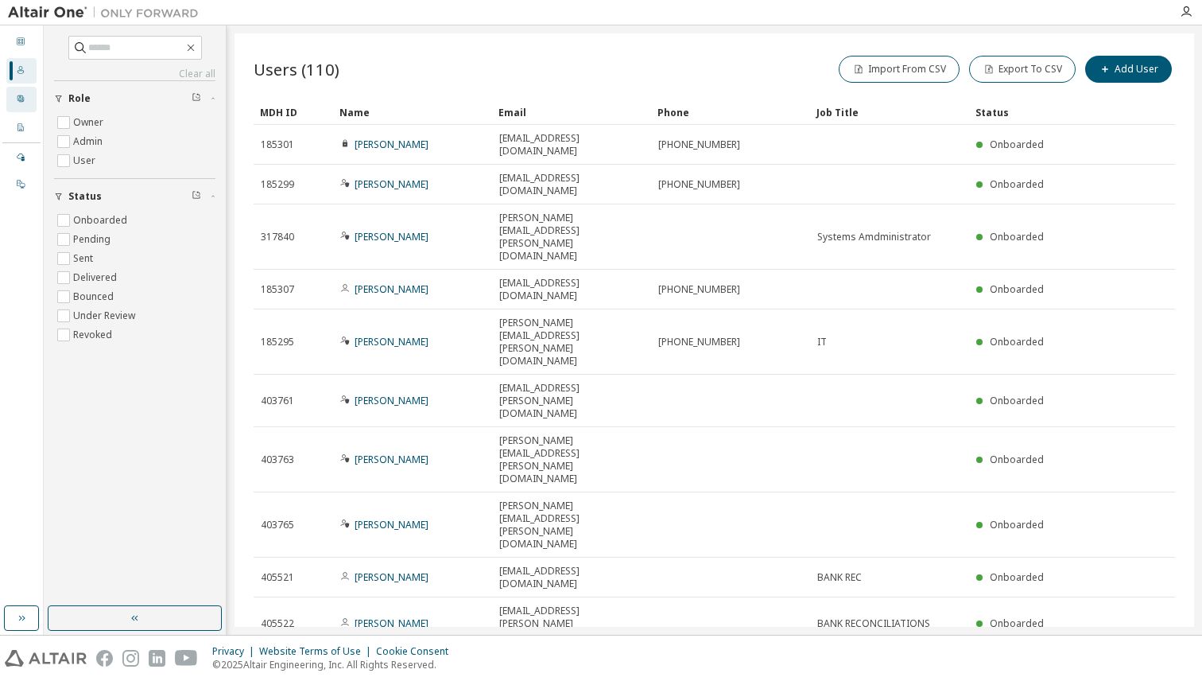
click at [26, 105] on div "User Profile" at bounding box center [21, 99] width 30 height 25
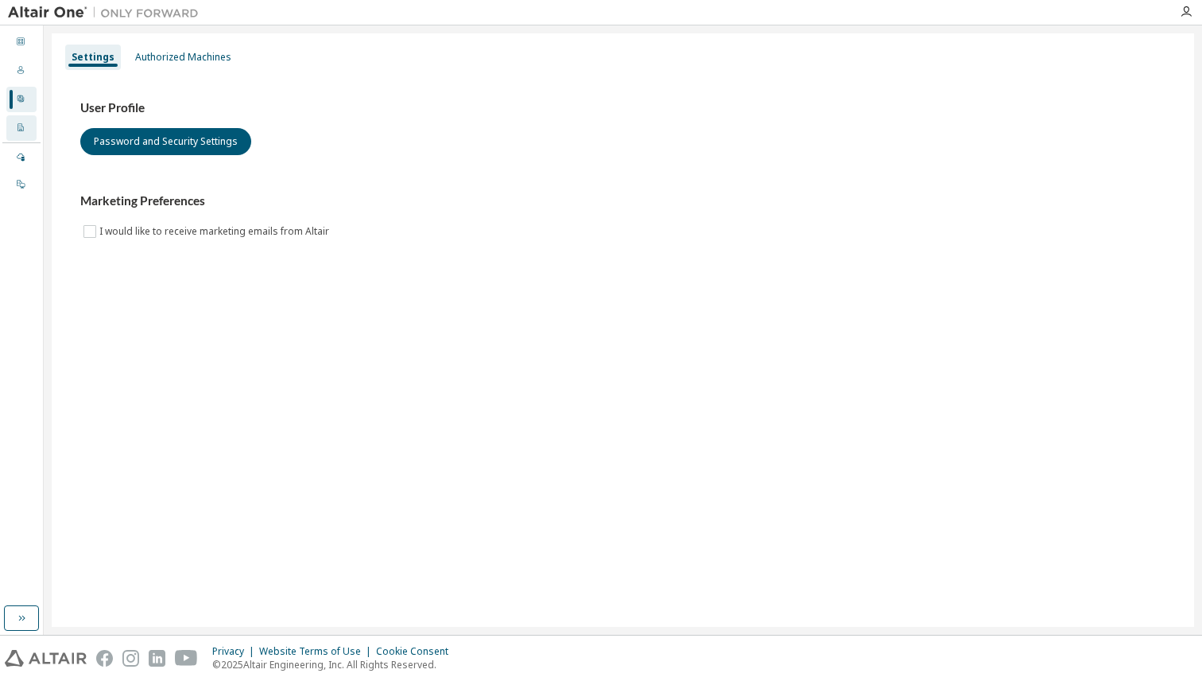
click at [25, 124] on div "Company Profile" at bounding box center [21, 127] width 30 height 25
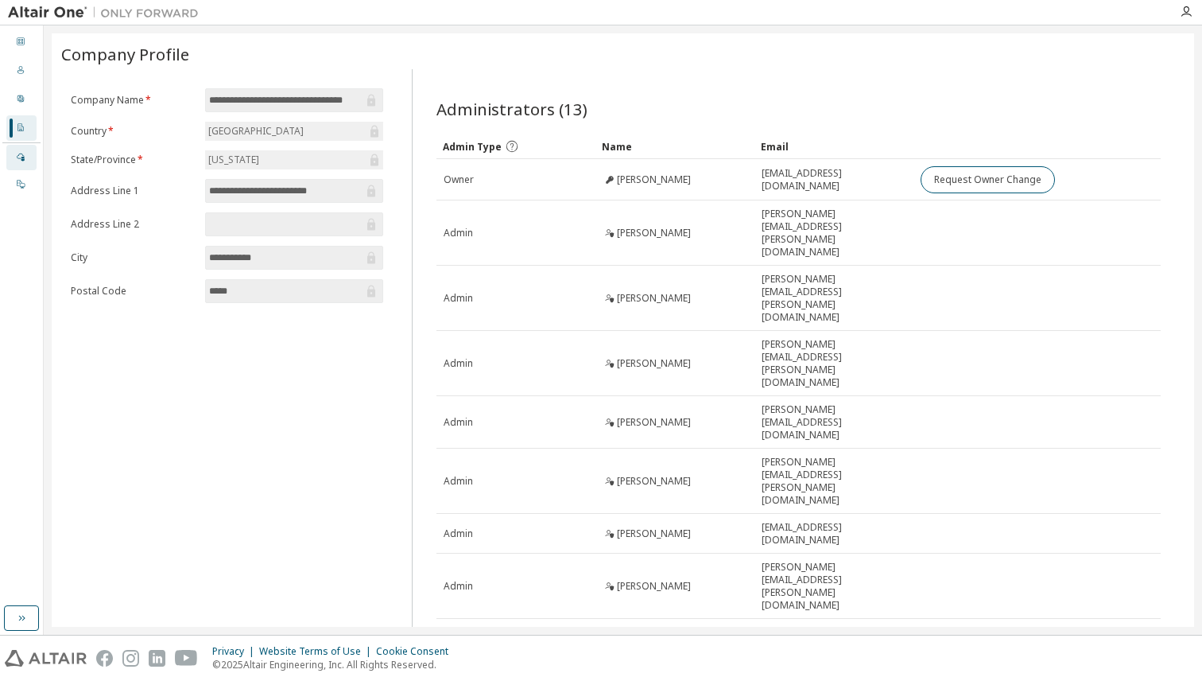
click at [31, 166] on div "Managed" at bounding box center [21, 157] width 30 height 25
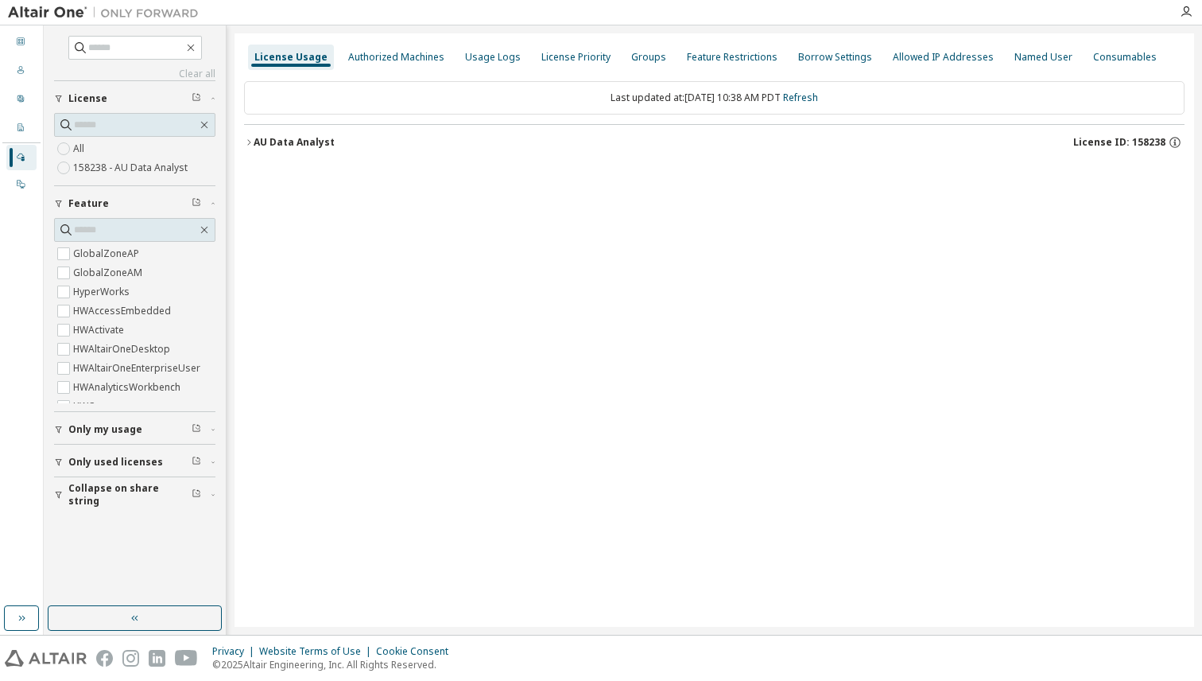
click at [16, 203] on div "Dashboard Users User Profile Company Profile License Settings Managed On Prem" at bounding box center [21, 316] width 38 height 576
click at [21, 178] on div at bounding box center [21, 184] width 10 height 13
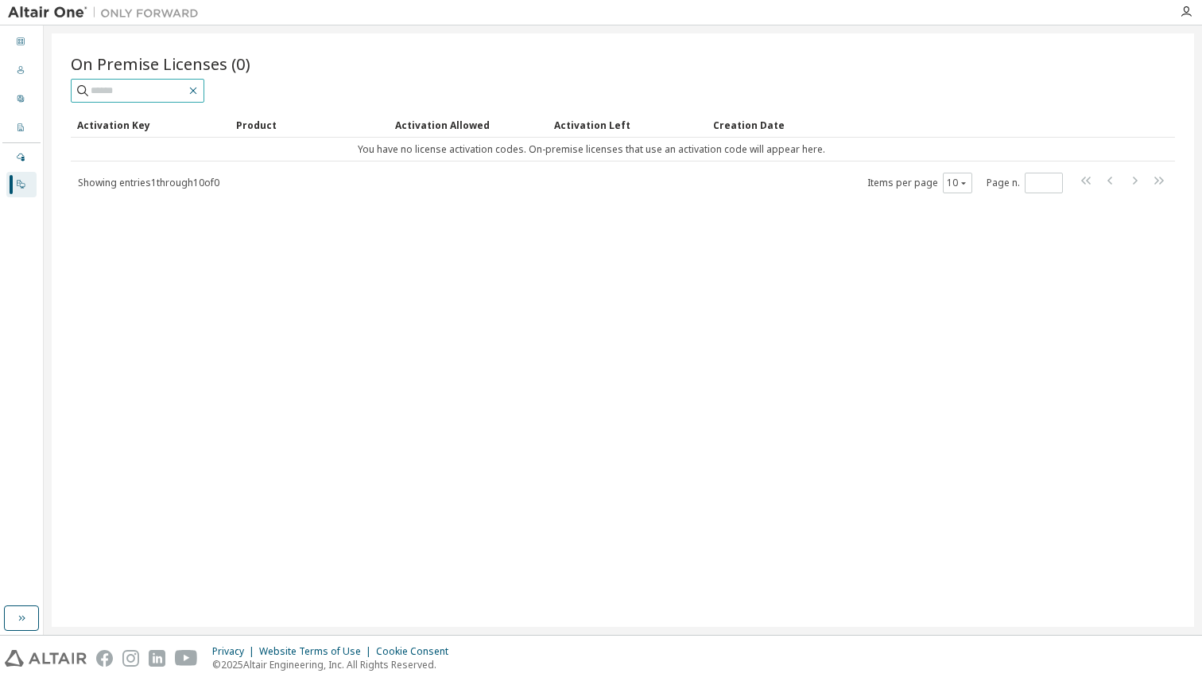
click at [200, 91] on icon "button" at bounding box center [193, 90] width 13 height 13
click at [112, 16] on img at bounding box center [107, 13] width 199 height 16
click at [76, 16] on img at bounding box center [107, 13] width 199 height 16
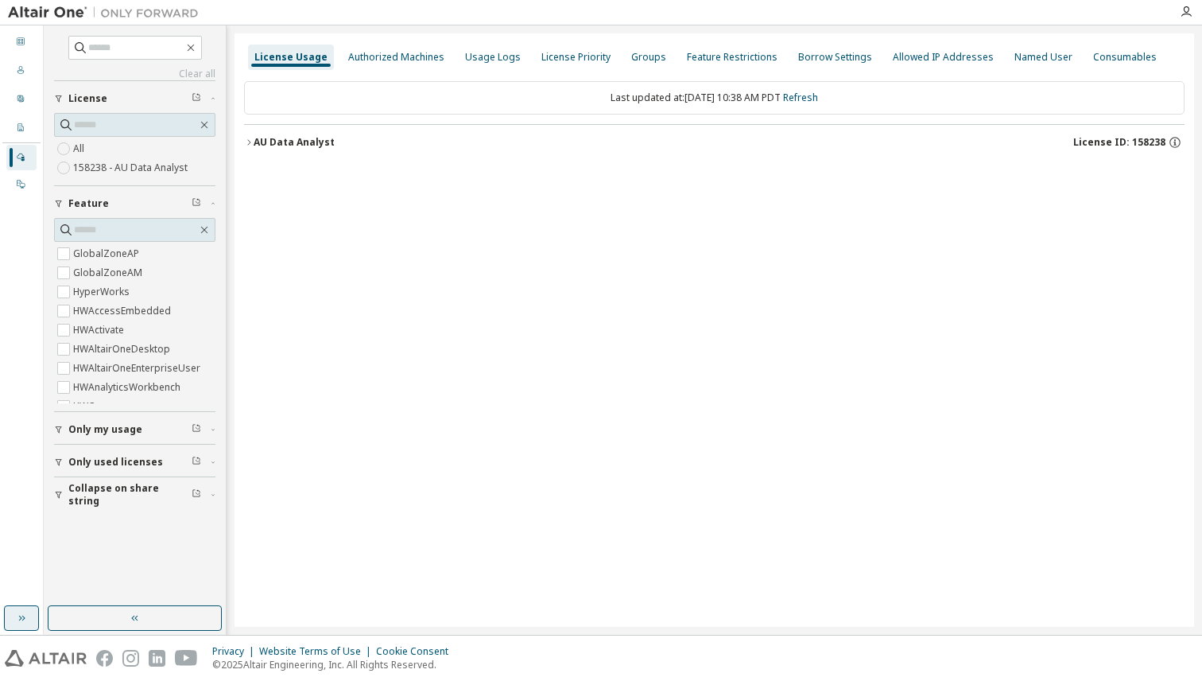
click at [29, 615] on button "button" at bounding box center [21, 617] width 35 height 25
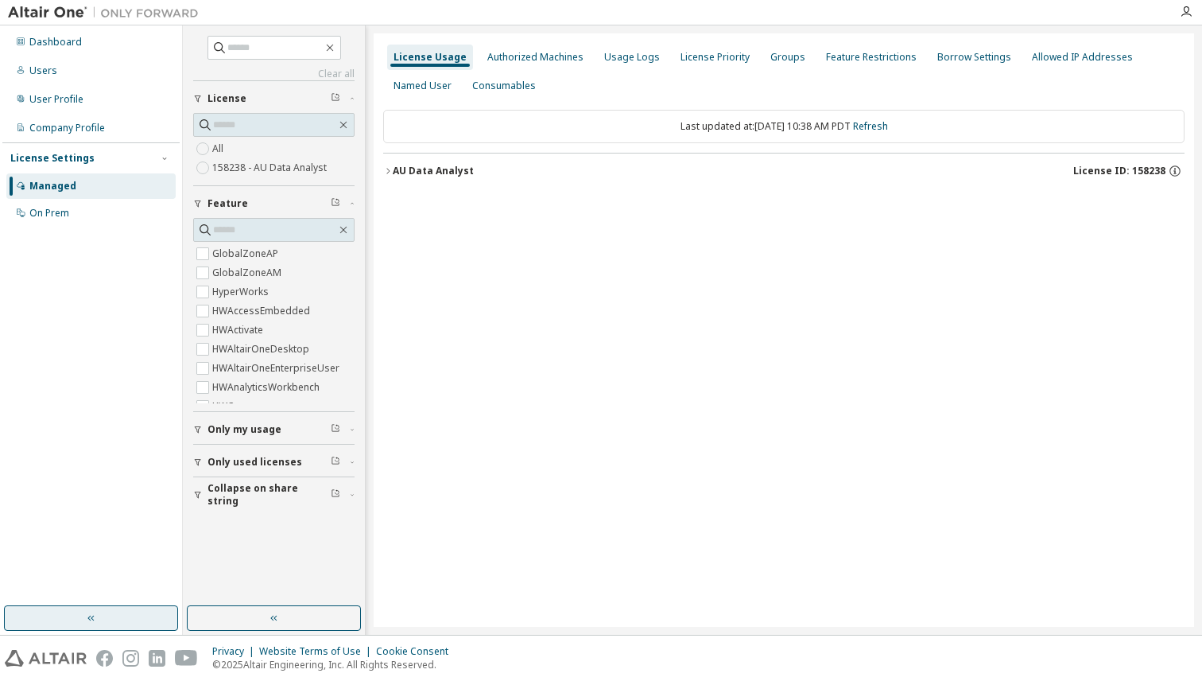
click at [130, 619] on button "button" at bounding box center [91, 617] width 174 height 25
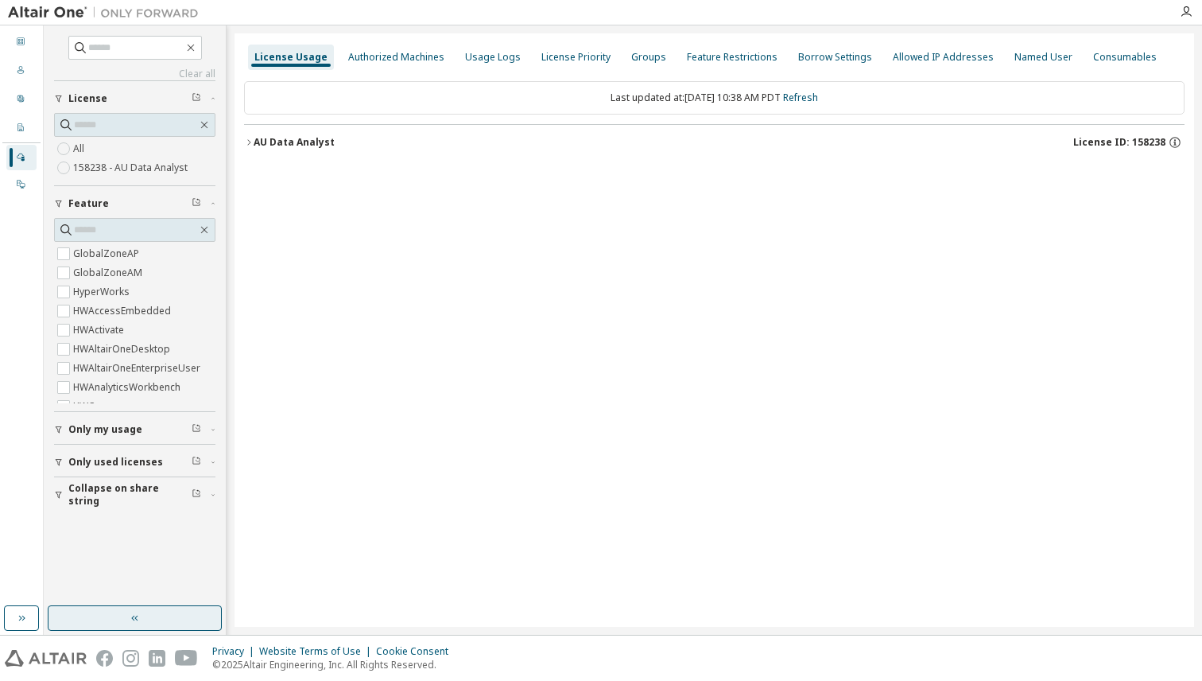
click at [148, 619] on button "button" at bounding box center [135, 617] width 174 height 25
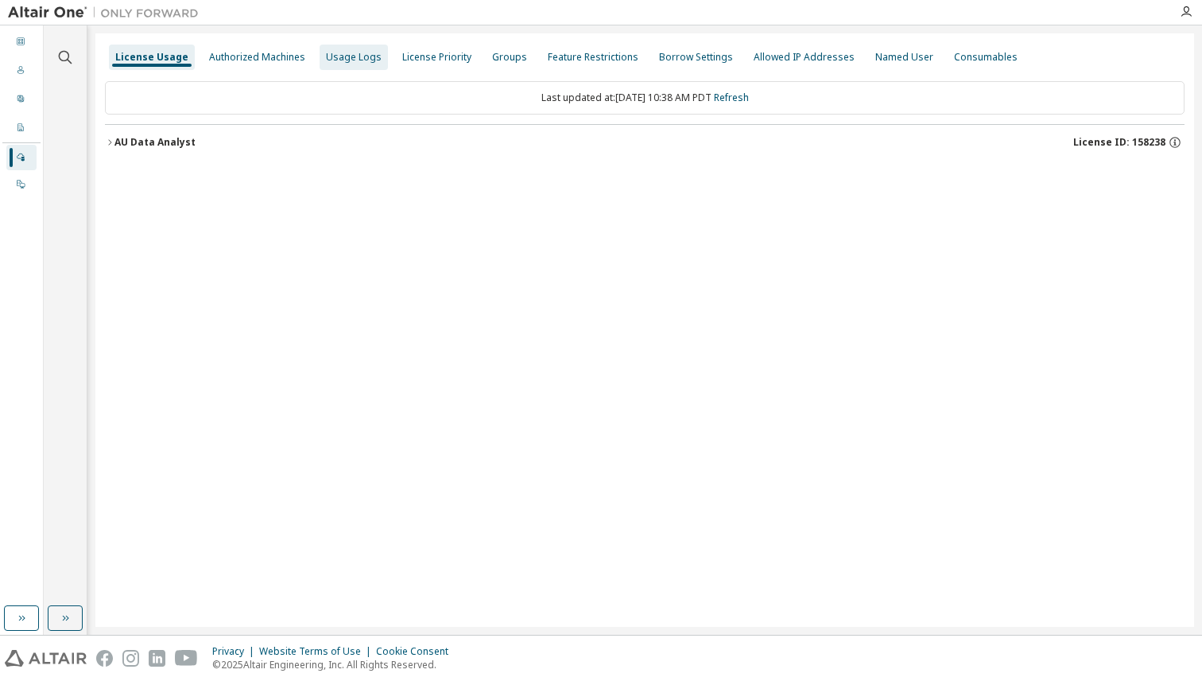
click at [335, 60] on div "Usage Logs" at bounding box center [354, 57] width 56 height 13
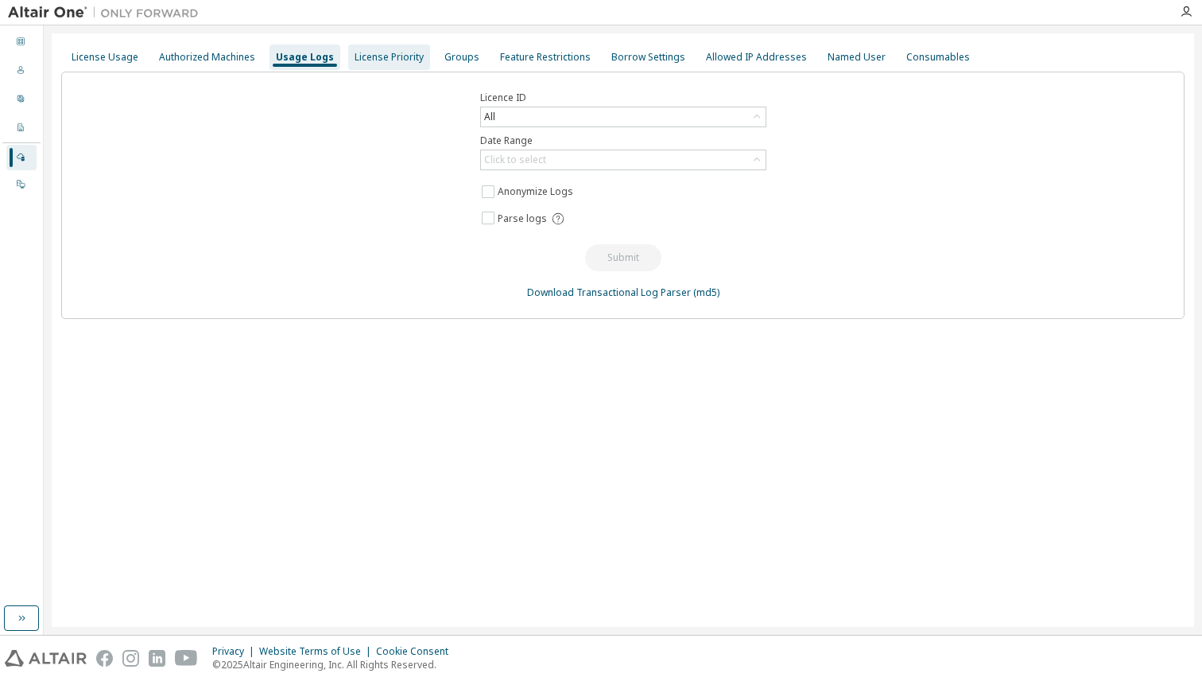
click at [402, 53] on div "License Priority" at bounding box center [389, 57] width 69 height 13
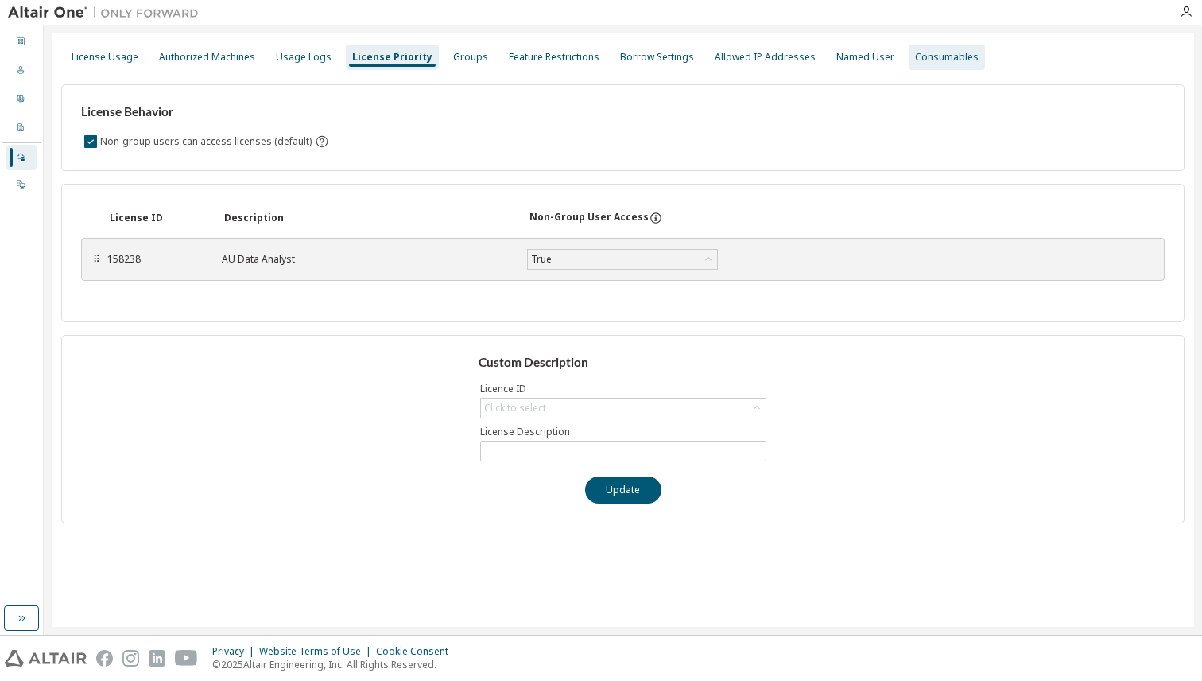
click at [915, 60] on div "Consumables" at bounding box center [947, 57] width 64 height 13
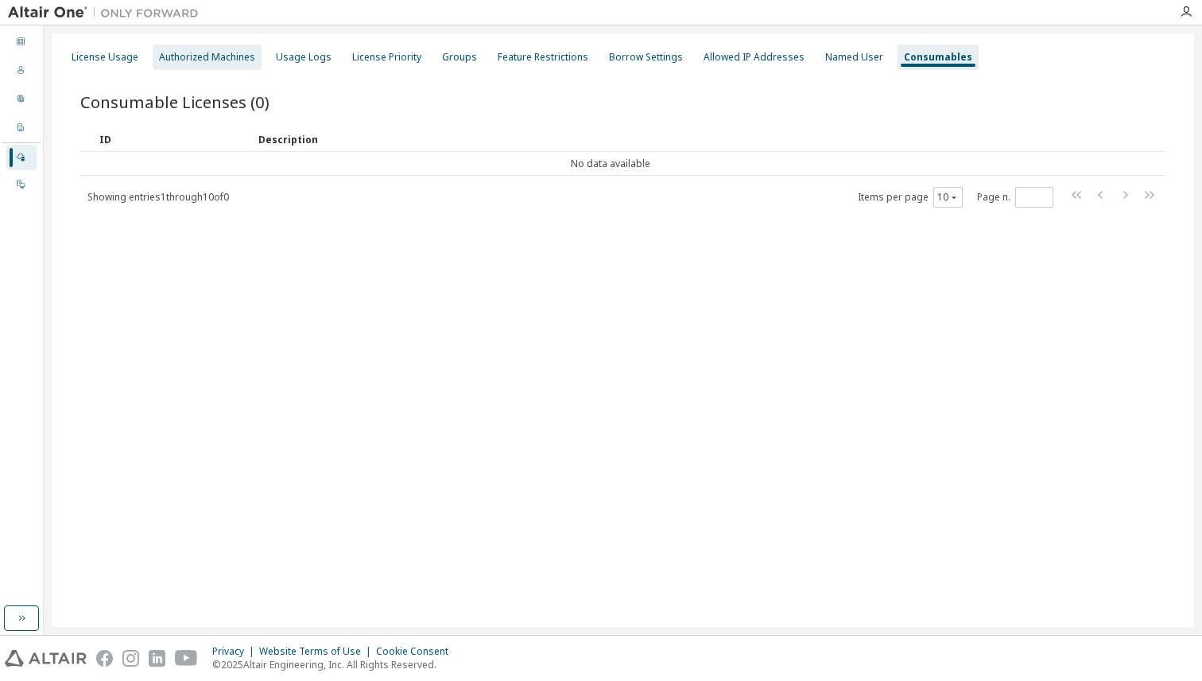
click at [191, 61] on div "Authorized Machines" at bounding box center [207, 57] width 96 height 13
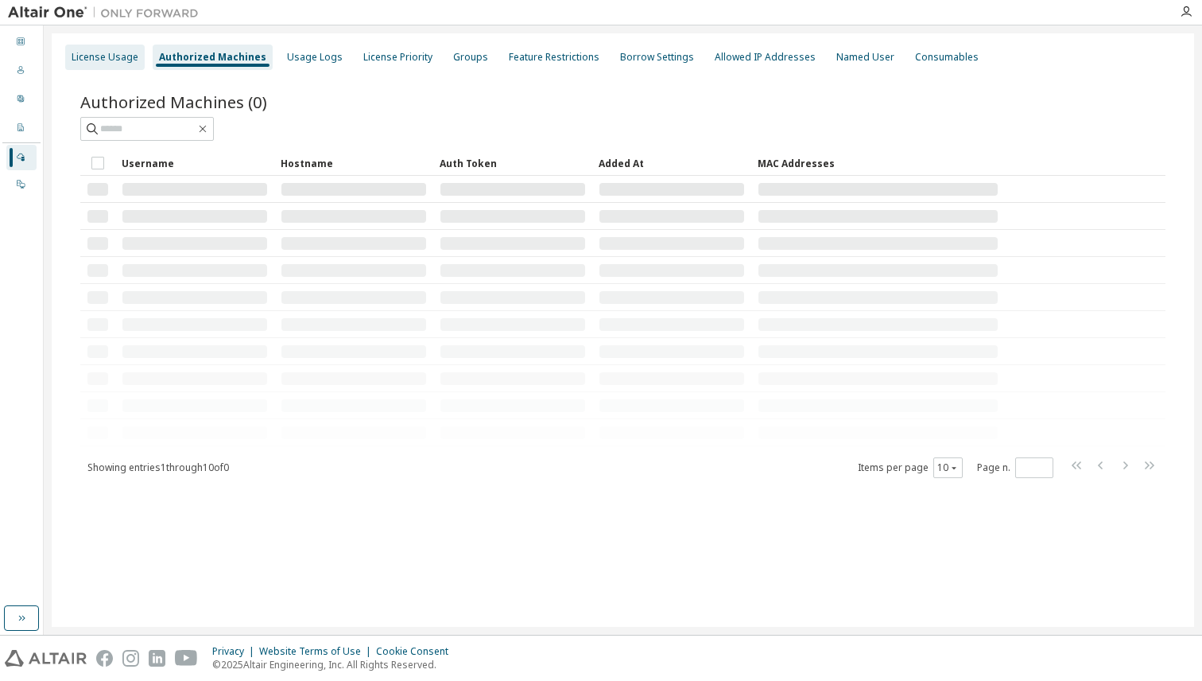
click at [77, 60] on div "License Usage" at bounding box center [105, 57] width 67 height 13
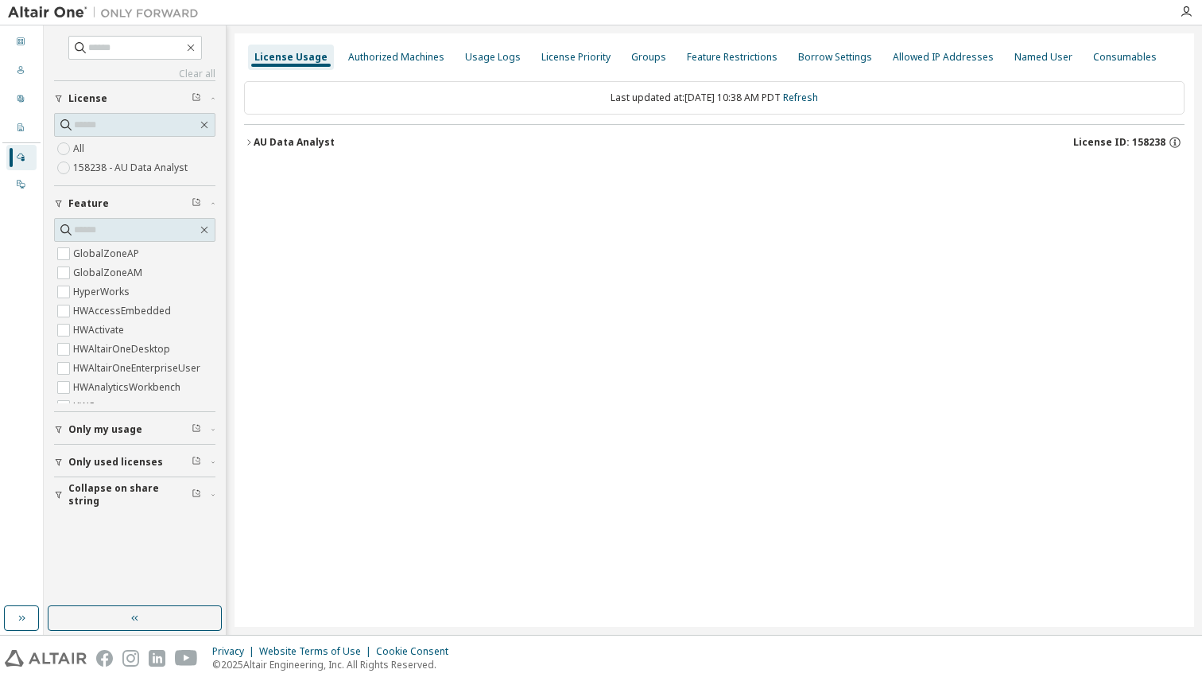
click at [257, 128] on button "AU Data Analyst License ID: 158238" at bounding box center [714, 142] width 941 height 35
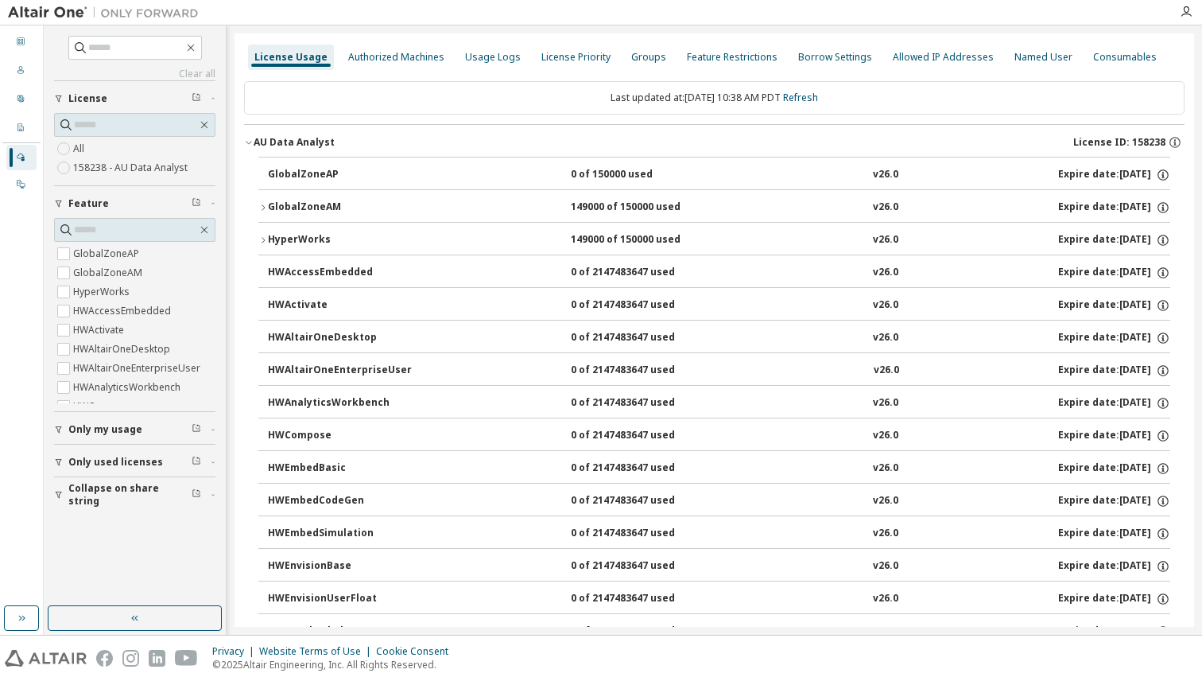
click at [257, 144] on div "AU Data Analyst" at bounding box center [294, 142] width 81 height 13
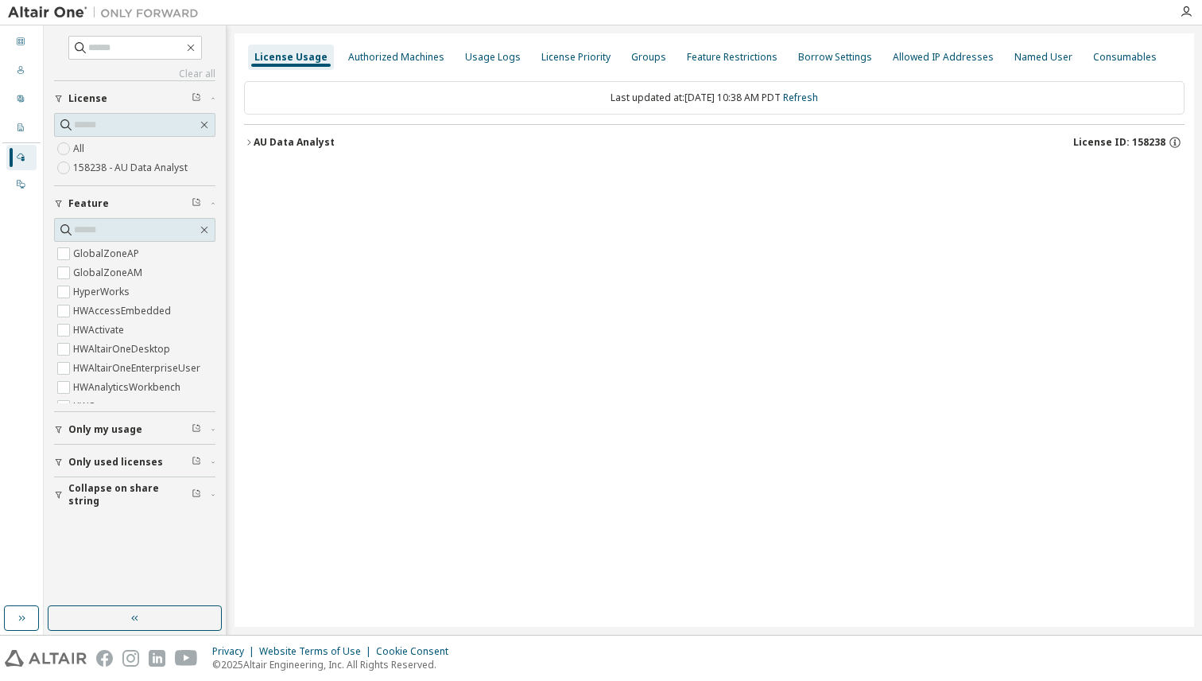
click at [257, 144] on div "AU Data Analyst" at bounding box center [294, 142] width 81 height 13
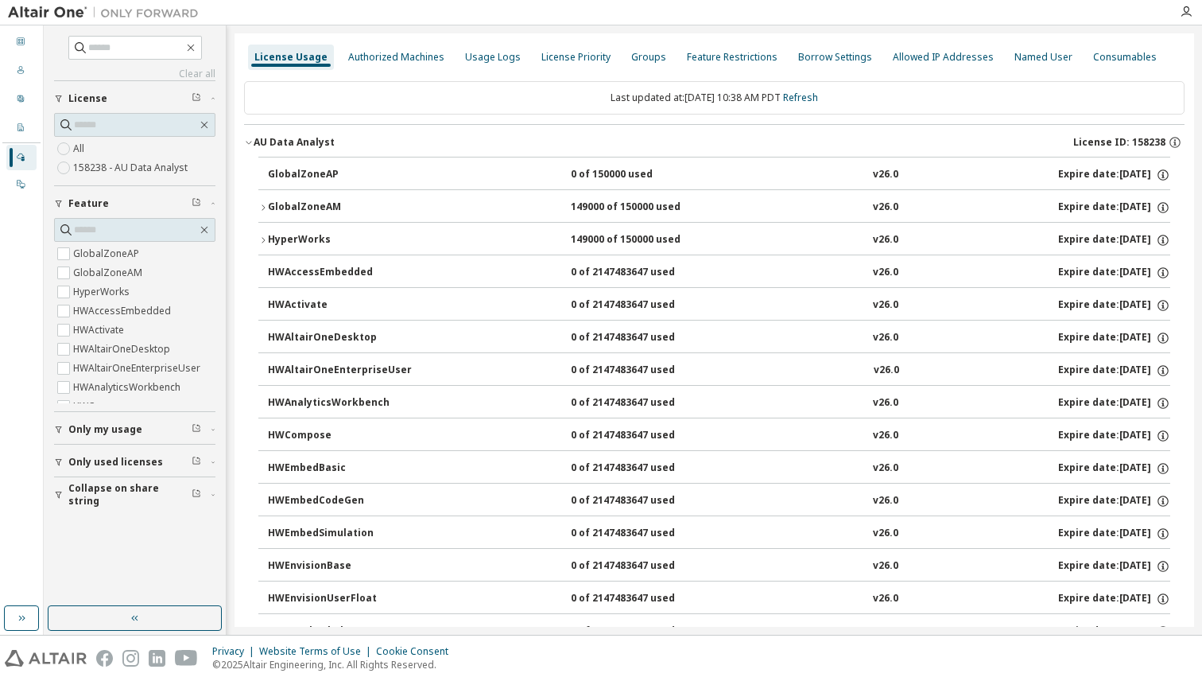
click at [258, 211] on icon "button" at bounding box center [263, 208] width 10 height 10
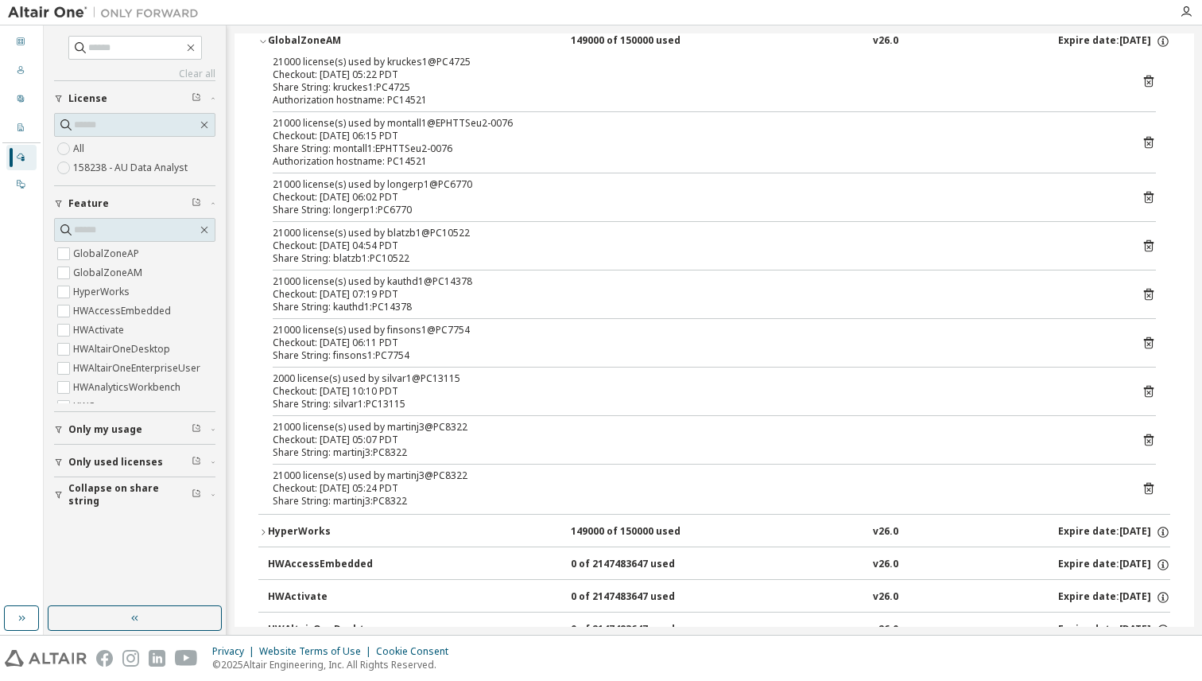
scroll to position [167, 0]
click at [278, 528] on div "HyperWorks" at bounding box center [339, 531] width 143 height 14
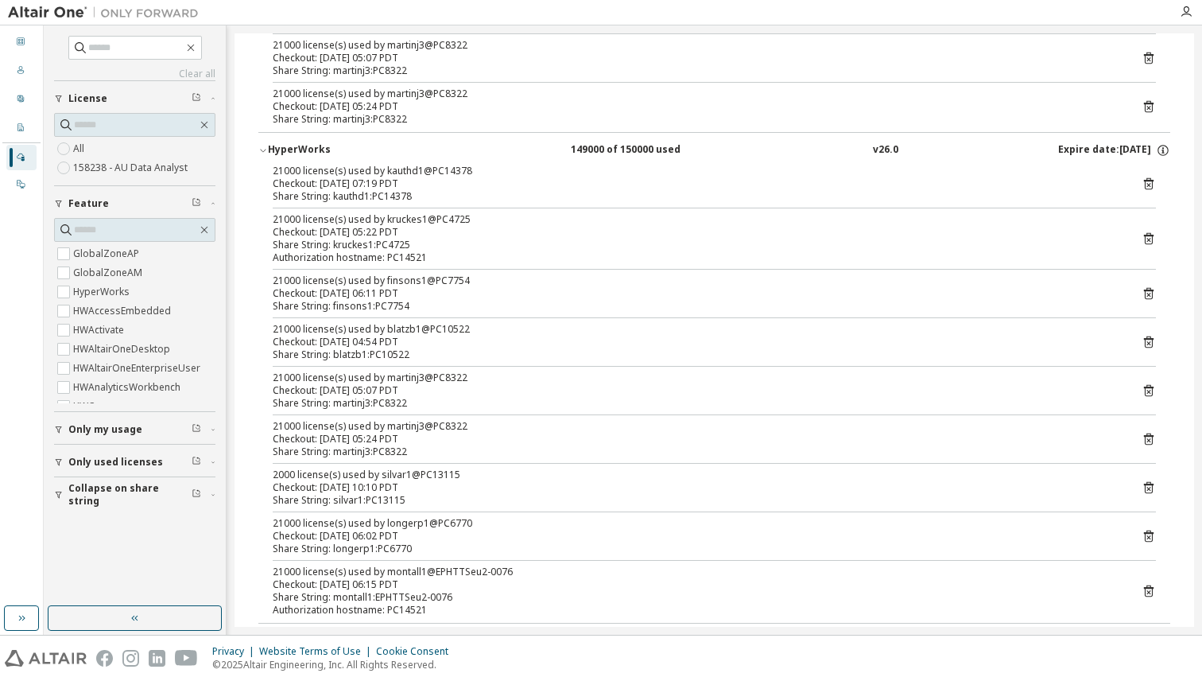
scroll to position [542, 0]
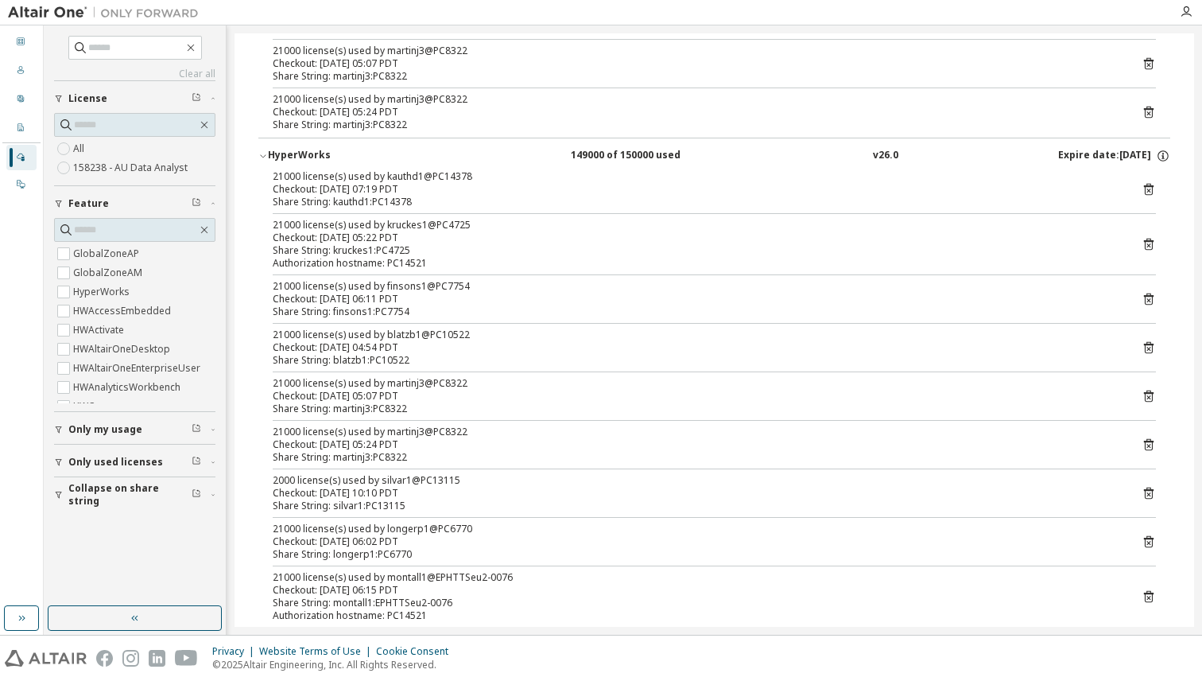
click at [386, 196] on div "Share String: kauthd1:PC14378" at bounding box center [695, 202] width 845 height 13
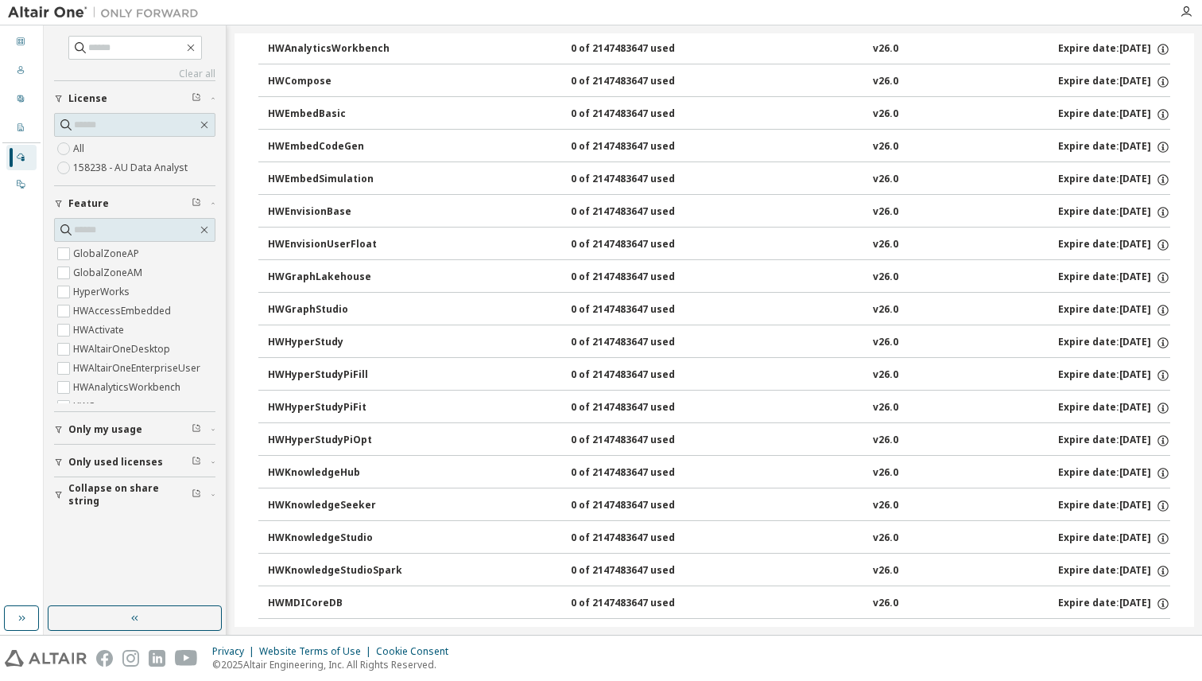
scroll to position [1599, 0]
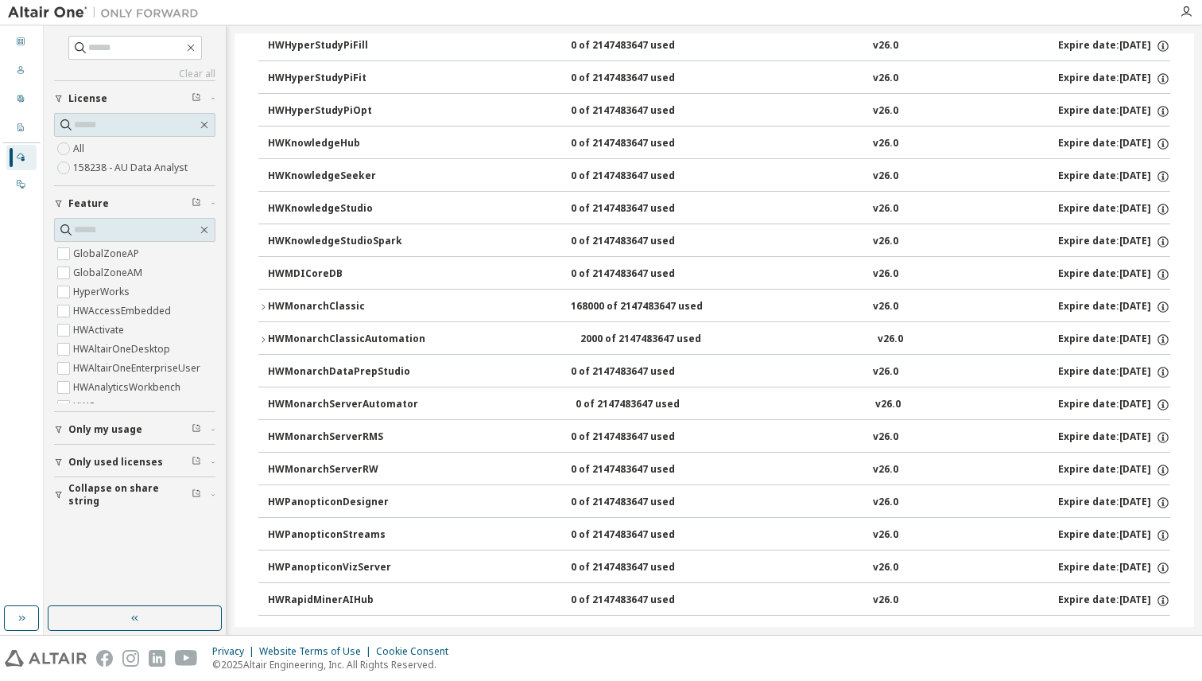
click at [260, 305] on icon "button" at bounding box center [263, 307] width 10 height 10
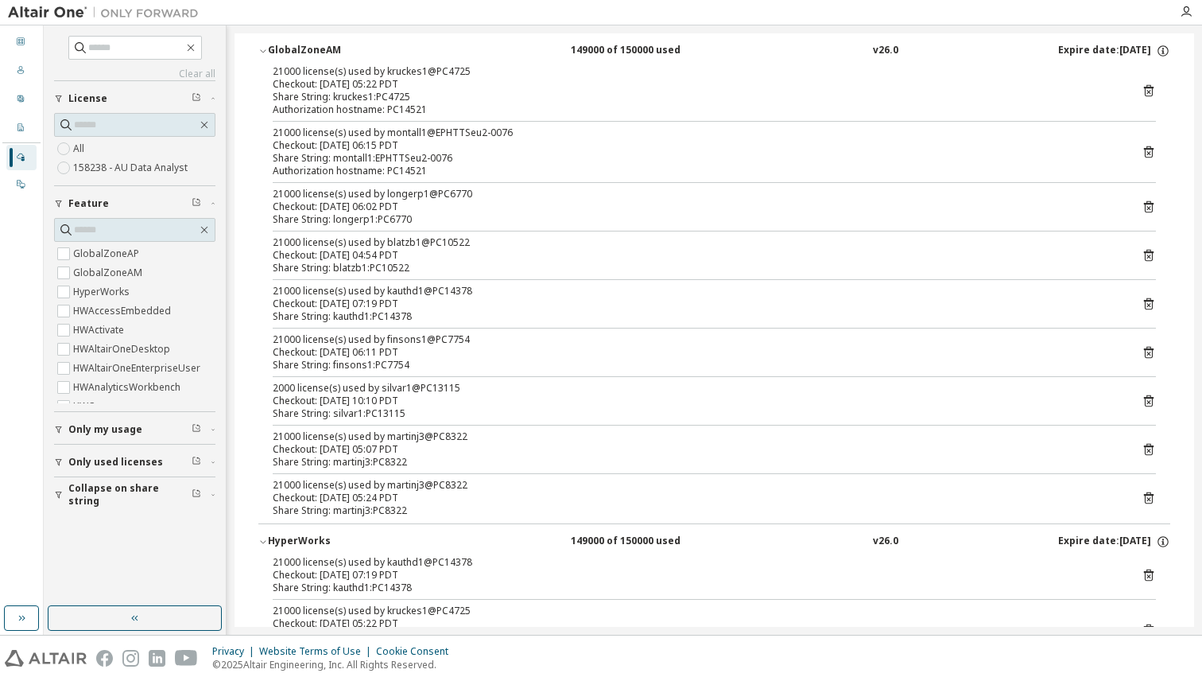
scroll to position [159, 0]
drag, startPoint x: 453, startPoint y: 501, endPoint x: 281, endPoint y: 434, distance: 185.0
click at [281, 434] on div "21000 license(s) used by kruckes1@PC4725 Checkout: 2025-09-30 05:22 PDT Share S…" at bounding box center [714, 292] width 912 height 458
drag, startPoint x: 453, startPoint y: 410, endPoint x: 337, endPoint y: 399, distance: 116.6
click at [337, 399] on div "2000 license(s) used by silvar1@PC13115 Checkout: 2025-09-30 10:10 PDT Share St…" at bounding box center [695, 398] width 845 height 38
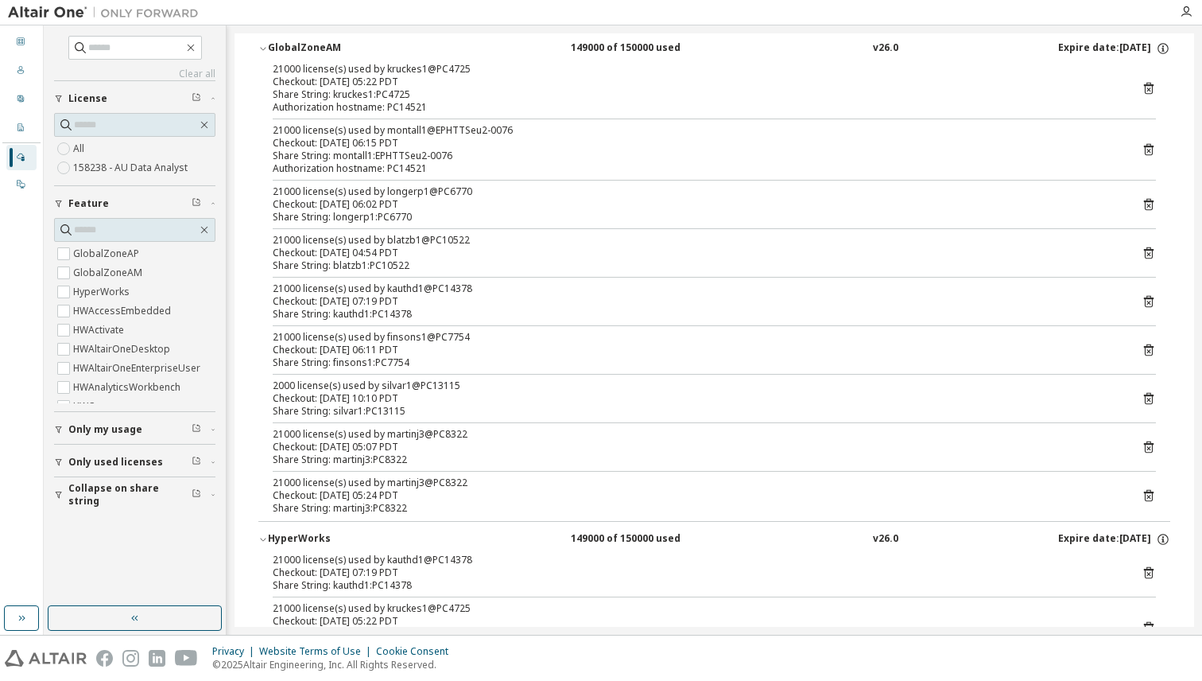
click at [384, 431] on div "21000 license(s) used by martinj3@PC8322" at bounding box center [695, 434] width 845 height 13
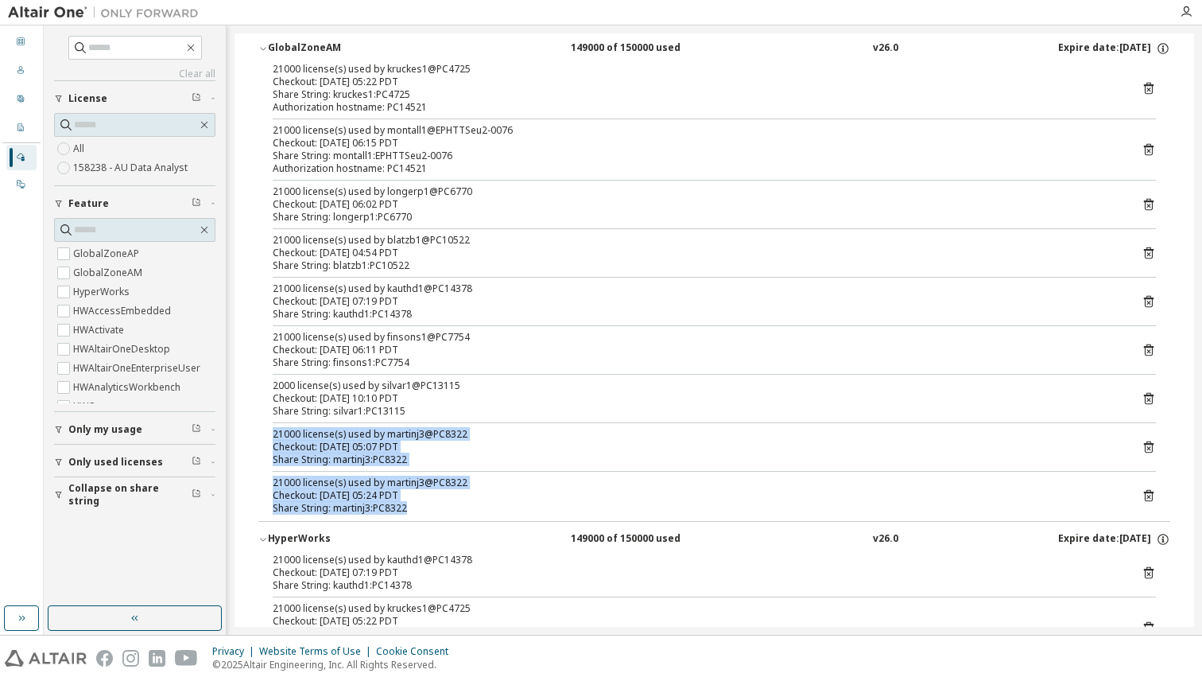
drag, startPoint x: 422, startPoint y: 514, endPoint x: 269, endPoint y: 433, distance: 173.6
click at [270, 433] on div "21000 license(s) used by kruckes1@PC4725 Checkout: 2025-09-30 05:22 PDT Share S…" at bounding box center [714, 292] width 912 height 458
click at [527, 476] on div "21000 license(s) used by martinj3@PC8322" at bounding box center [695, 482] width 845 height 13
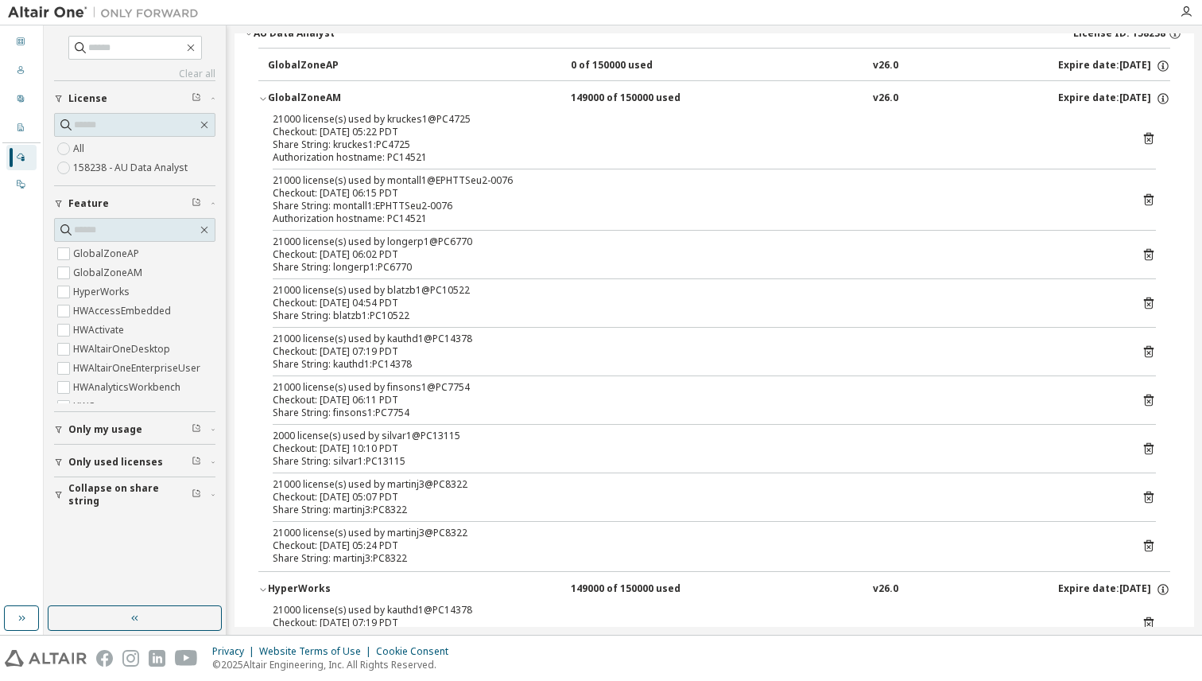
scroll to position [108, 0]
click at [434, 508] on div "Share String: martinj3:PC8322" at bounding box center [695, 510] width 845 height 13
click at [434, 534] on div "21000 license(s) used by martinj3@PC8322" at bounding box center [695, 533] width 845 height 13
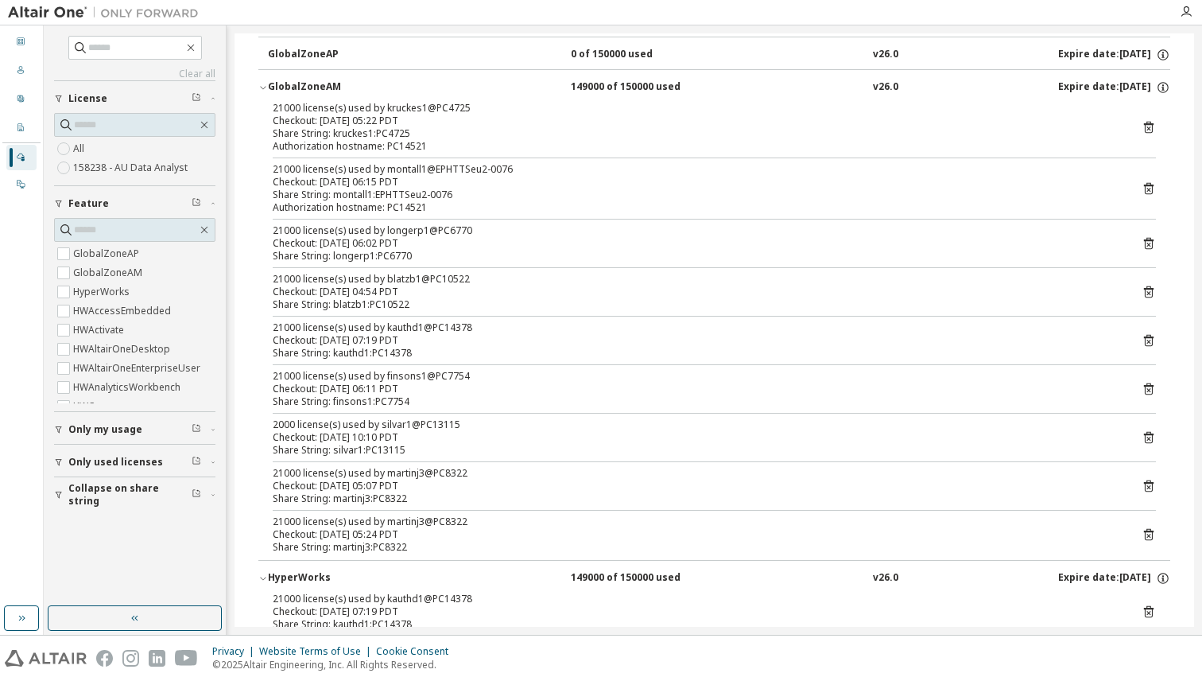
scroll to position [118, 0]
drag, startPoint x: 491, startPoint y: 532, endPoint x: 322, endPoint y: 478, distance: 177.0
click at [322, 477] on div "21000 license(s) used by kruckes1@PC4725 Checkout: 2025-09-30 05:22 PDT Share S…" at bounding box center [714, 333] width 912 height 458
click at [439, 504] on div "Share String: martinj3:PC8322" at bounding box center [695, 501] width 845 height 13
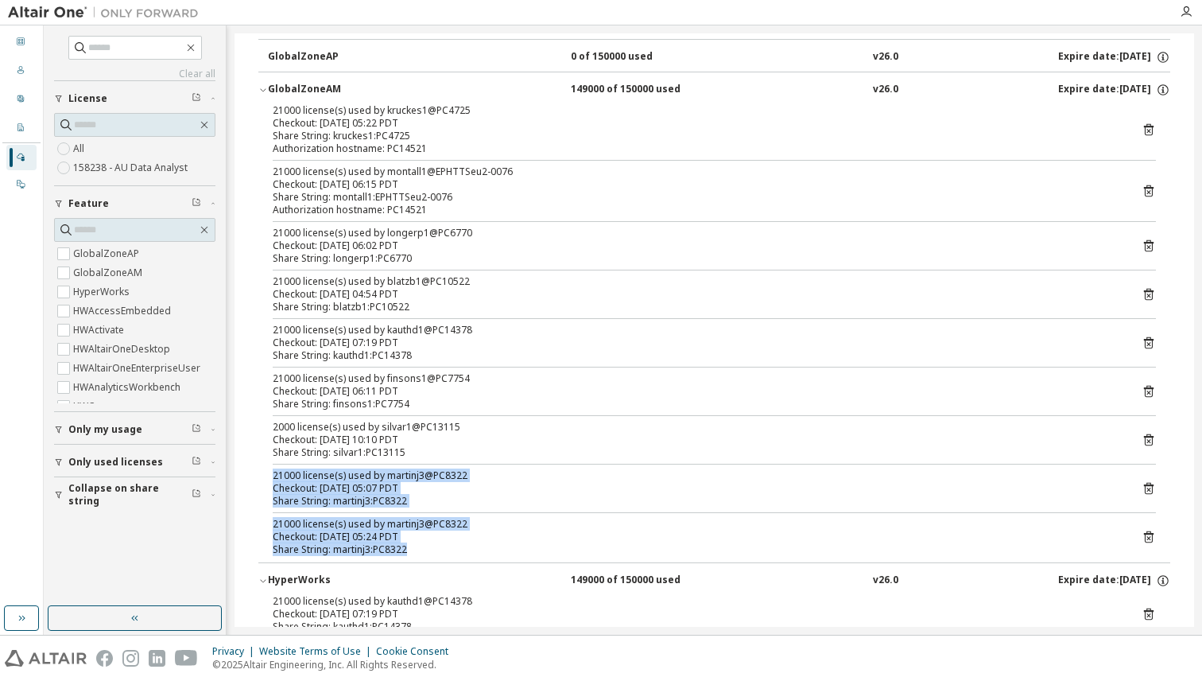
drag, startPoint x: 441, startPoint y: 557, endPoint x: 269, endPoint y: 472, distance: 192.0
click at [269, 472] on div "21000 license(s) used by kruckes1@PC4725 Checkout: 2025-09-30 05:22 PDT Share S…" at bounding box center [714, 333] width 912 height 458
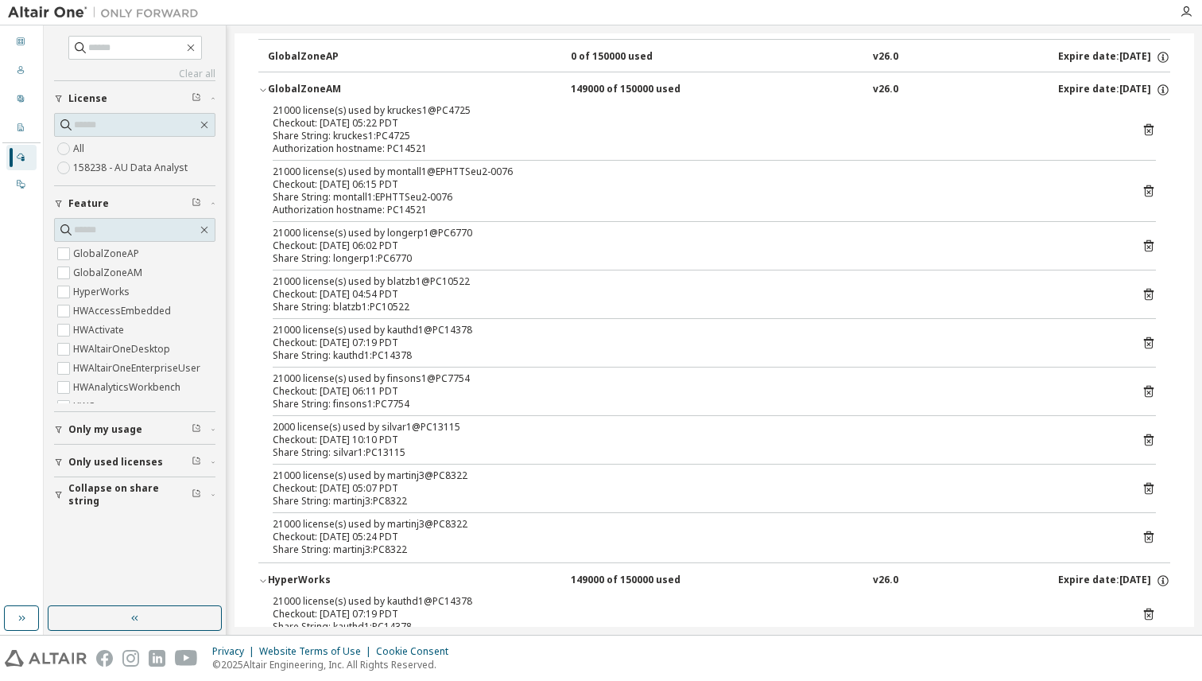
click at [285, 472] on div "21000 license(s) used by martinj3@PC8322" at bounding box center [695, 475] width 845 height 13
drag, startPoint x: 270, startPoint y: 470, endPoint x: 450, endPoint y: 539, distance: 193.3
click at [450, 538] on div "21000 license(s) used by kruckes1@PC4725 Checkout: 2025-09-30 05:22 PDT Share S…" at bounding box center [714, 333] width 912 height 458
click at [444, 548] on div "Share String: martinj3:PC8322" at bounding box center [695, 549] width 845 height 13
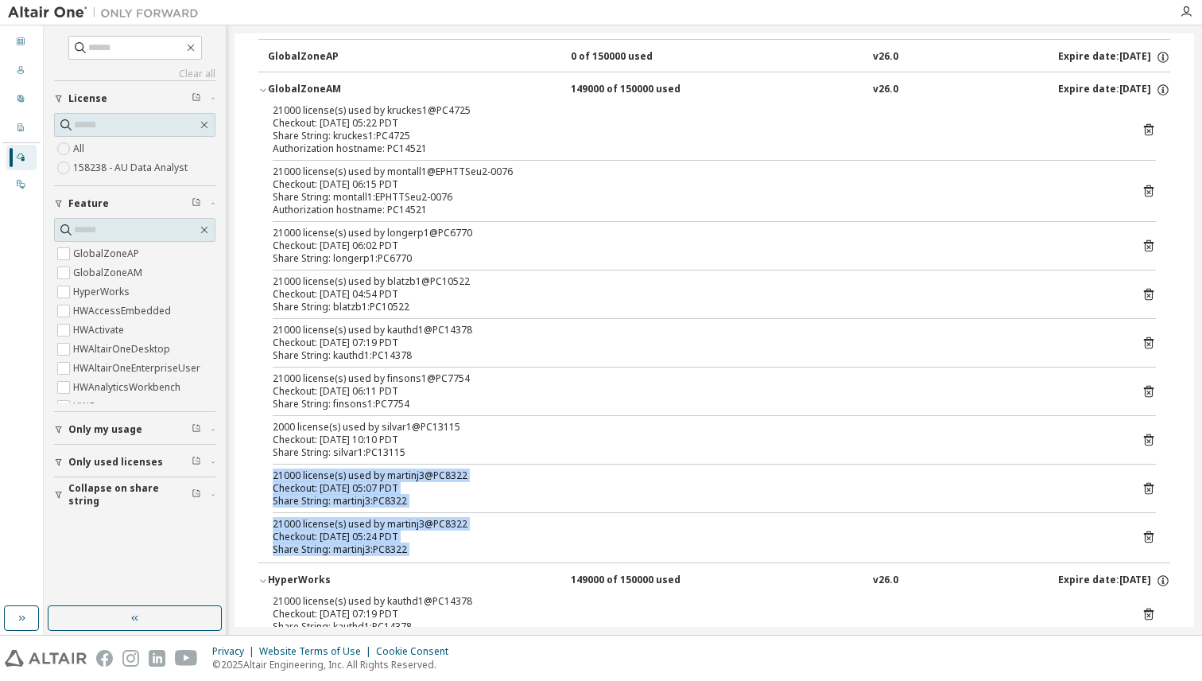
drag, startPoint x: 444, startPoint y: 548, endPoint x: 256, endPoint y: 467, distance: 205.1
click at [421, 499] on div "Share String: martinj3:PC8322" at bounding box center [695, 501] width 845 height 13
drag, startPoint x: 445, startPoint y: 489, endPoint x: 293, endPoint y: 479, distance: 152.2
click at [293, 479] on div "21000 license(s) used by martinj3@PC8322 Checkout: 2025-09-30 05:07 PDT" at bounding box center [695, 481] width 845 height 25
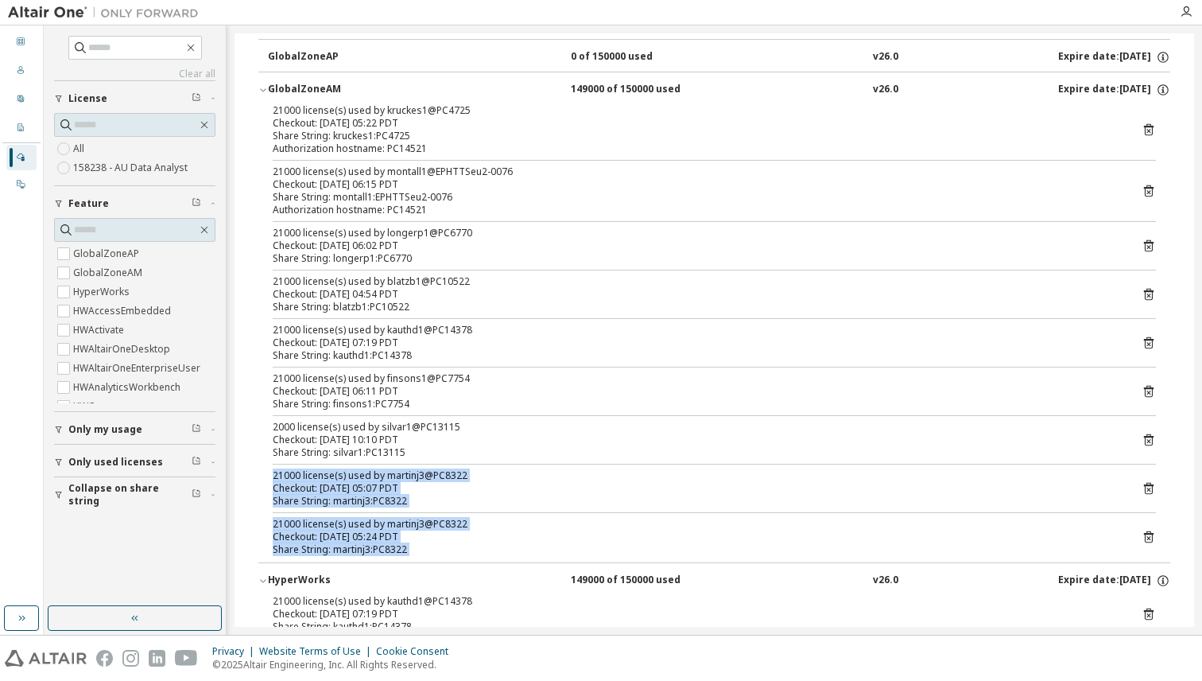
click at [293, 479] on div "21000 license(s) used by martinj3@PC8322" at bounding box center [695, 475] width 845 height 13
drag, startPoint x: 268, startPoint y: 479, endPoint x: 416, endPoint y: 503, distance: 149.8
click at [416, 503] on div "21000 license(s) used by kruckes1@PC4725 Checkout: 2025-09-30 05:22 PDT Share S…" at bounding box center [714, 333] width 912 height 458
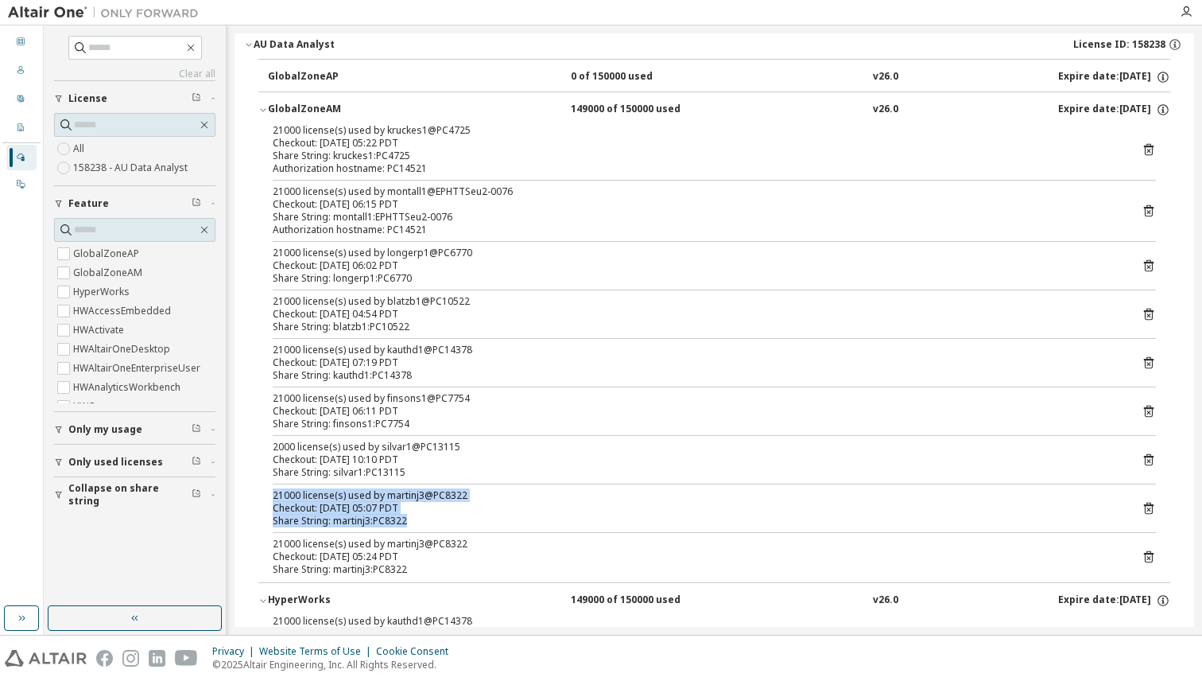
scroll to position [97, 0]
drag, startPoint x: 270, startPoint y: 130, endPoint x: 451, endPoint y: 261, distance: 222.7
click at [451, 261] on div "21000 license(s) used by kruckes1@PC4725 Checkout: 2025-09-30 05:22 PDT Share S…" at bounding box center [714, 354] width 912 height 458
click at [451, 261] on div "Checkout: 2025-09-30 06:02 PDT" at bounding box center [695, 266] width 845 height 13
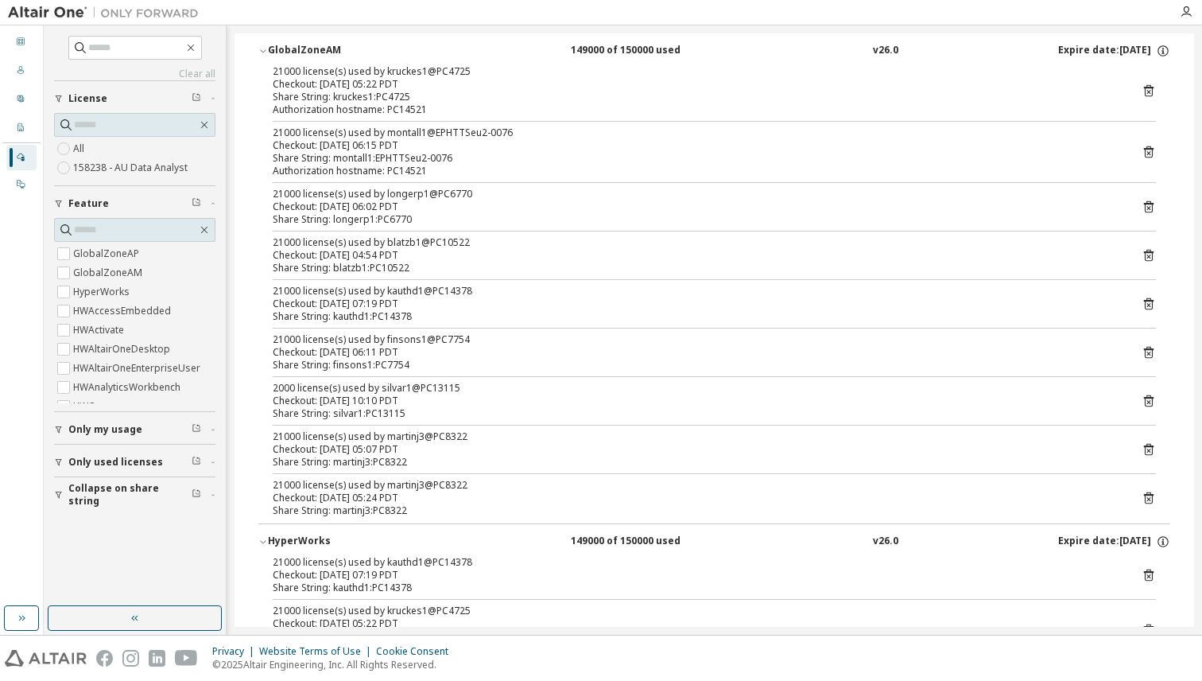
scroll to position [154, 0]
drag, startPoint x: 266, startPoint y: 74, endPoint x: 510, endPoint y: 215, distance: 281.8
click at [510, 215] on div "21000 license(s) used by kruckes1@PC4725 Checkout: 2025-09-30 05:22 PDT Share S…" at bounding box center [714, 297] width 912 height 458
click at [510, 215] on div "Checkout: 2025-09-30 06:02 PDT" at bounding box center [695, 209] width 845 height 13
drag, startPoint x: 450, startPoint y: 530, endPoint x: 258, endPoint y: 422, distance: 219.6
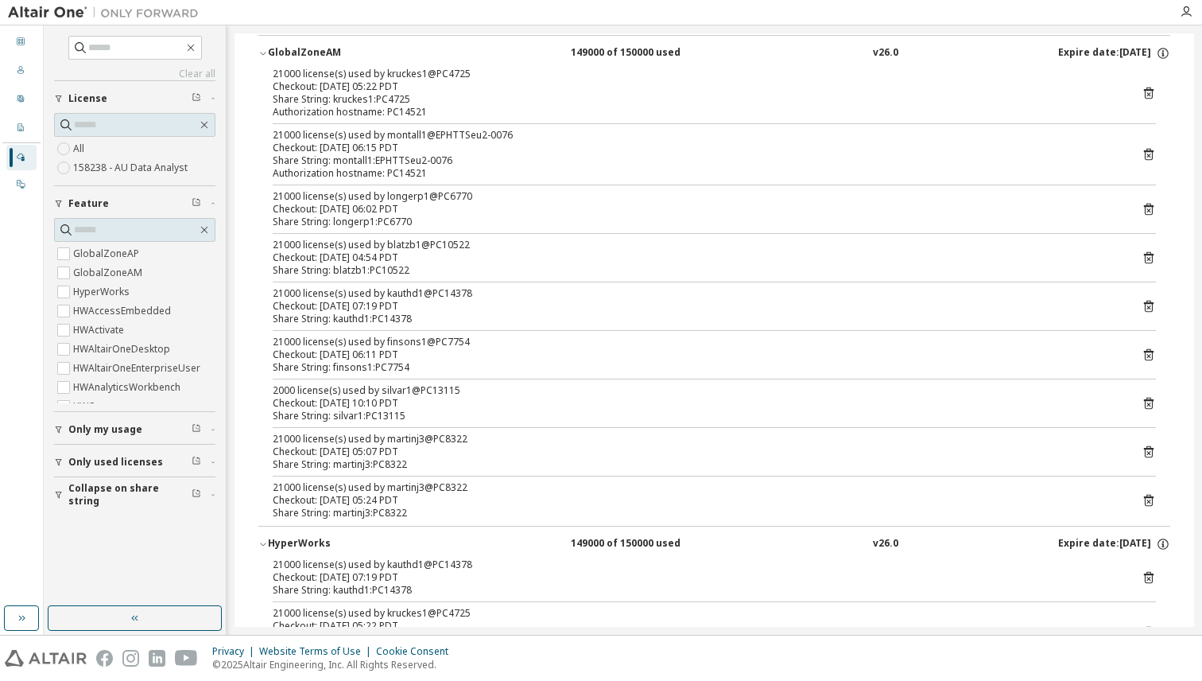
drag, startPoint x: 268, startPoint y: 448, endPoint x: 448, endPoint y: 506, distance: 188.8
click at [448, 505] on div "21000 license(s) used by kruckes1@PC4725 Checkout: 2025-09-30 05:22 PDT Share S…" at bounding box center [714, 297] width 912 height 458
click at [421, 530] on button "HyperWorks 149000 of 150000 used v26.0 Expire date: 2027-03-06" at bounding box center [714, 543] width 912 height 35
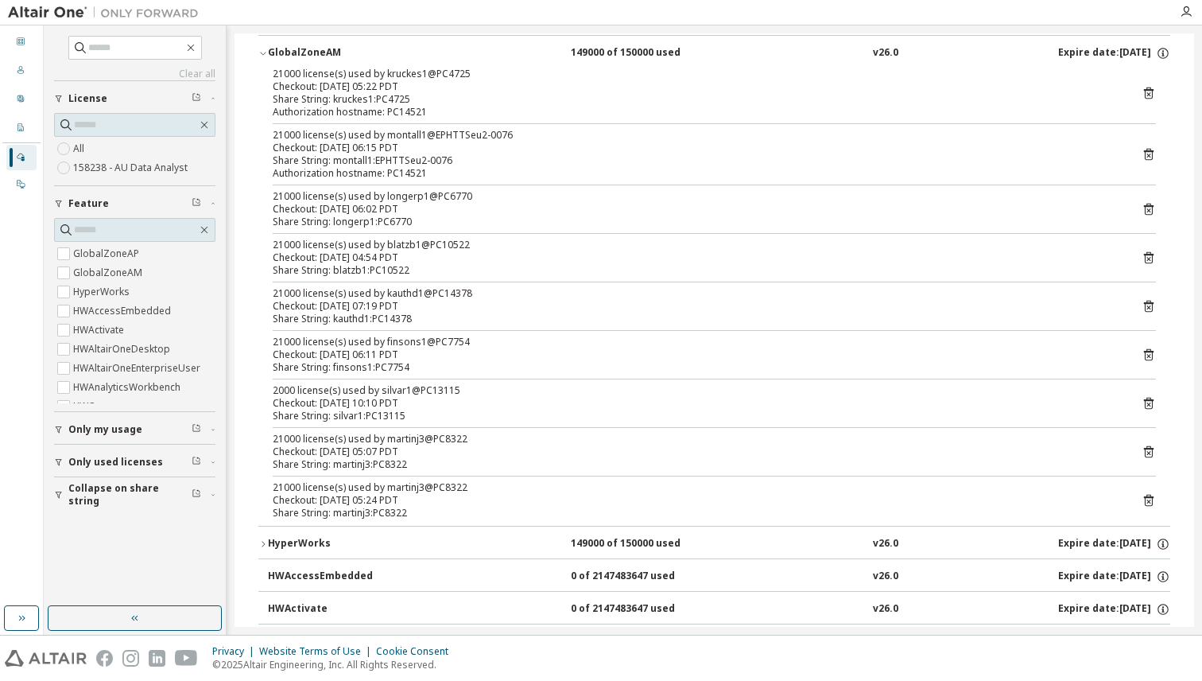
click at [421, 510] on div "Share String: martinj3:PC8322" at bounding box center [695, 512] width 845 height 13
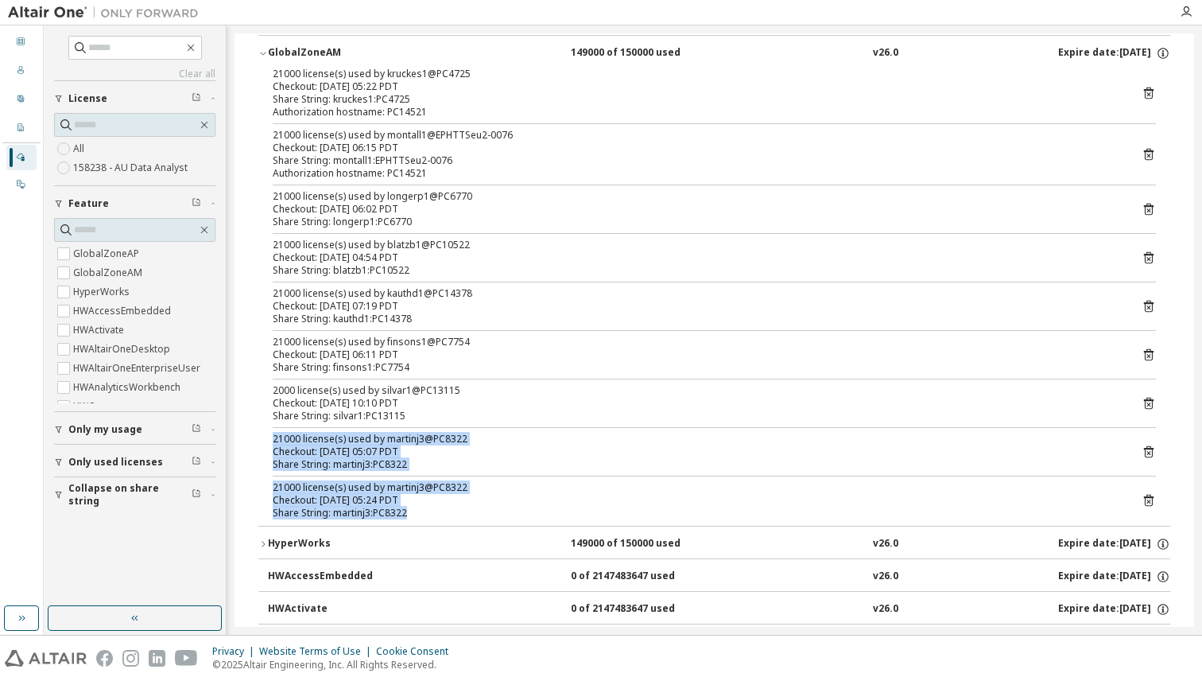
drag, startPoint x: 444, startPoint y: 509, endPoint x: 246, endPoint y: 432, distance: 212.5
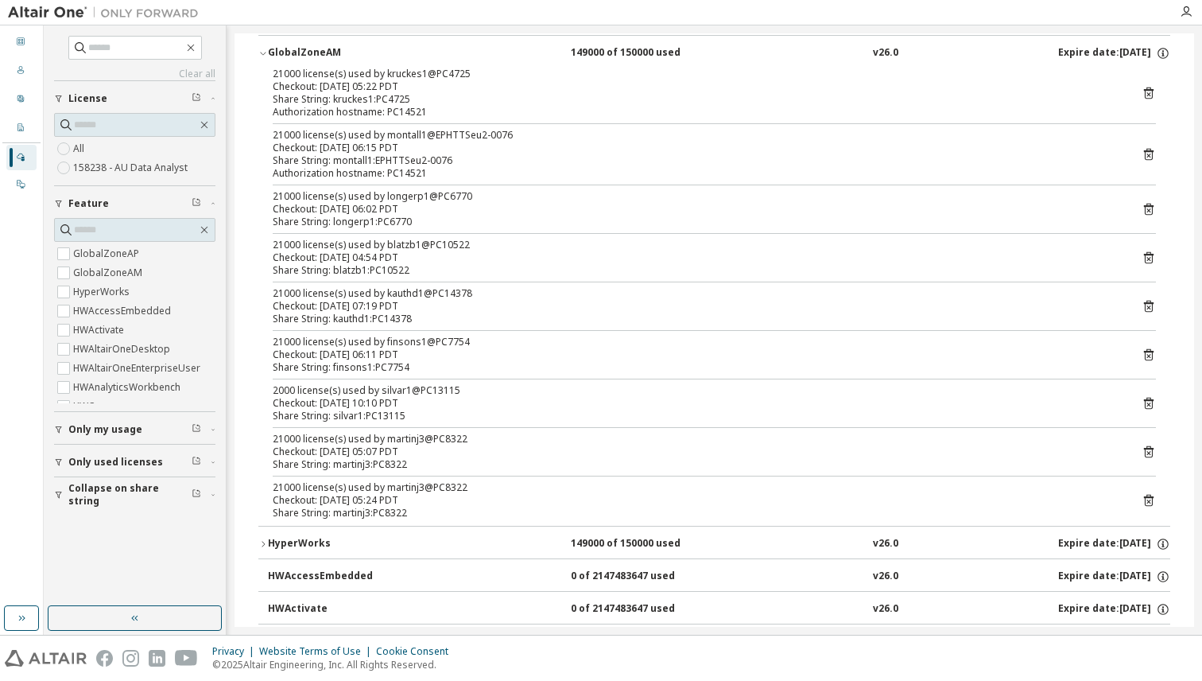
click at [372, 413] on div "Share String: silvar1:PC13115" at bounding box center [695, 415] width 845 height 13
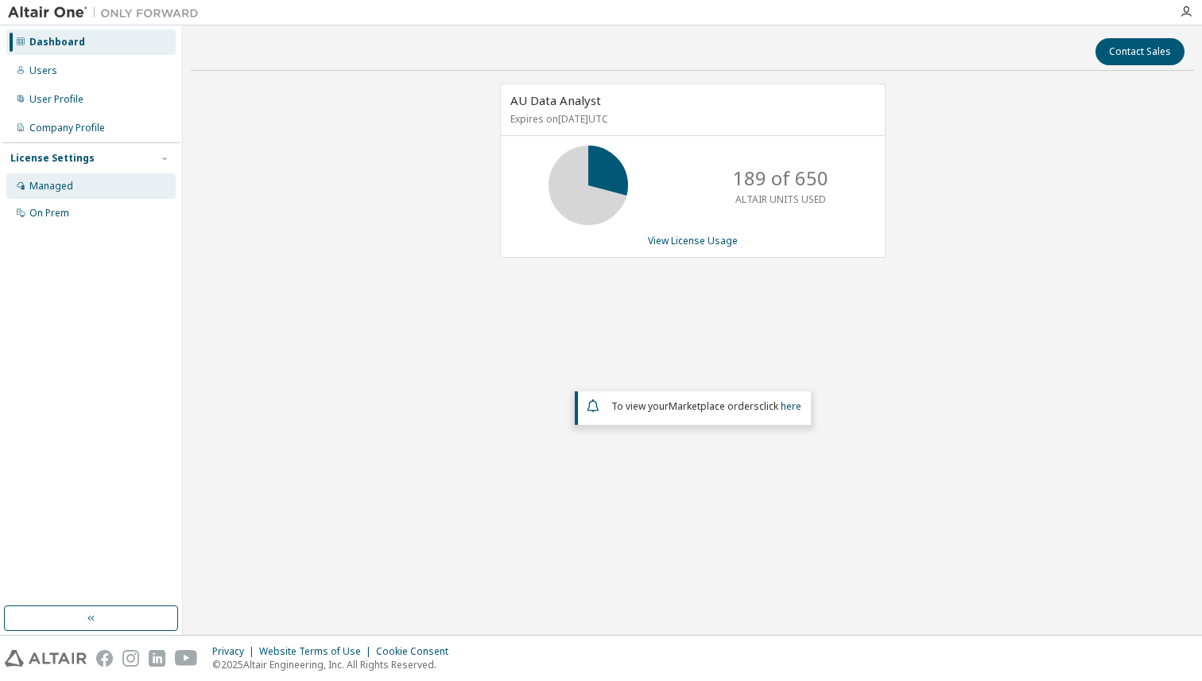
click at [94, 181] on div "Managed" at bounding box center [90, 185] width 169 height 25
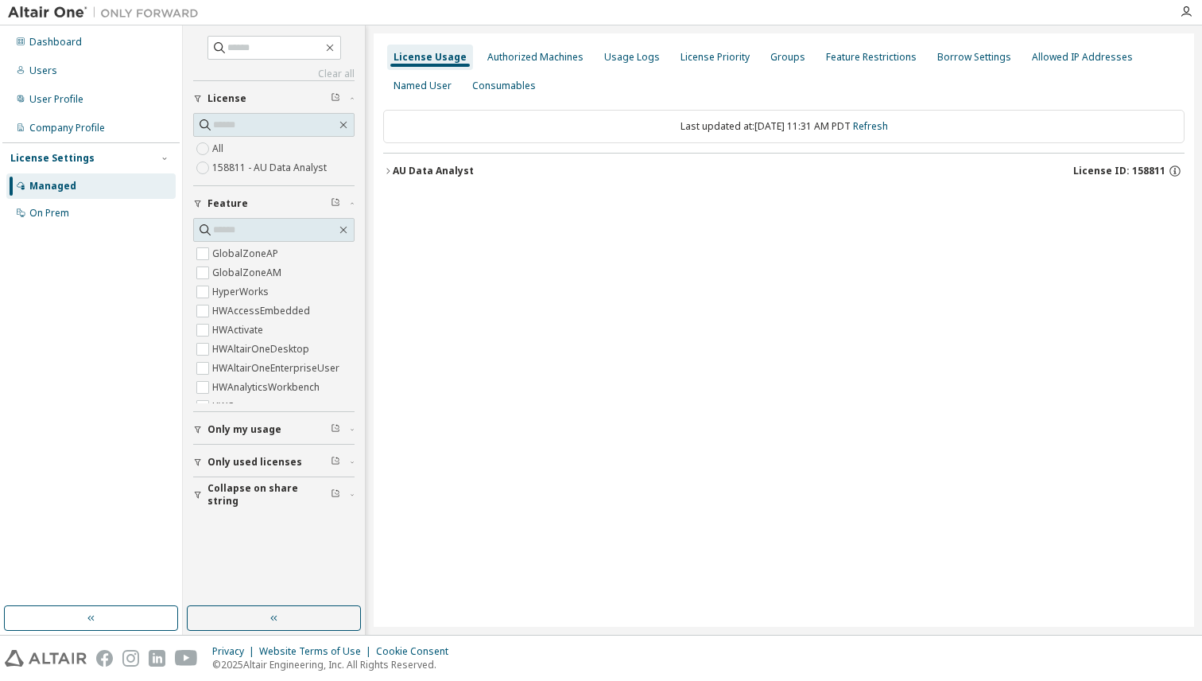
click at [51, 14] on img at bounding box center [107, 13] width 199 height 16
click at [49, 48] on div "Dashboard" at bounding box center [90, 41] width 169 height 25
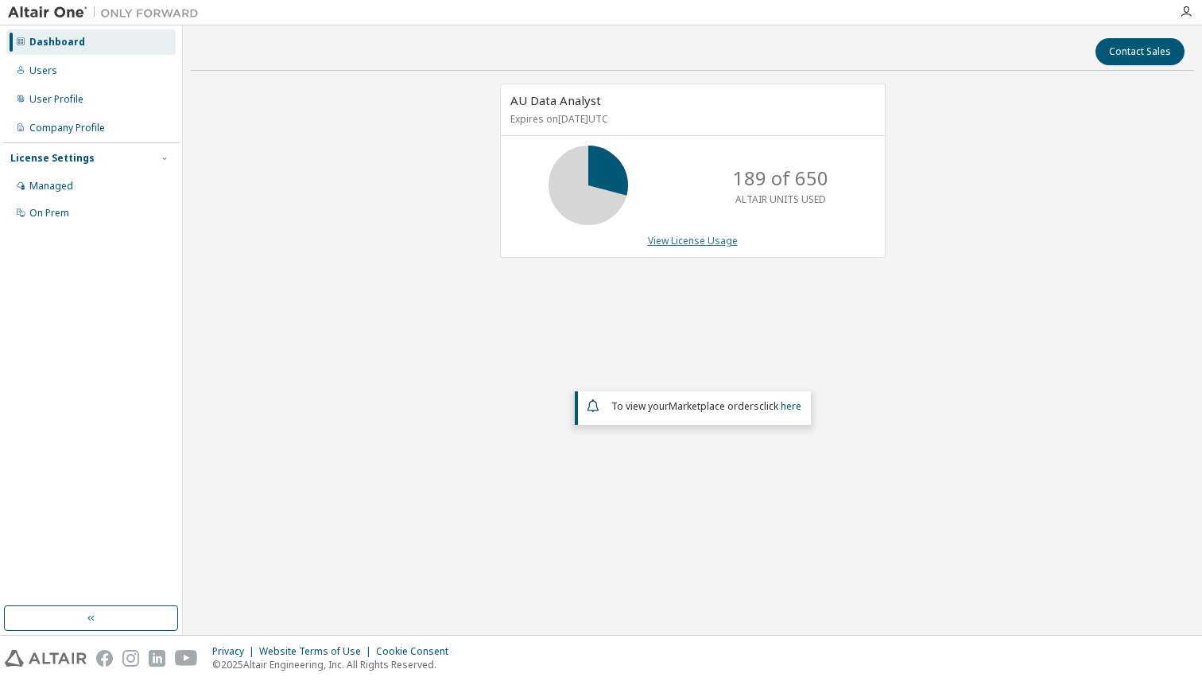
click at [724, 246] on link "View License Usage" at bounding box center [693, 241] width 90 height 14
